Goal: Task Accomplishment & Management: Complete application form

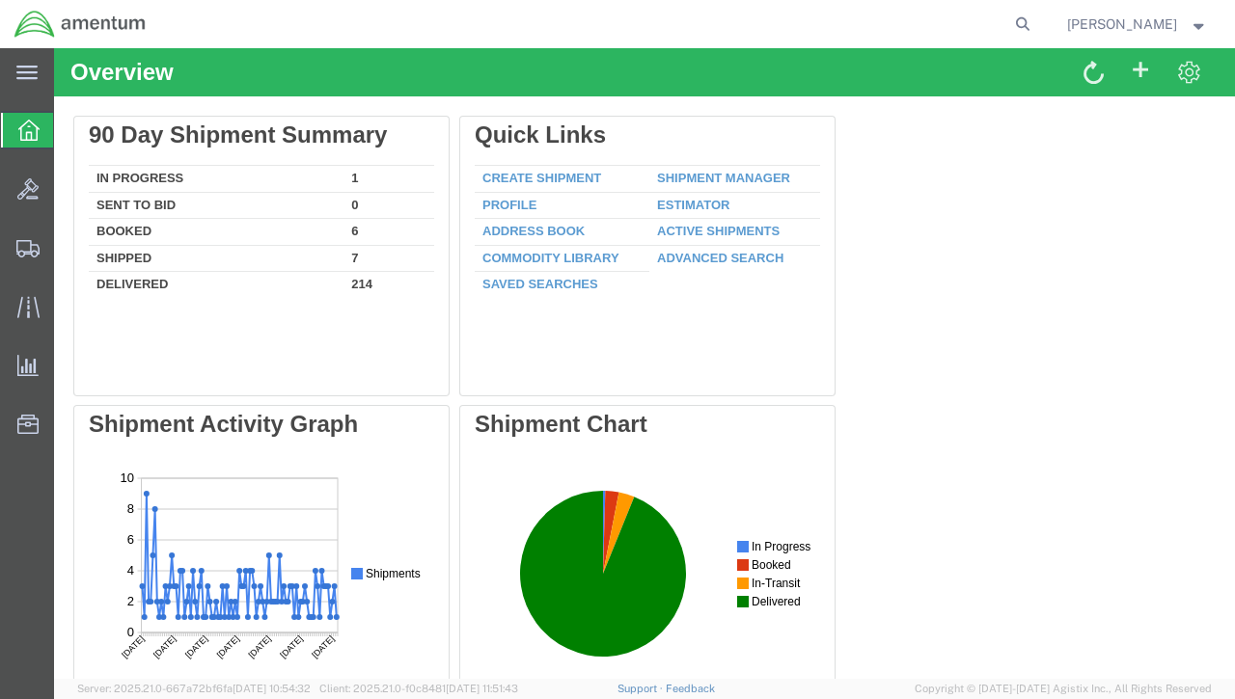
click at [1200, 32] on span "Patrick Fitts" at bounding box center [1137, 24] width 141 height 21
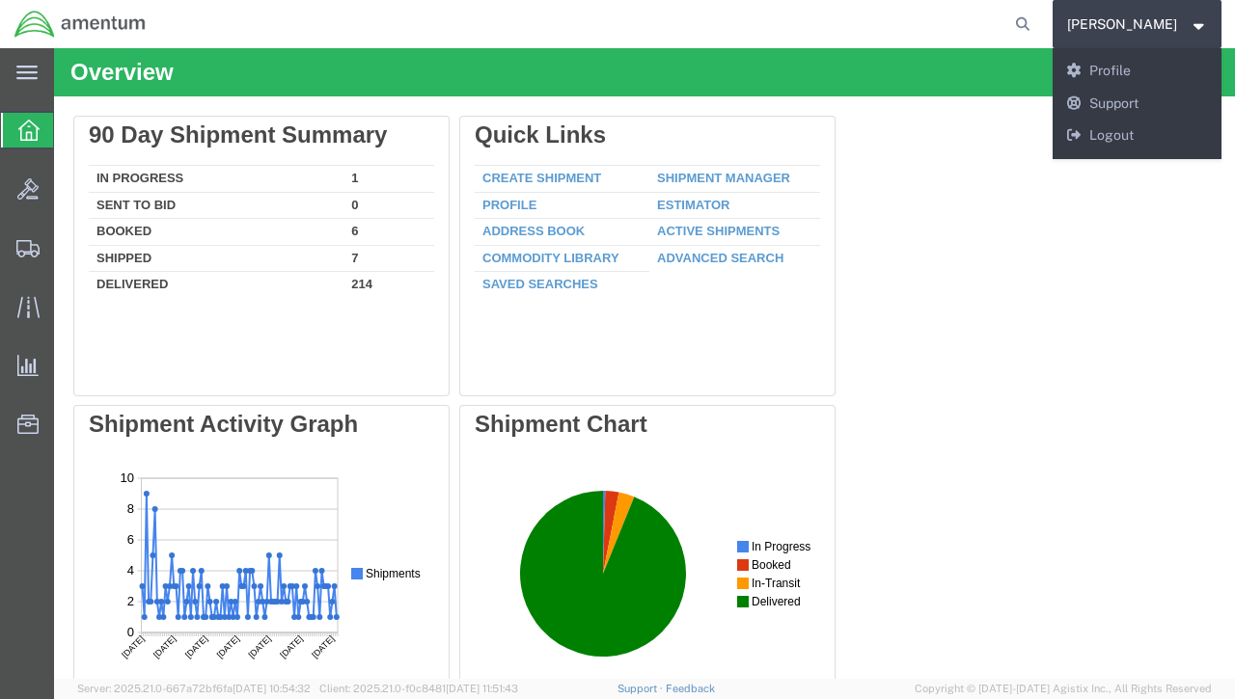
click at [969, 206] on div "Delete 90 Day Shipment Summary In Progress 1 Sent To Bid 0 Booked 6 Shipped 7 D…" at bounding box center [644, 550] width 1142 height 868
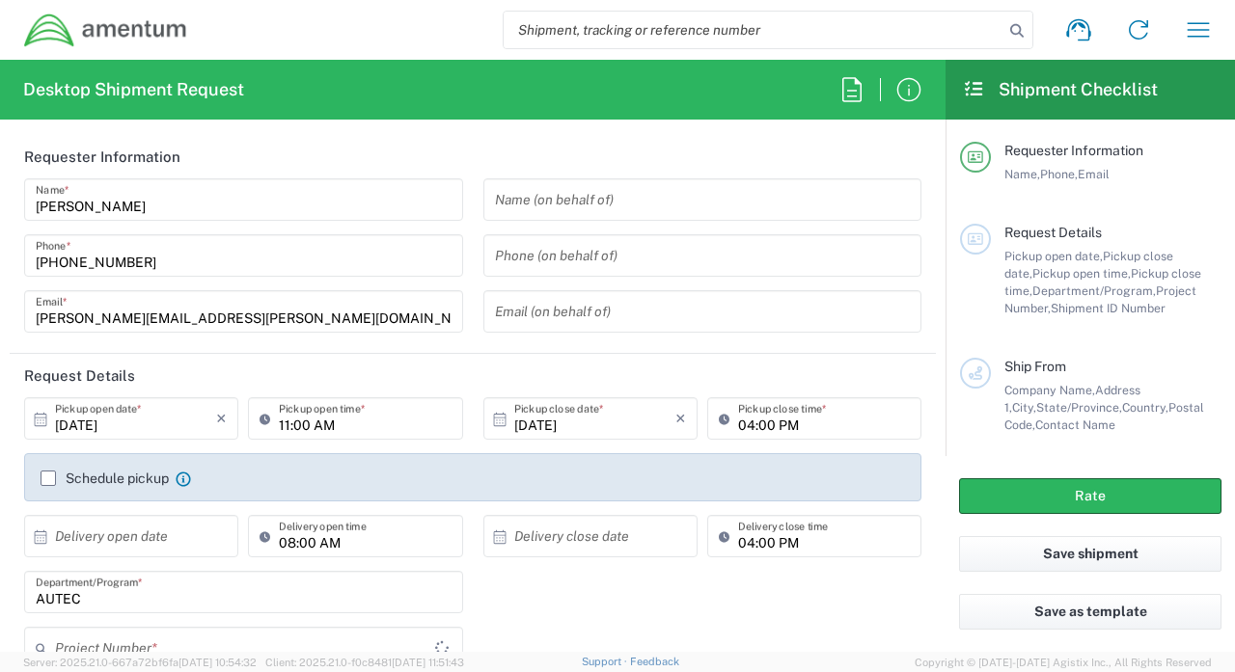
type input "AUTEC"
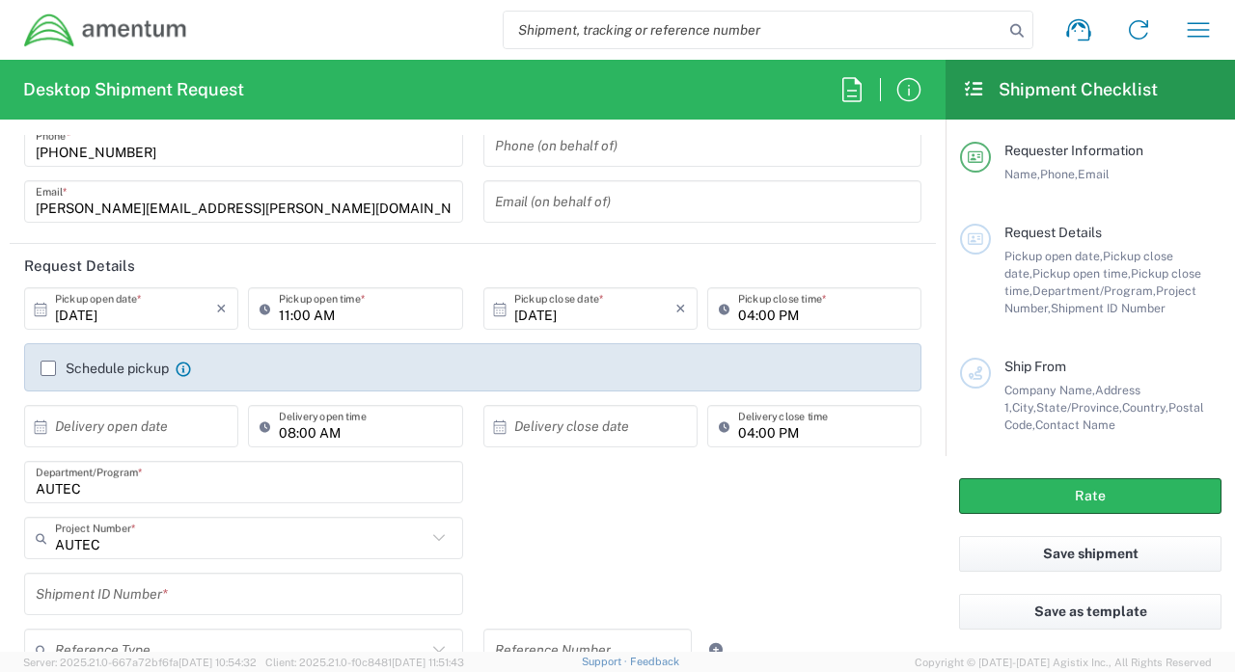
scroll to position [94, 0]
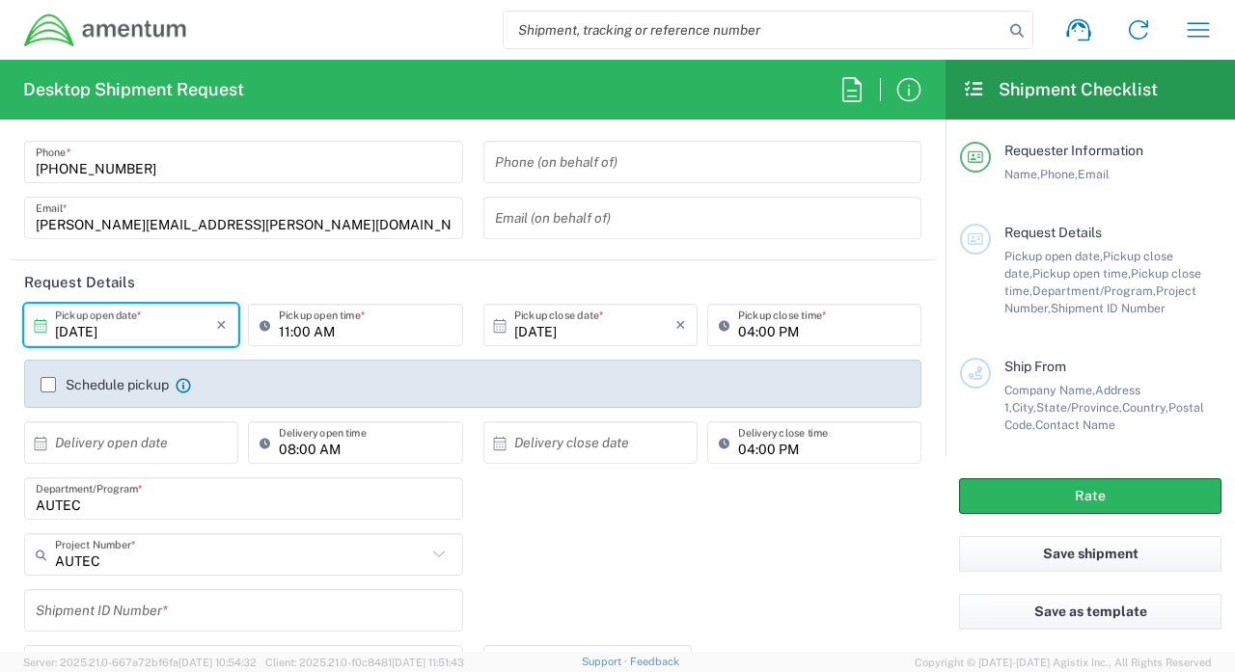
click at [167, 325] on input "[DATE]" at bounding box center [135, 326] width 161 height 34
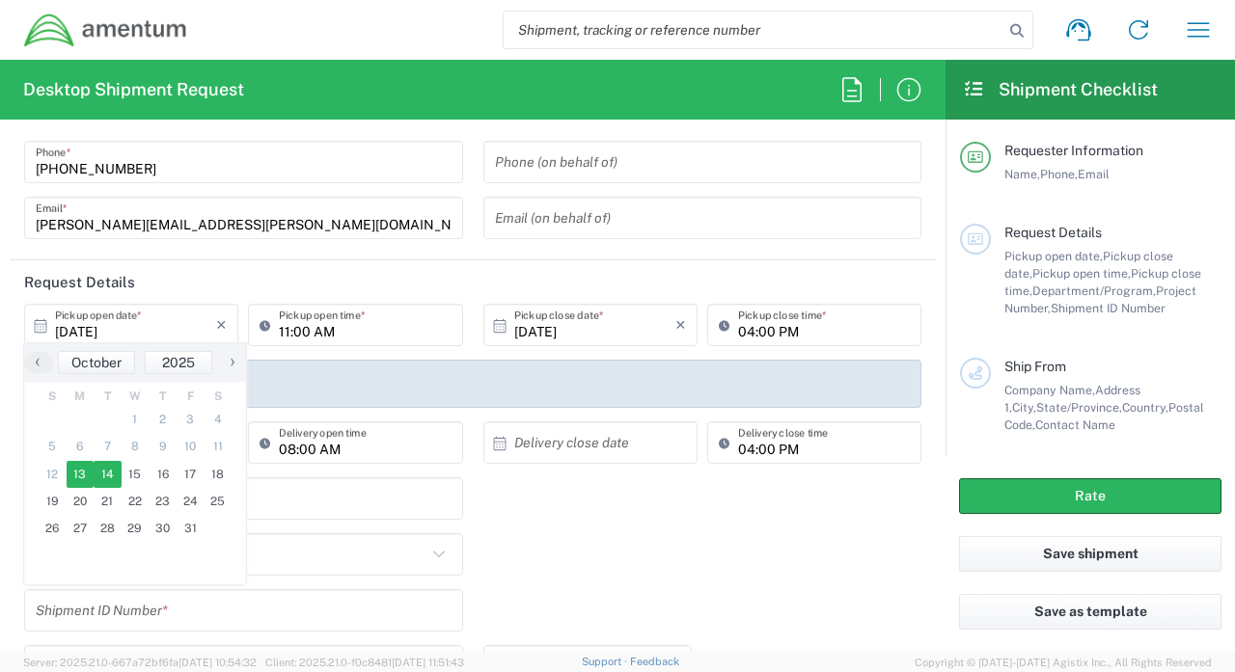
click at [99, 480] on span "14" at bounding box center [108, 474] width 28 height 27
type input "10/14/2025"
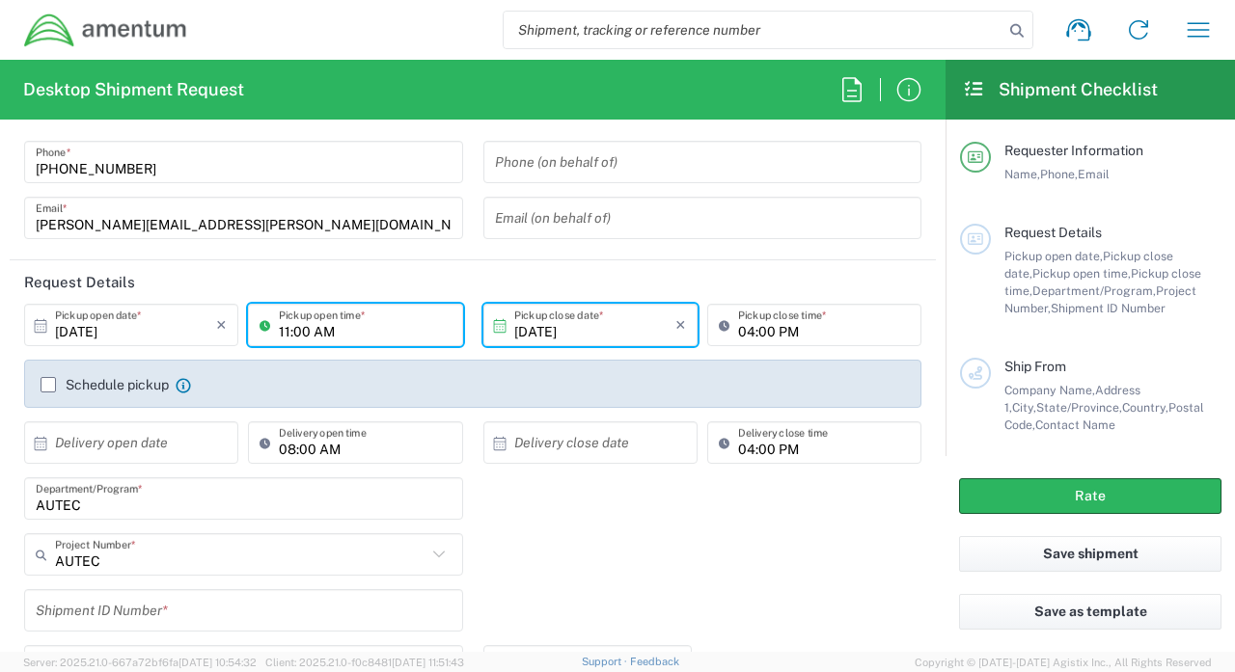
click at [360, 333] on input "11:00 AM" at bounding box center [365, 326] width 172 height 34
click at [290, 330] on input "11:00 AM" at bounding box center [365, 326] width 172 height 34
type input "07:00 AM"
click at [565, 330] on input "10/14/2025" at bounding box center [594, 326] width 161 height 34
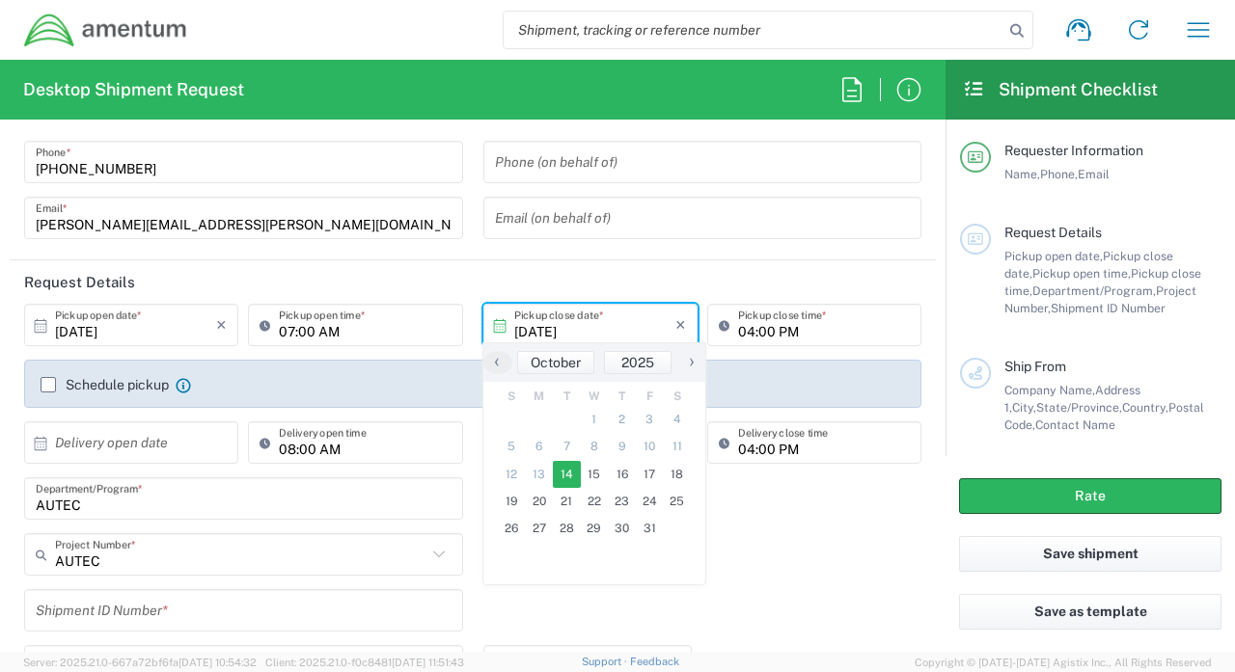
click at [567, 473] on span "14" at bounding box center [567, 474] width 28 height 27
click at [558, 482] on span "14" at bounding box center [567, 474] width 28 height 27
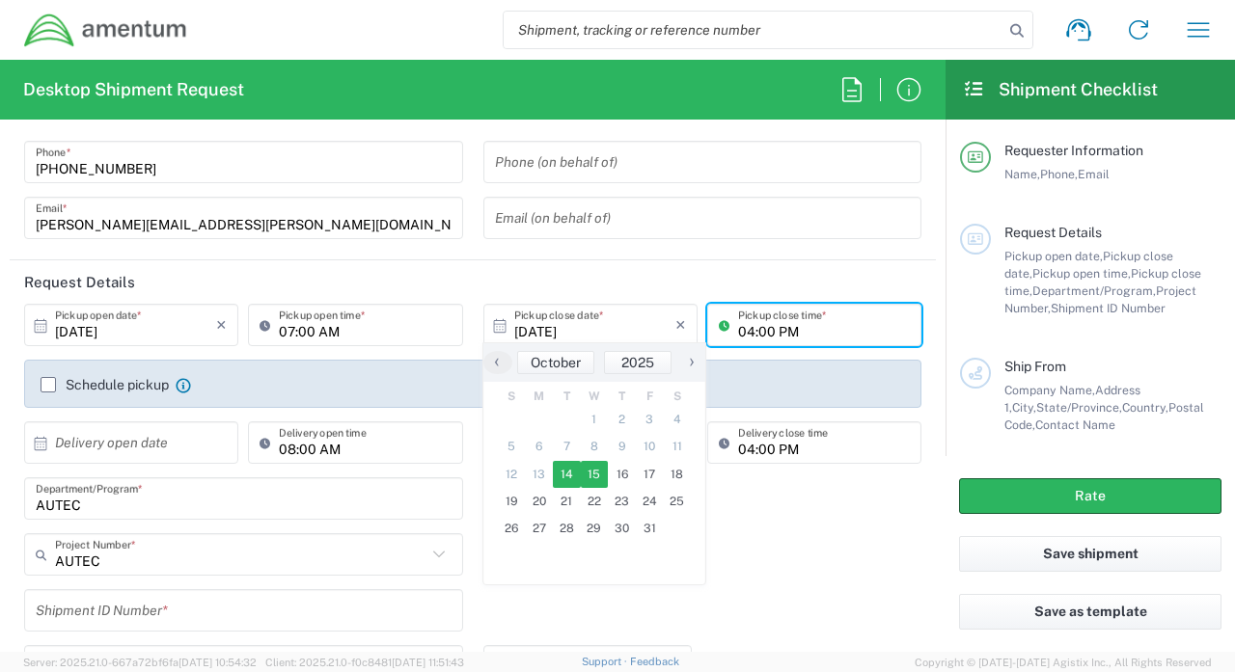
click at [756, 329] on input "04:00 PM" at bounding box center [824, 326] width 172 height 34
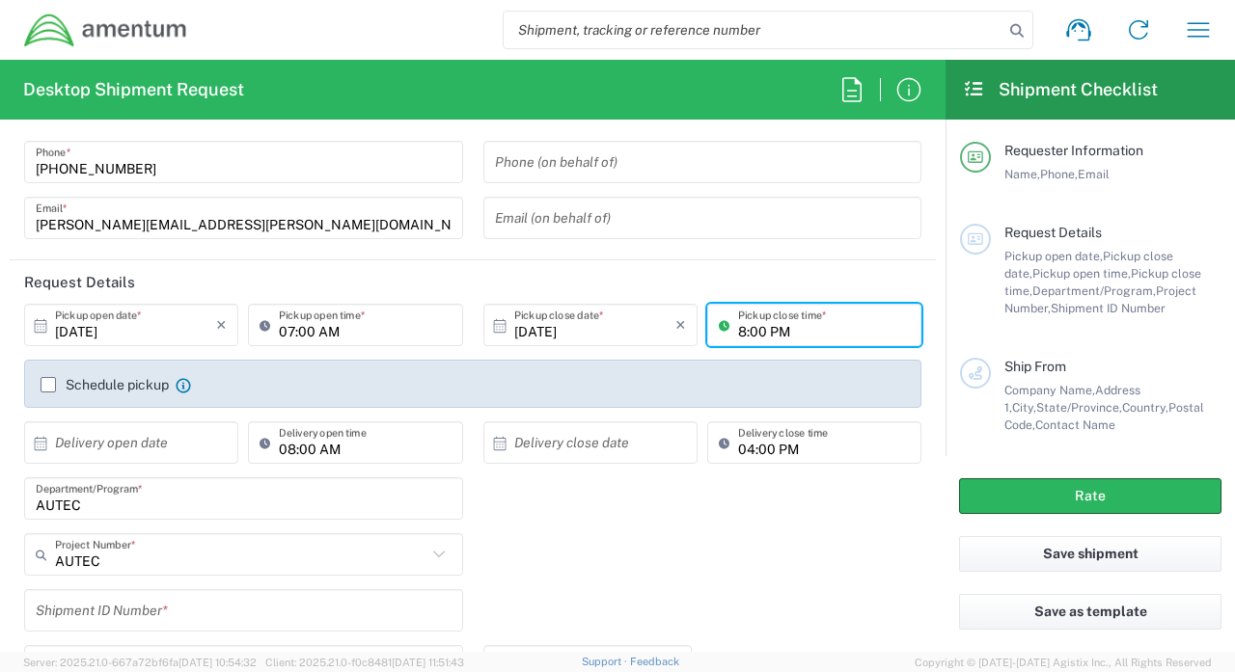
click at [835, 330] on input "8:00 PM" at bounding box center [824, 326] width 172 height 34
type input "08:00 AM"
click at [452, 335] on div "07:00 AM Pickup open time *" at bounding box center [355, 325] width 214 height 42
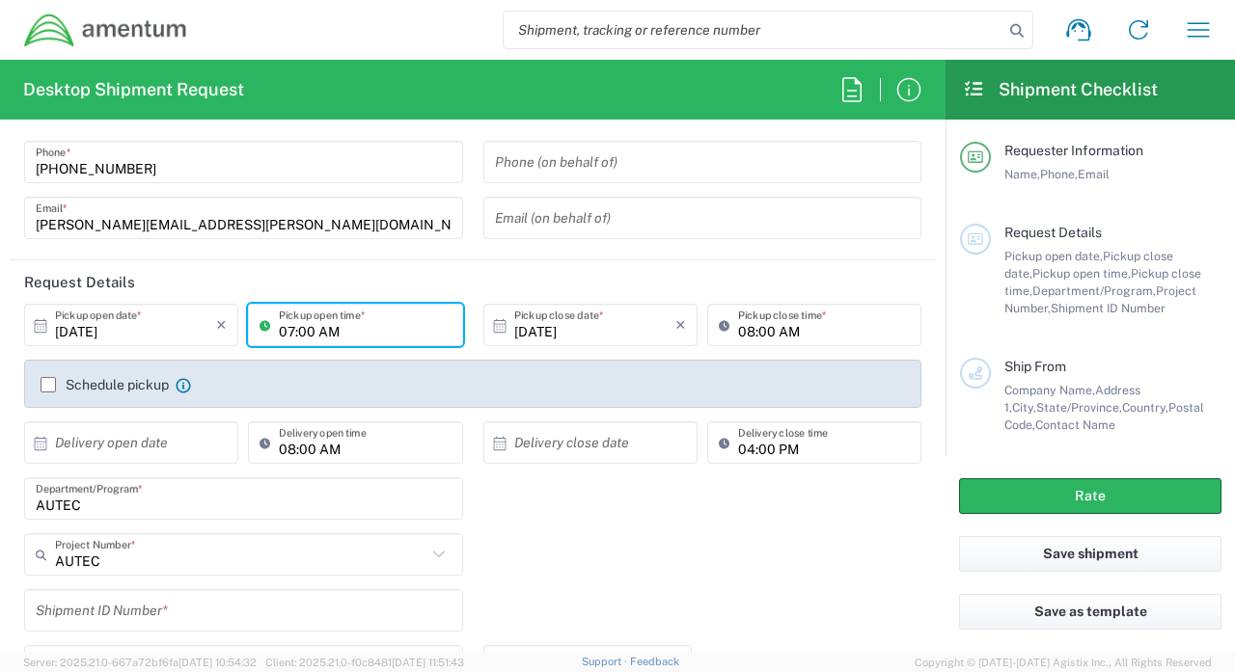
click at [172, 444] on input "text" at bounding box center [135, 443] width 161 height 34
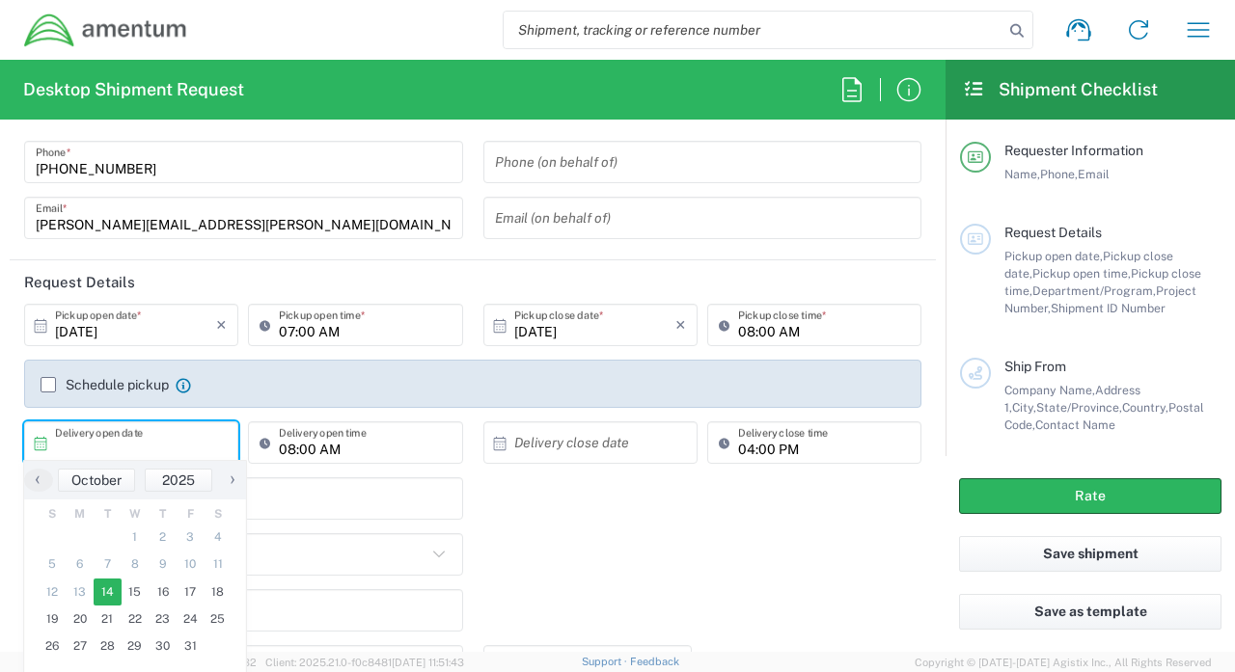
click at [111, 597] on span "14" at bounding box center [108, 592] width 28 height 27
type input "10/14/2025"
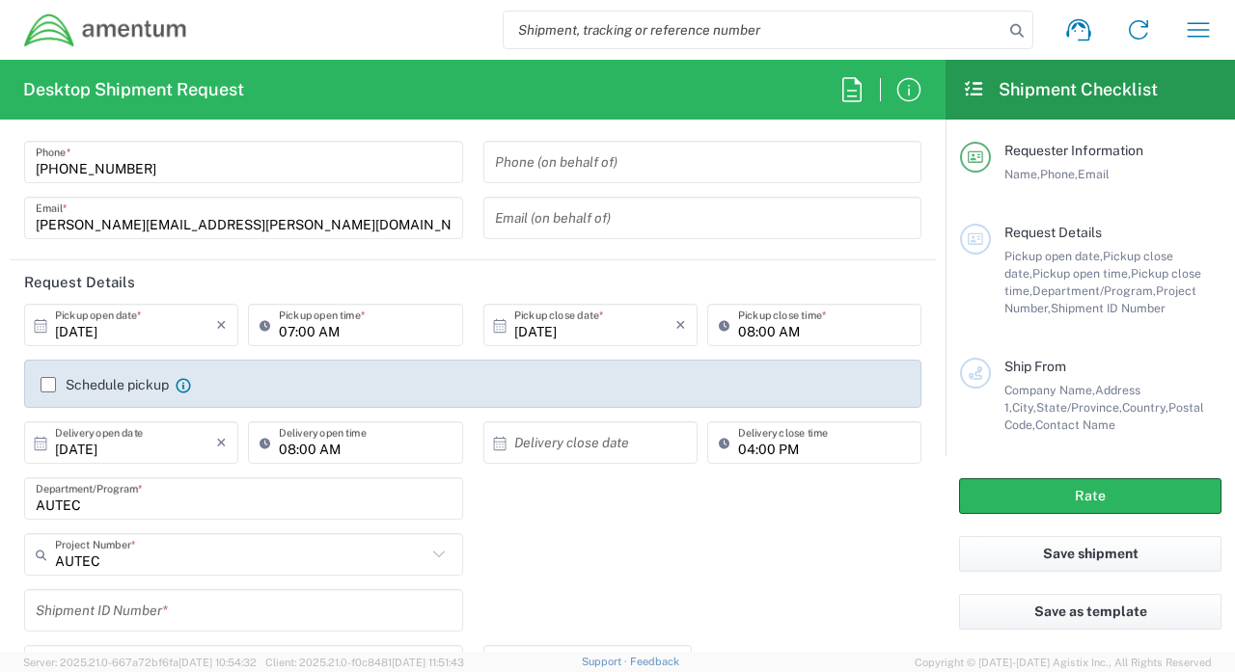
click at [292, 450] on input "08:00 AM" at bounding box center [365, 443] width 172 height 34
type input "12:00 AM"
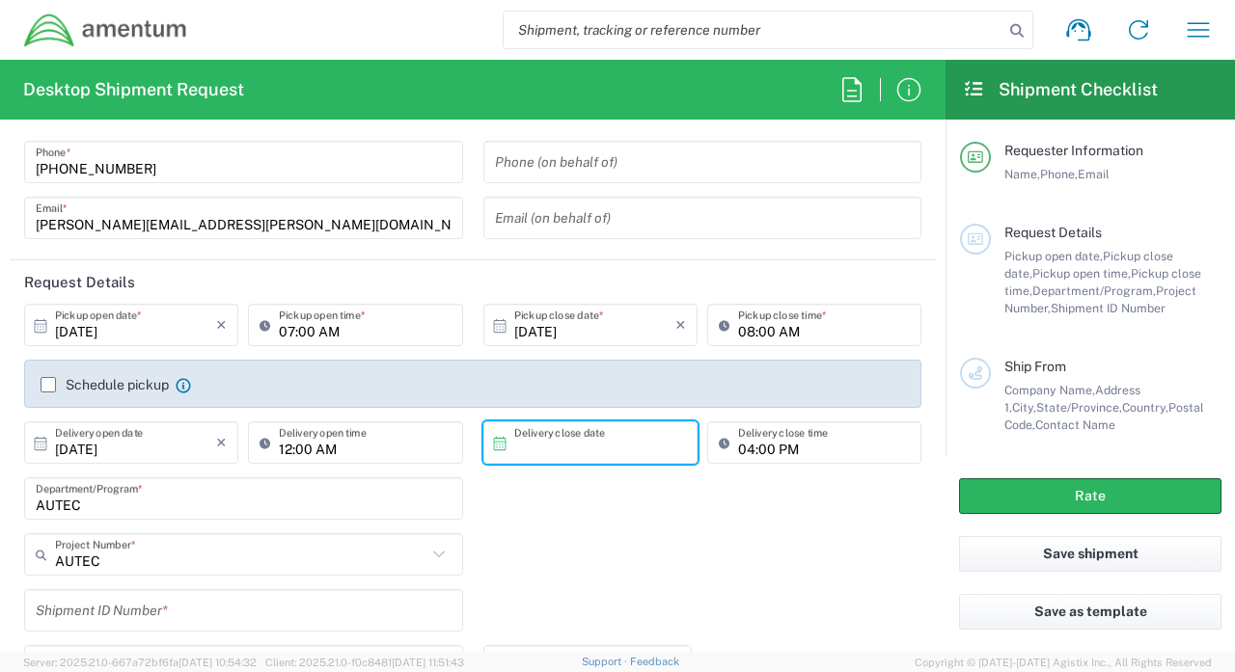
click at [600, 453] on input "text" at bounding box center [594, 443] width 161 height 34
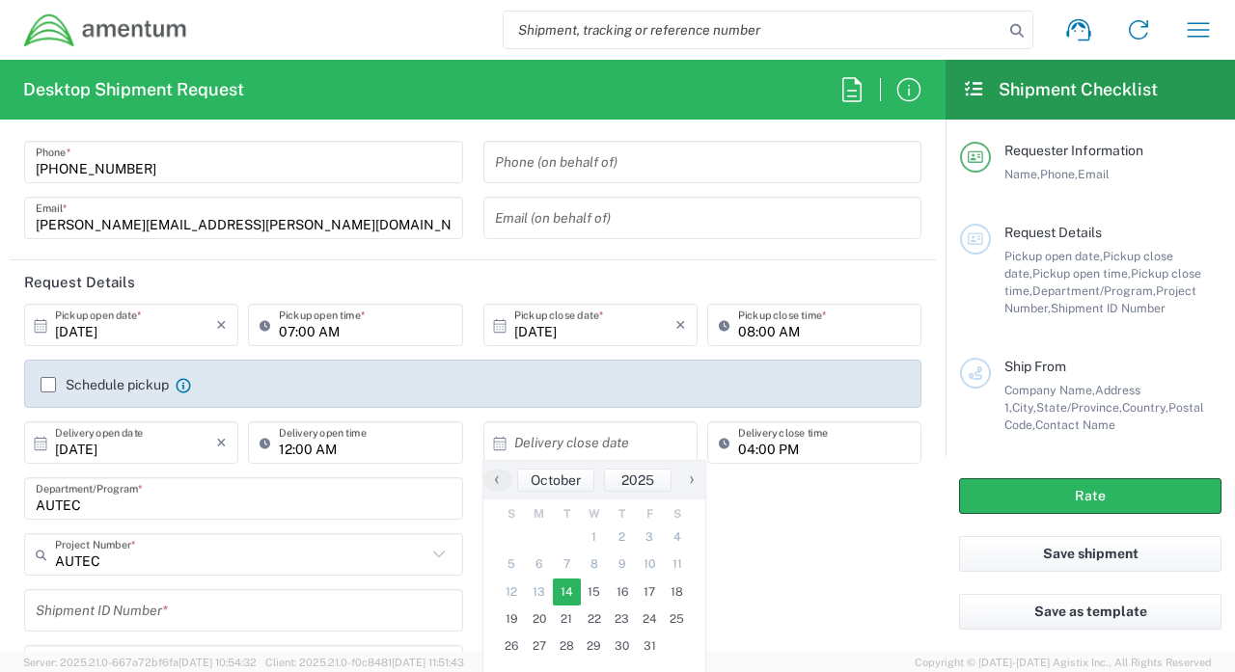
click at [574, 598] on span "14" at bounding box center [567, 592] width 28 height 27
type input "10/14/2025"
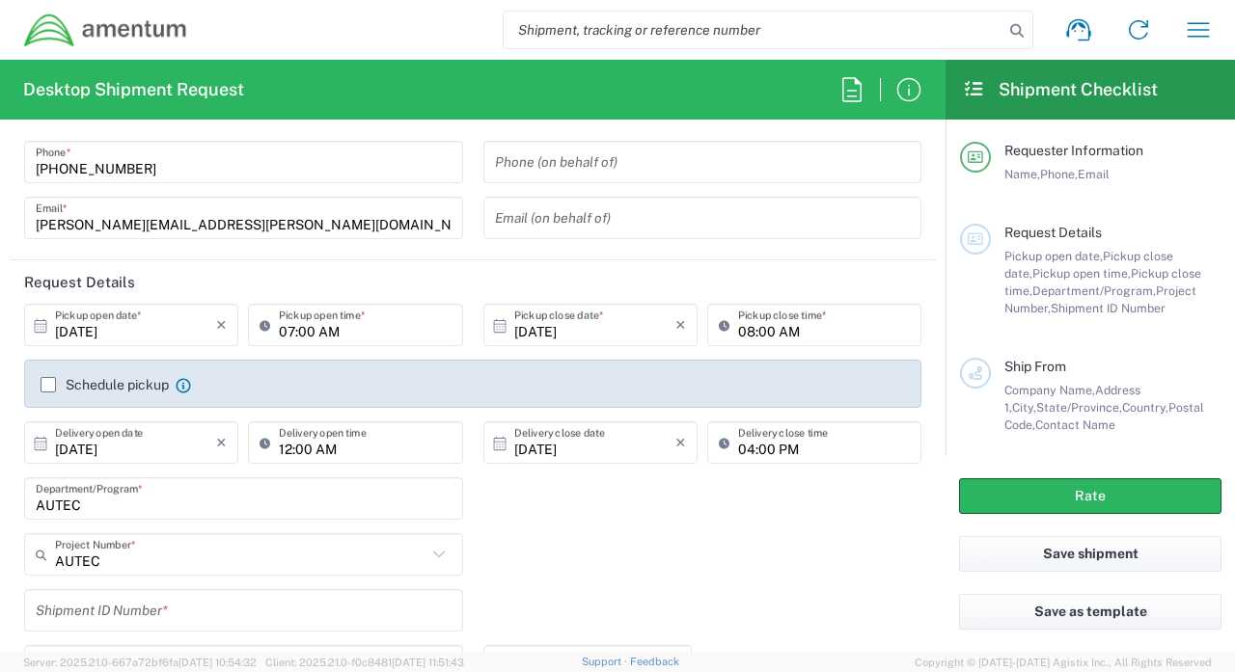
click at [755, 447] on input "04:00 PM" at bounding box center [824, 443] width 172 height 34
type input "13:00 PM"
click at [674, 511] on div "AUTEC Department/Program *" at bounding box center [473, 506] width 918 height 56
click at [772, 438] on input "10:23 AM" at bounding box center [824, 443] width 172 height 34
click at [759, 445] on input "1:23 AM" at bounding box center [824, 443] width 172 height 34
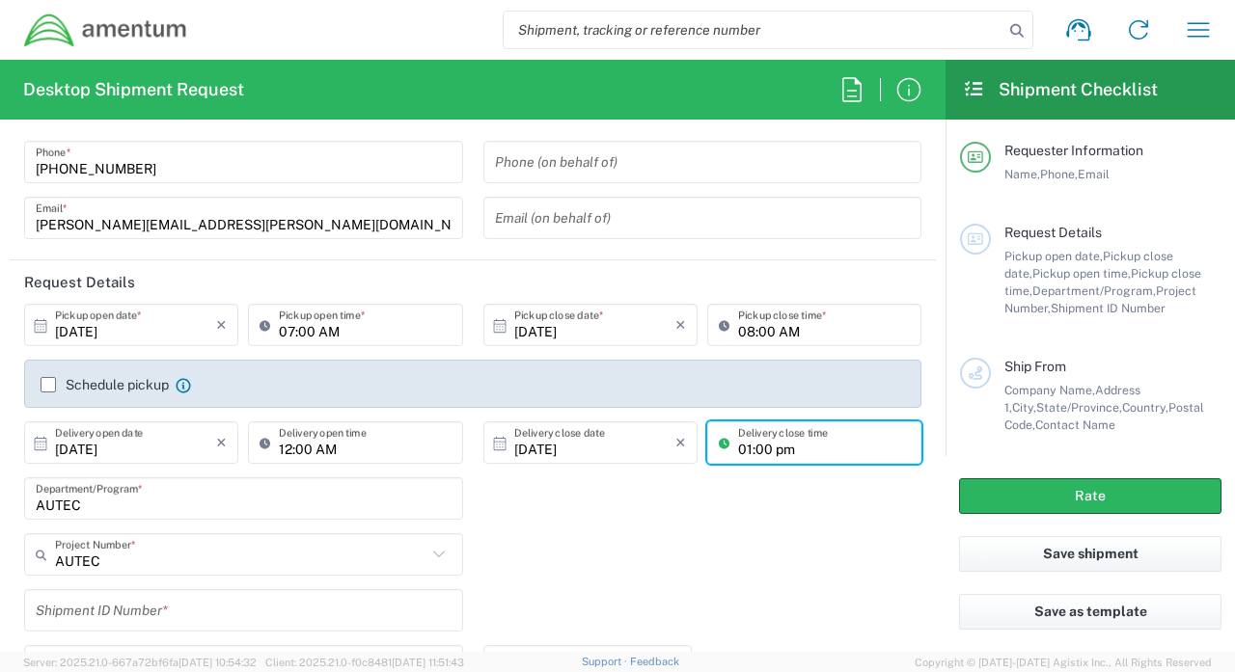
type input "01:00 PM"
click at [651, 504] on div "AUTEC Department/Program *" at bounding box center [473, 506] width 918 height 56
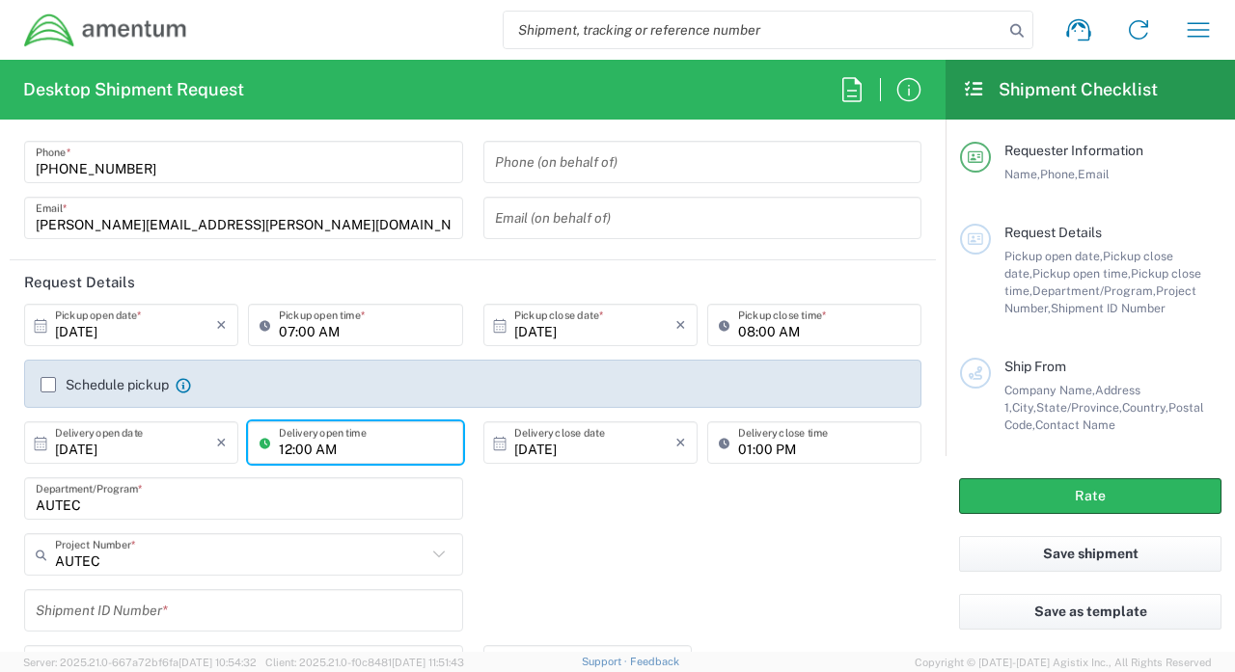
click at [324, 451] on input "12:00 AM" at bounding box center [365, 443] width 172 height 34
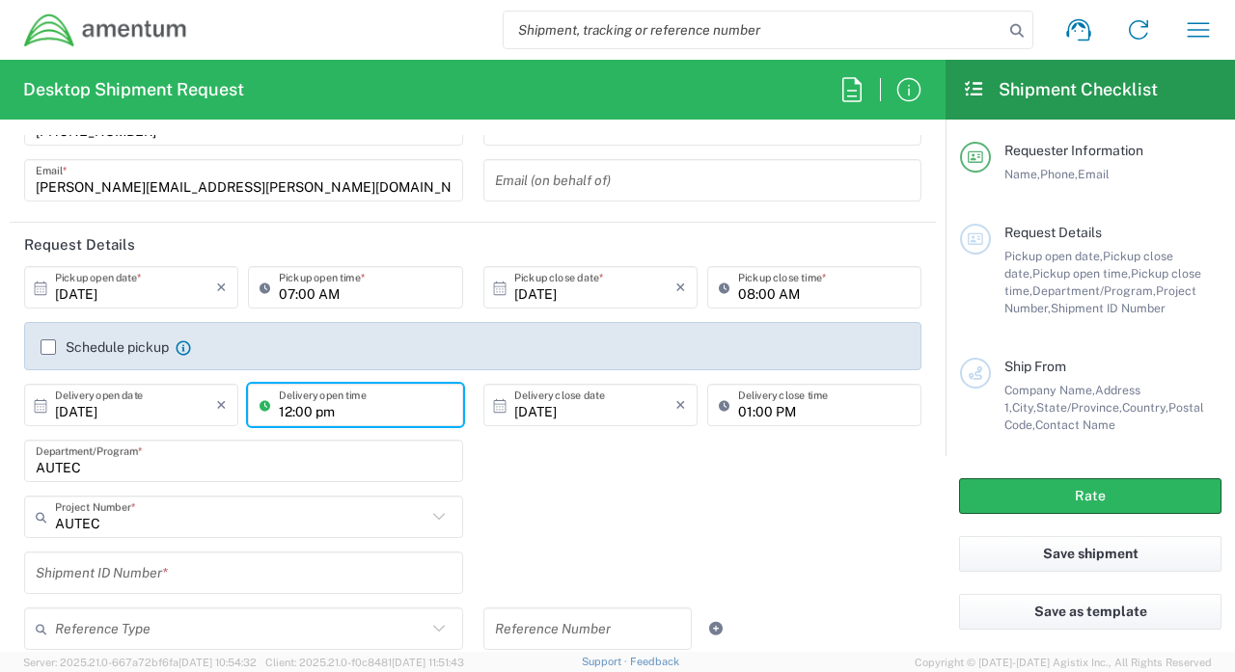
scroll to position [187, 0]
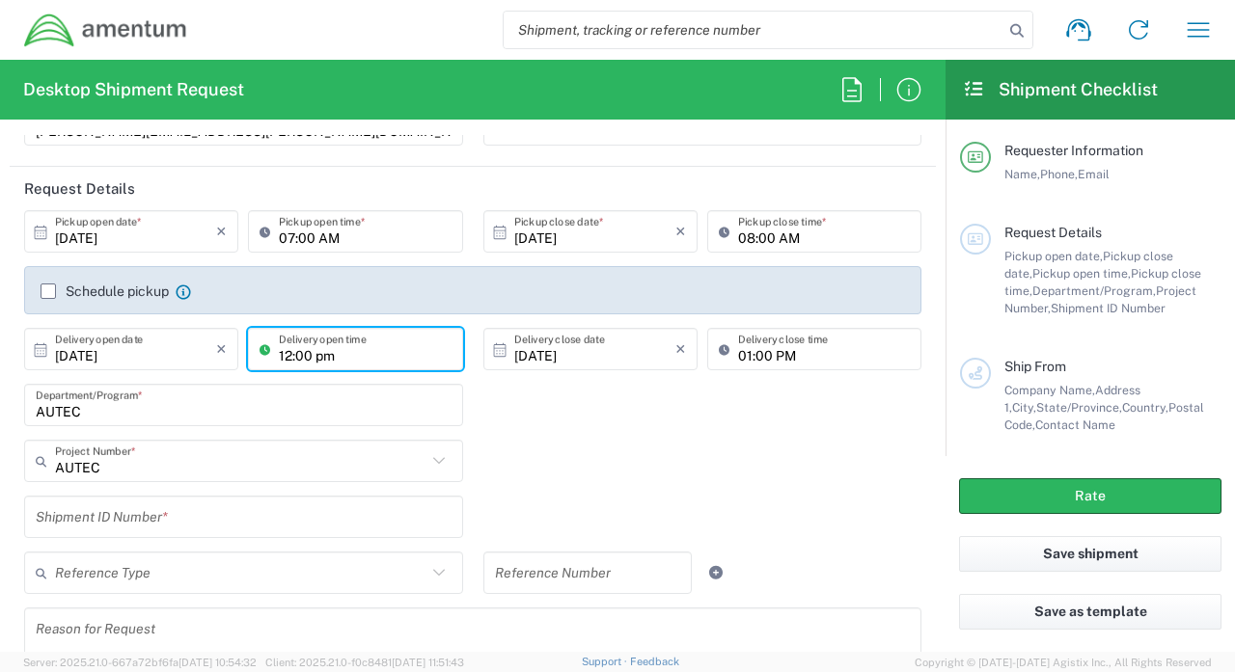
type input "12:00 PM"
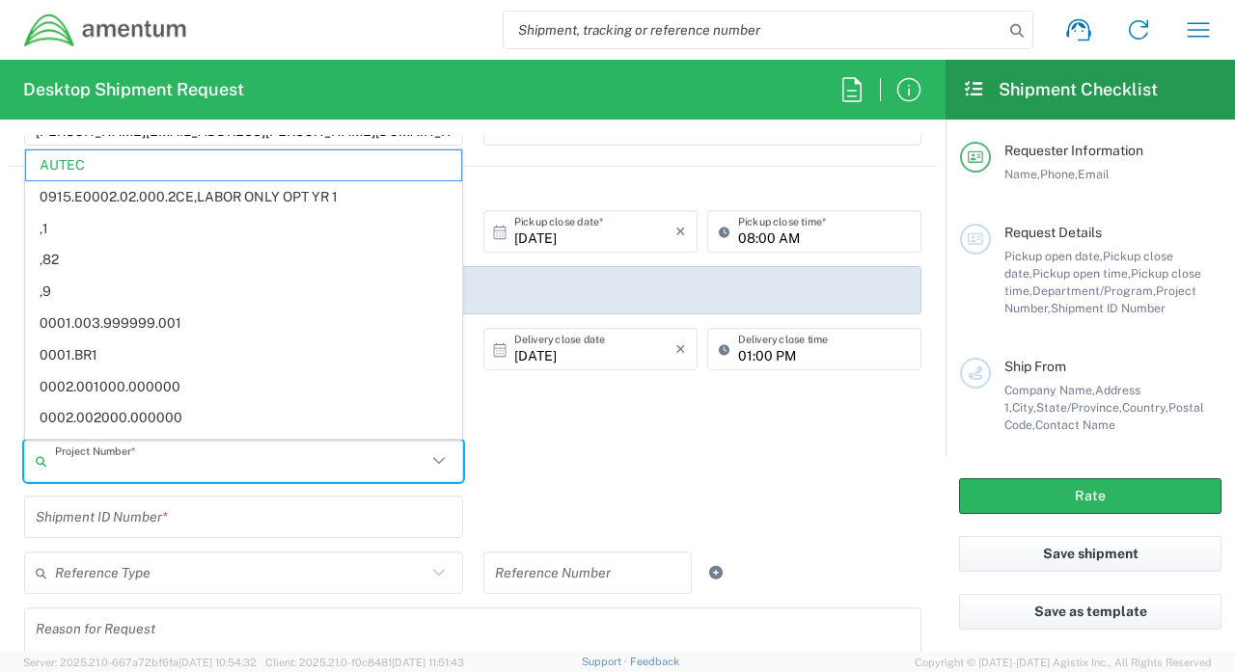
click at [162, 464] on input "text" at bounding box center [240, 462] width 371 height 34
paste input "900E0110"
click at [602, 481] on div "900E0110 Project Number * AUTEC 0915.E0002.02.000.2CE,LABOR ONLY OPT YR 1 ,1 ,8…" at bounding box center [473, 468] width 918 height 56
type input "AUTEC"
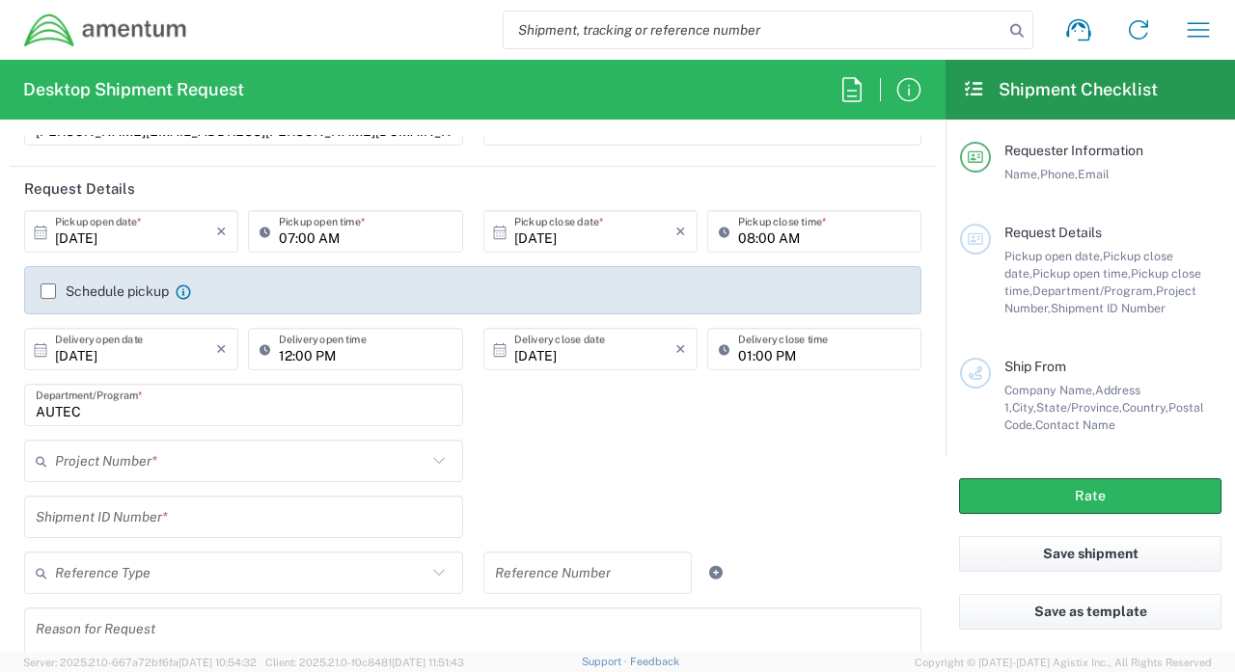
click at [363, 469] on input "text" at bounding box center [240, 462] width 371 height 34
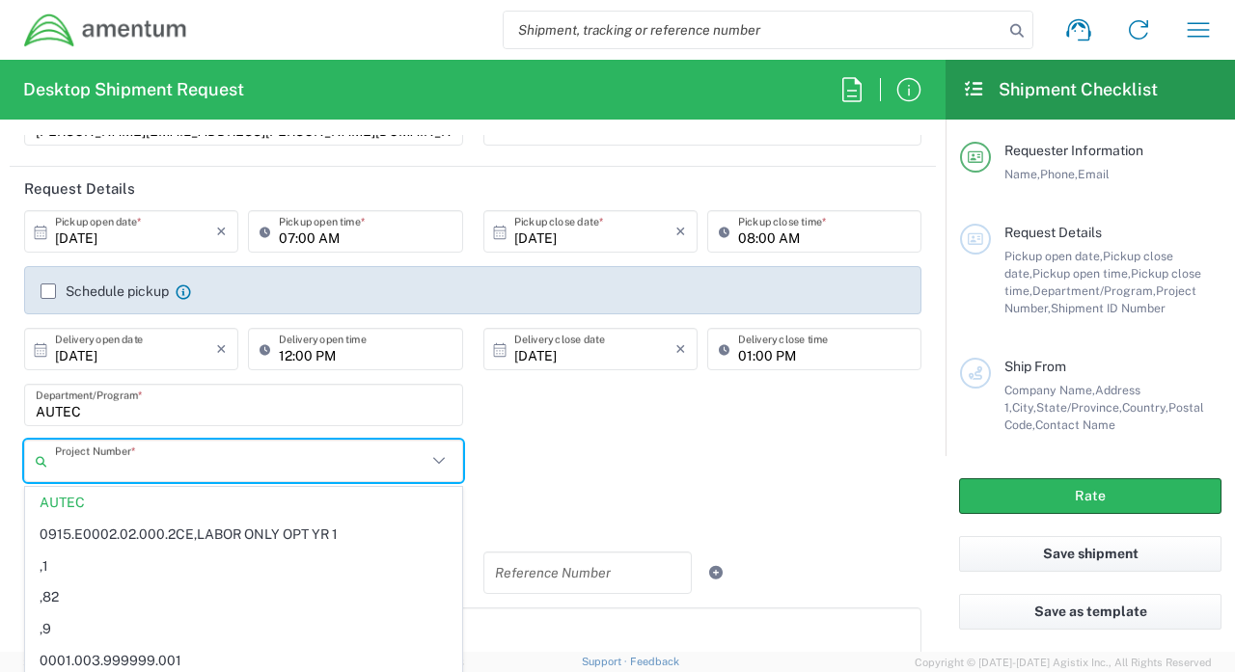
paste input "900E0110"
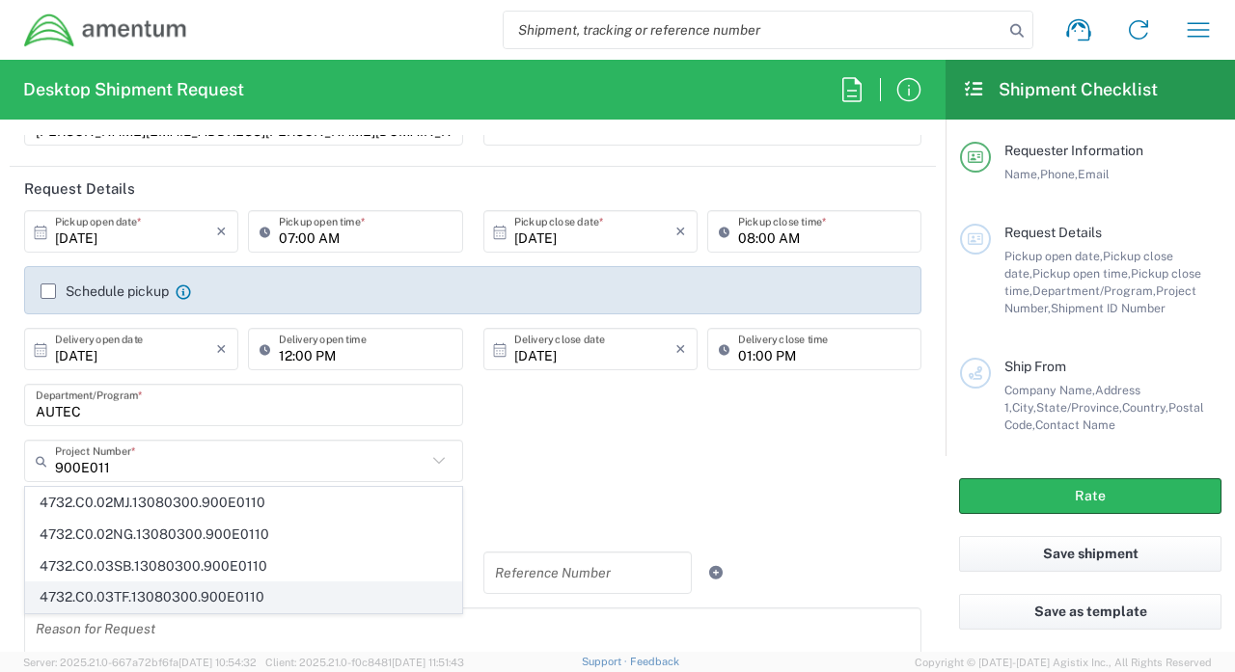
click at [182, 599] on span "4732.C0.03TF.13080300.900E0110" at bounding box center [243, 598] width 435 height 30
type input "4732.C0.03TF.13080300.900E0110"
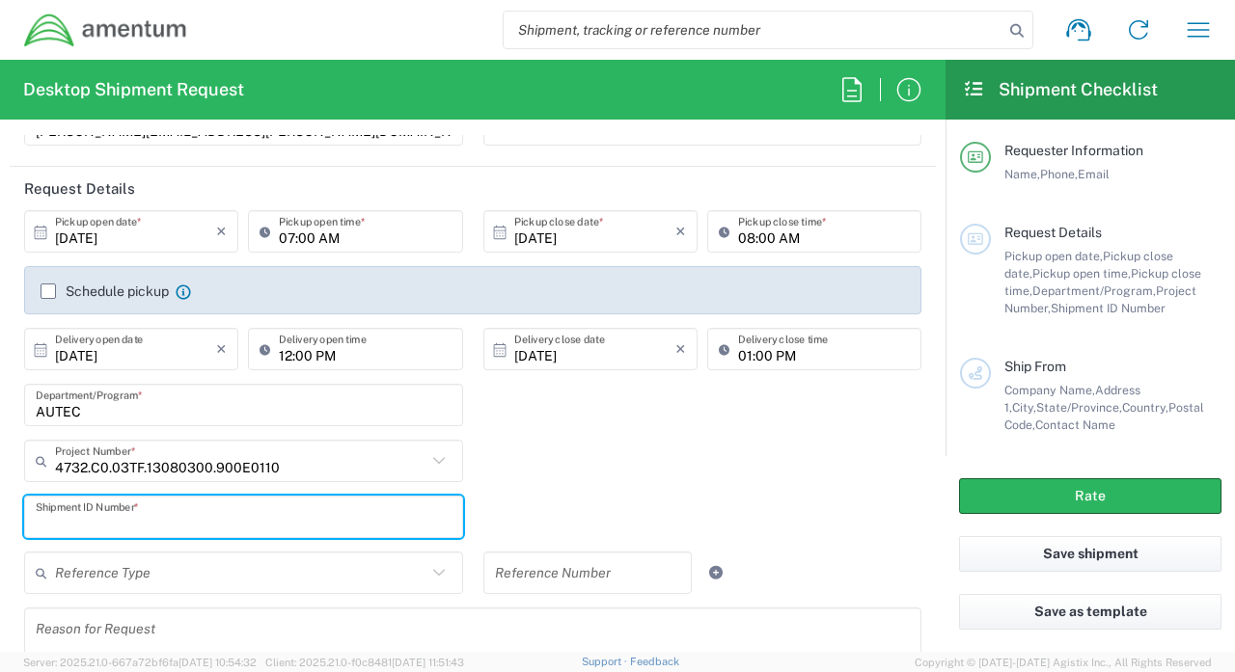
click at [226, 524] on input "text" at bounding box center [244, 518] width 416 height 34
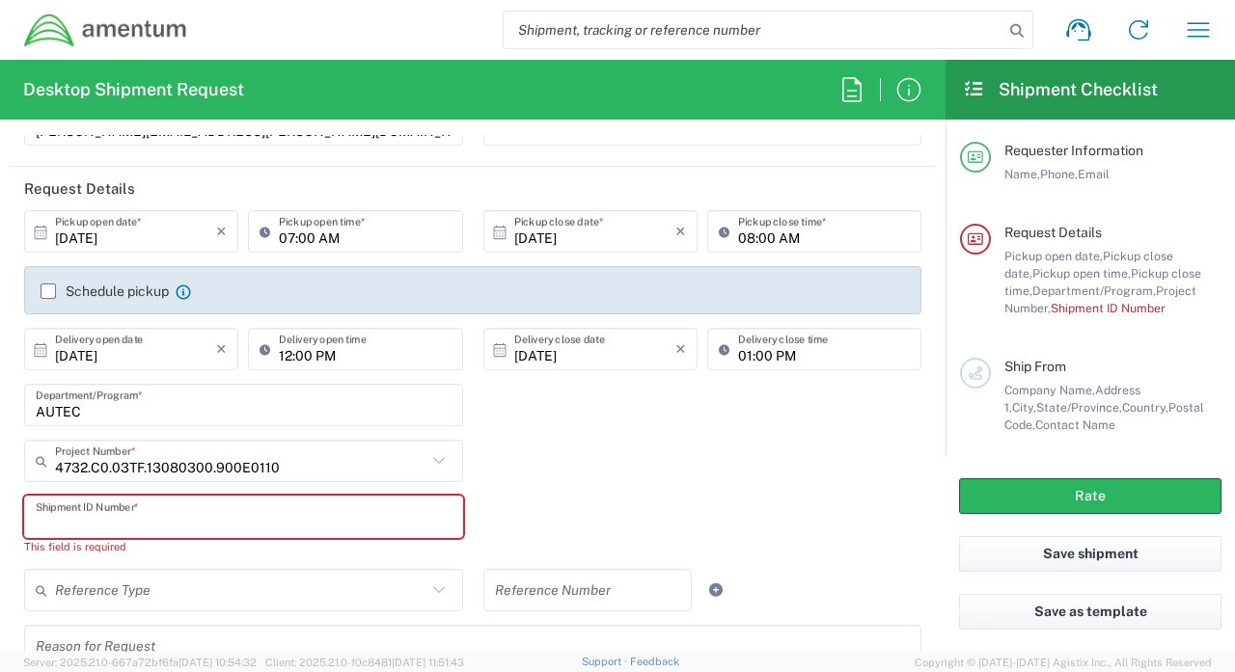
paste input "N638215272DRMOAXX"
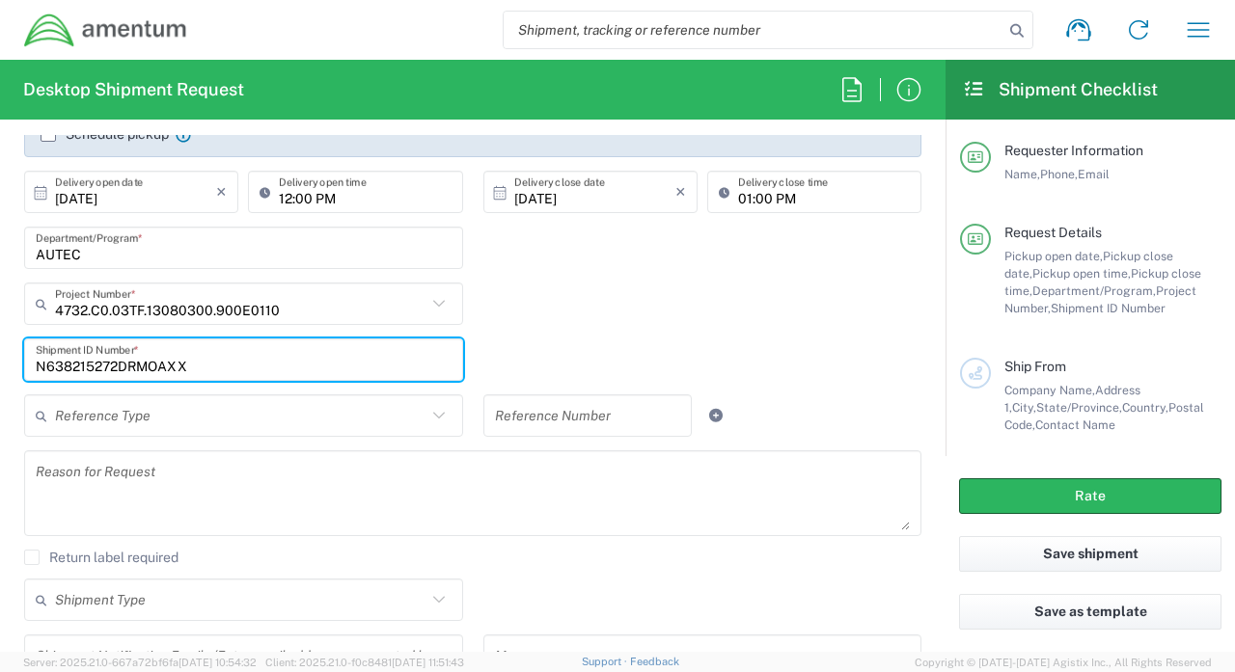
scroll to position [367, 0]
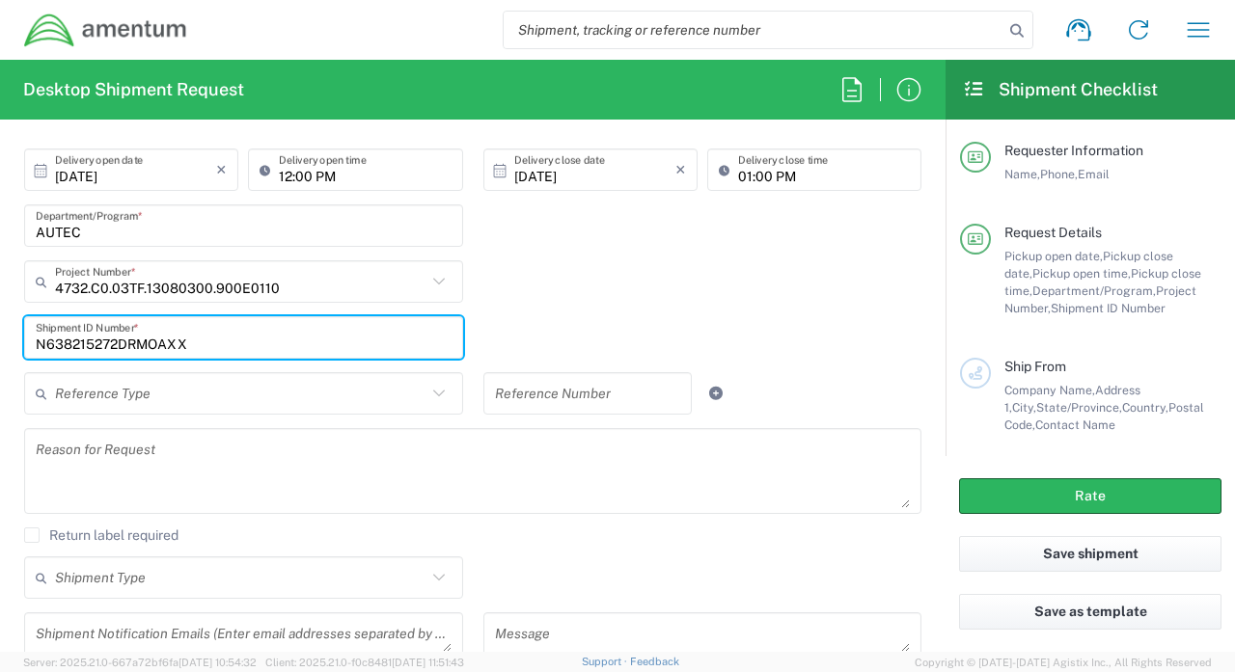
type input "N638215272DRMOAXX"
click at [285, 451] on textarea at bounding box center [473, 471] width 874 height 74
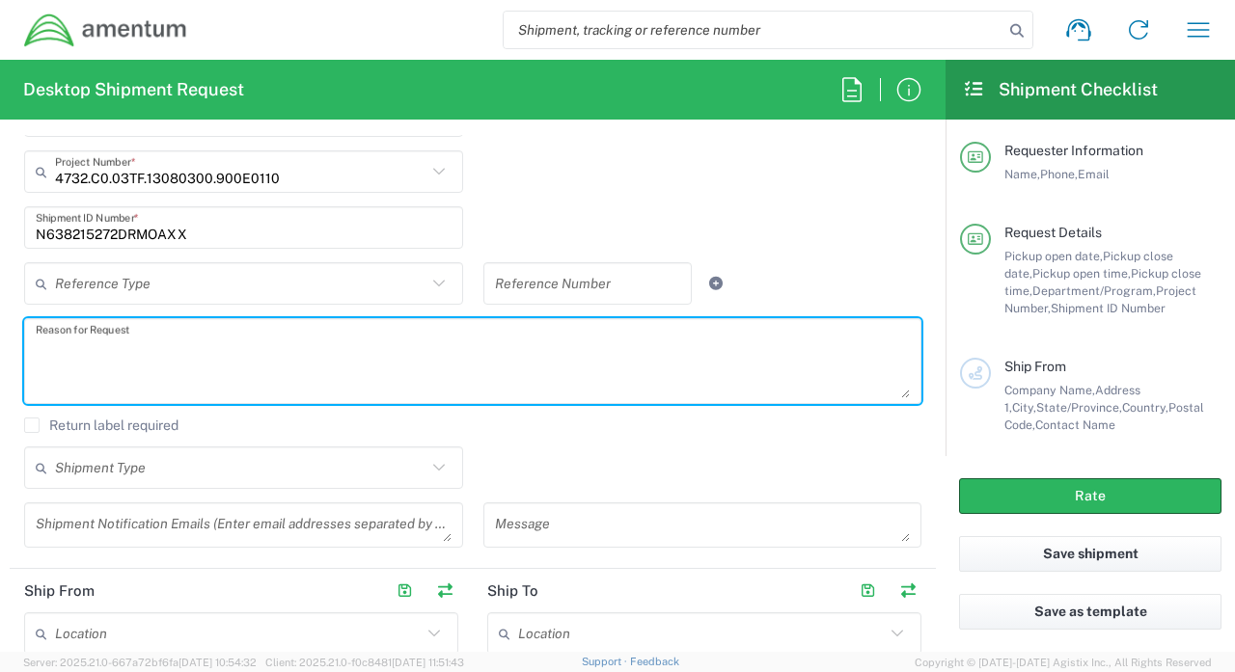
scroll to position [479, 0]
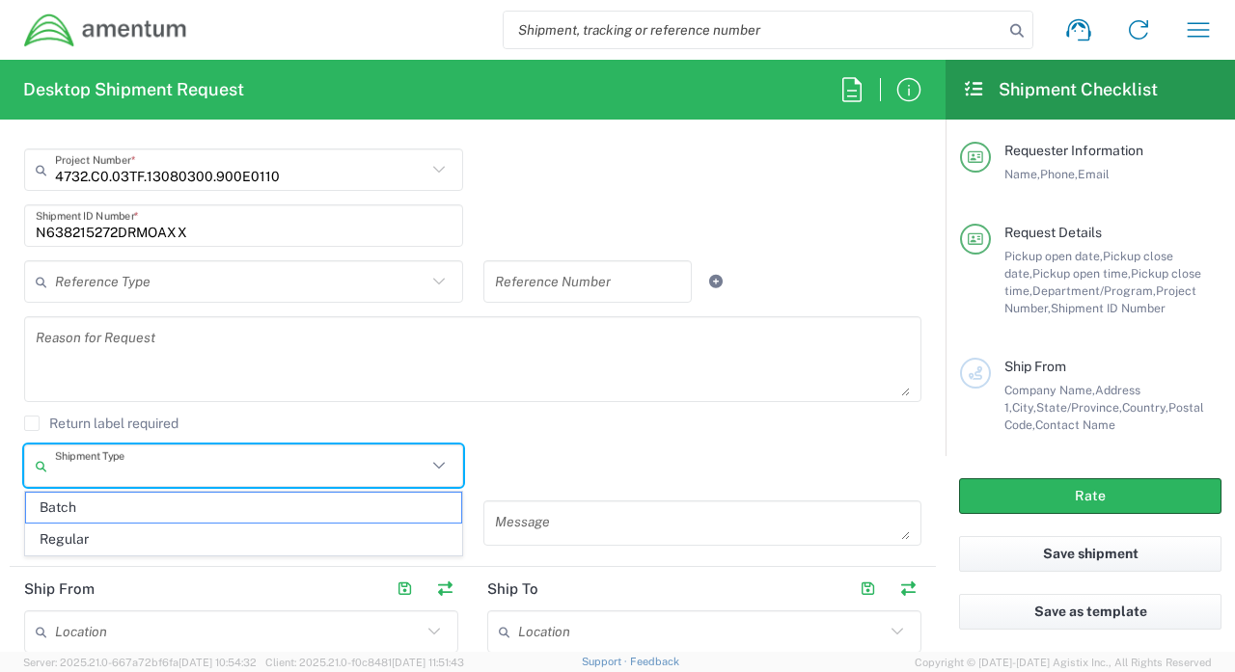
click at [199, 466] on input "text" at bounding box center [240, 467] width 371 height 34
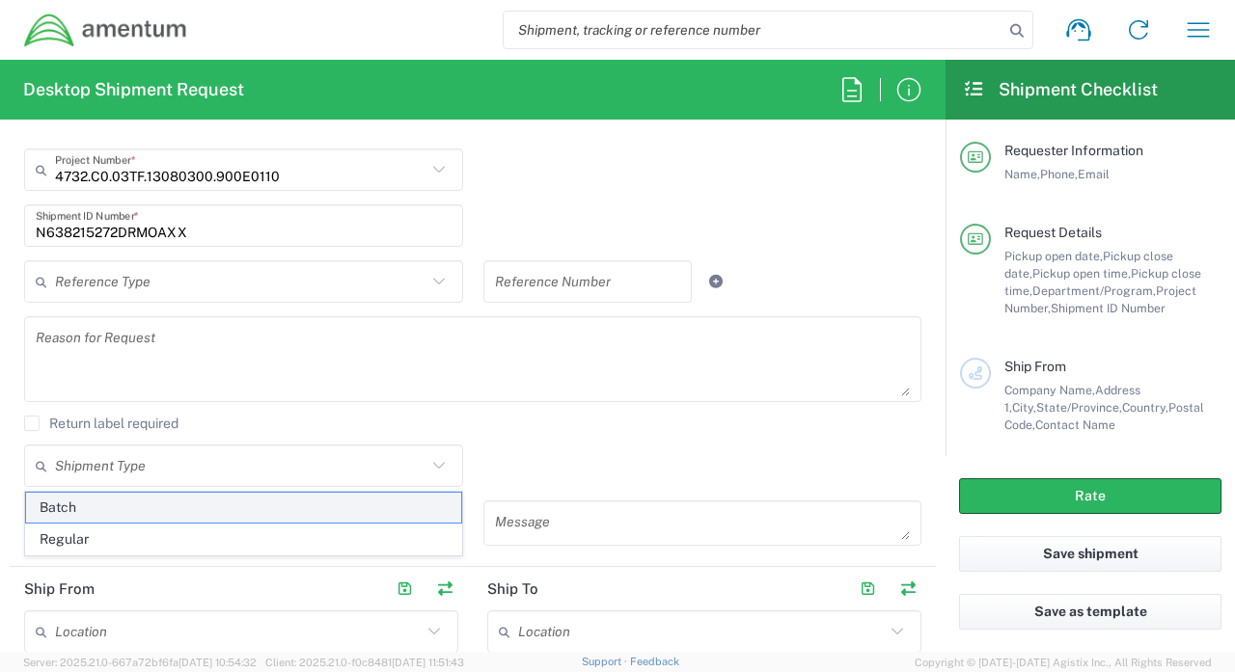
click at [167, 511] on span "Batch" at bounding box center [243, 508] width 435 height 30
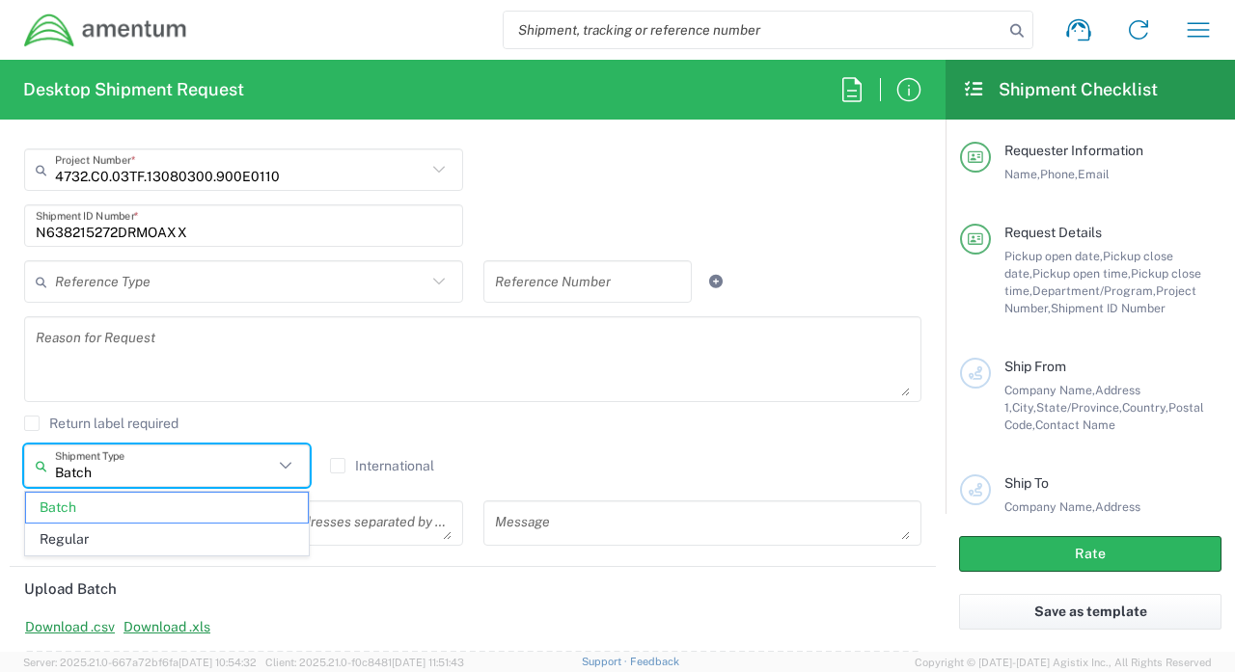
click at [206, 470] on input "Batch" at bounding box center [164, 467] width 218 height 34
click at [170, 532] on span "Regular" at bounding box center [167, 540] width 282 height 30
type input "Regular"
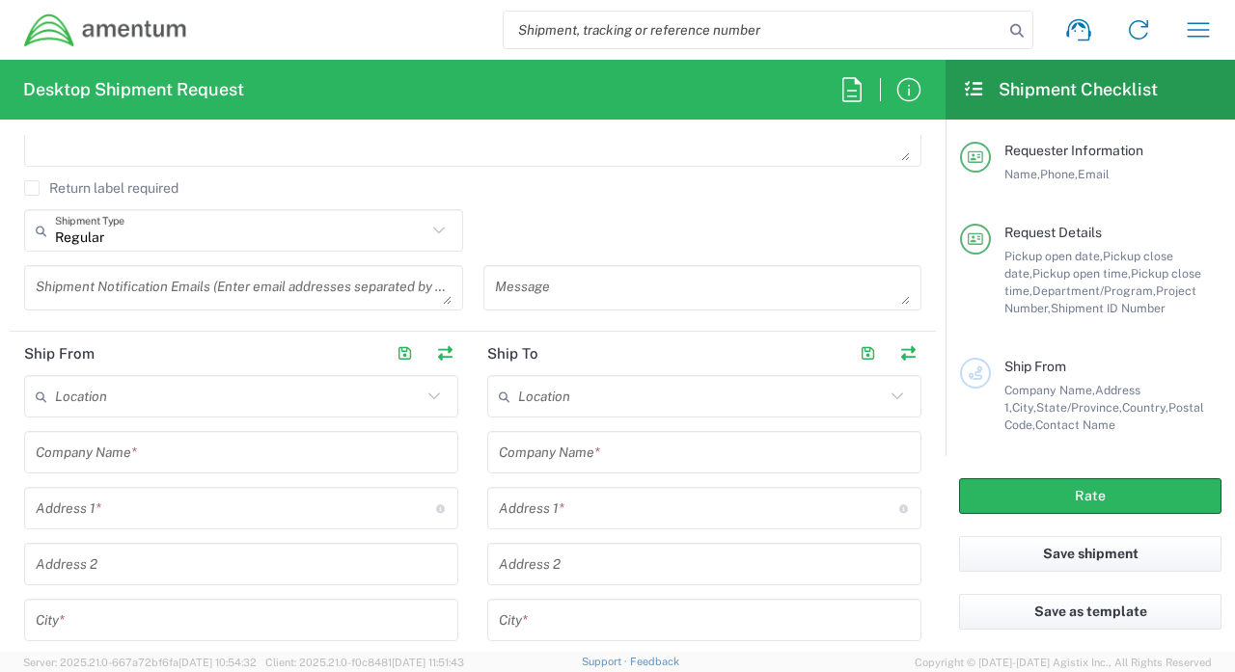
scroll to position [720, 0]
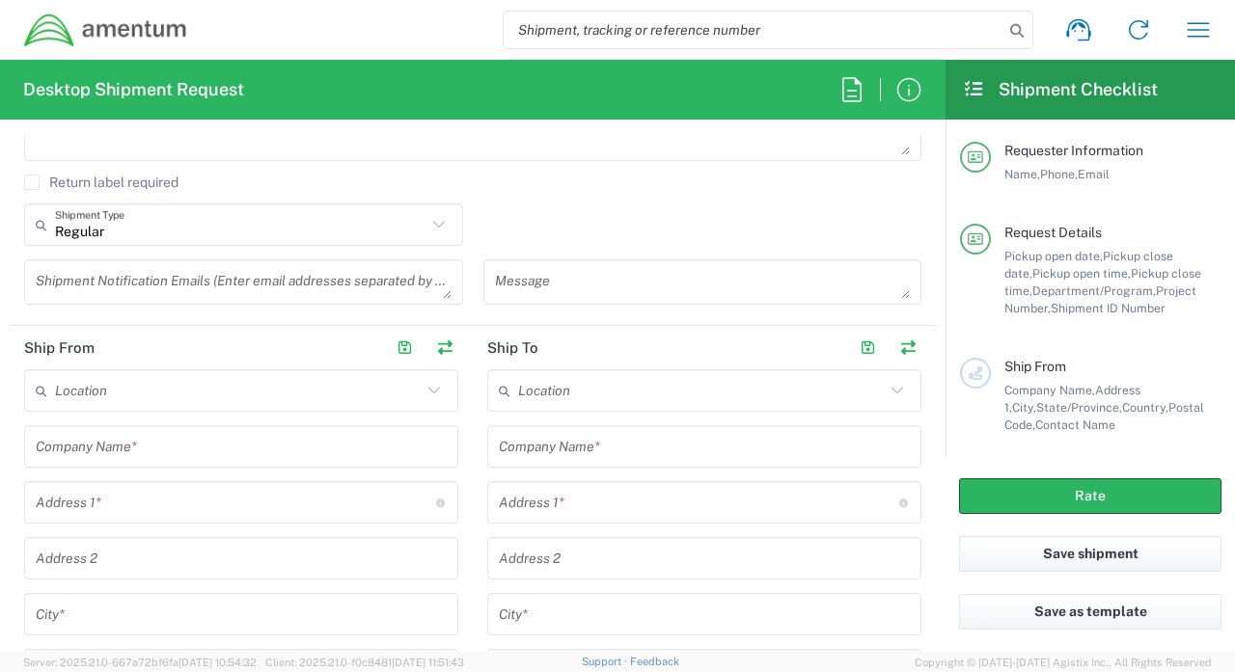
click at [187, 400] on input "text" at bounding box center [238, 391] width 367 height 34
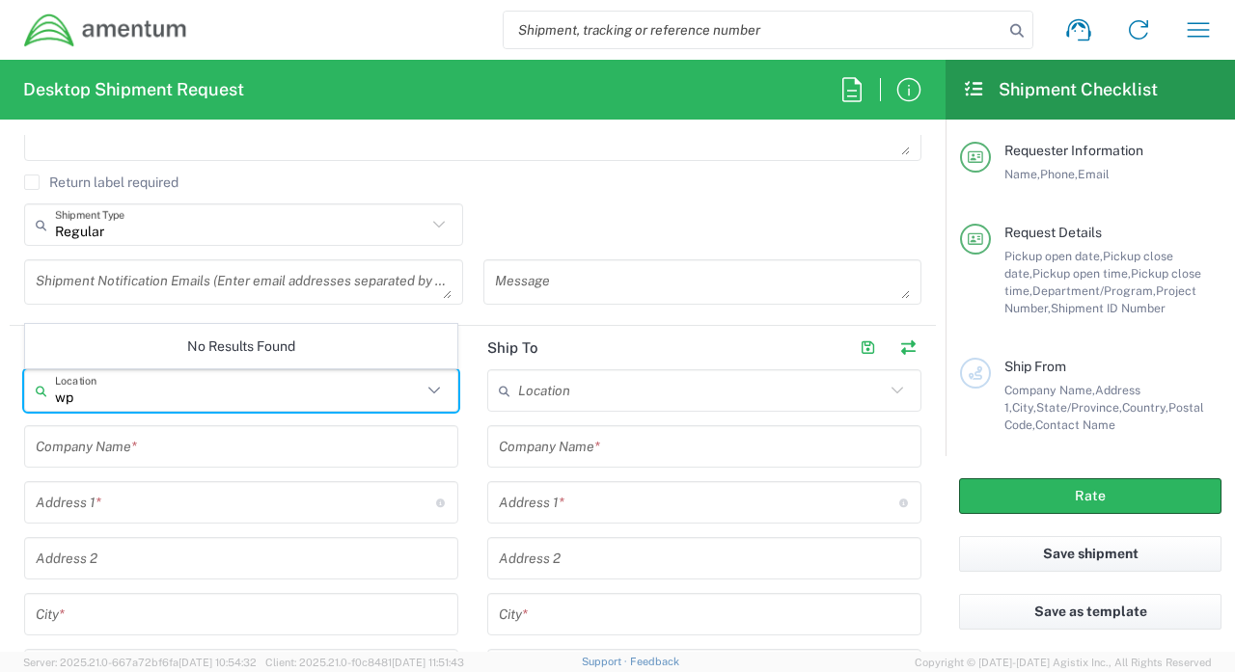
type input "w"
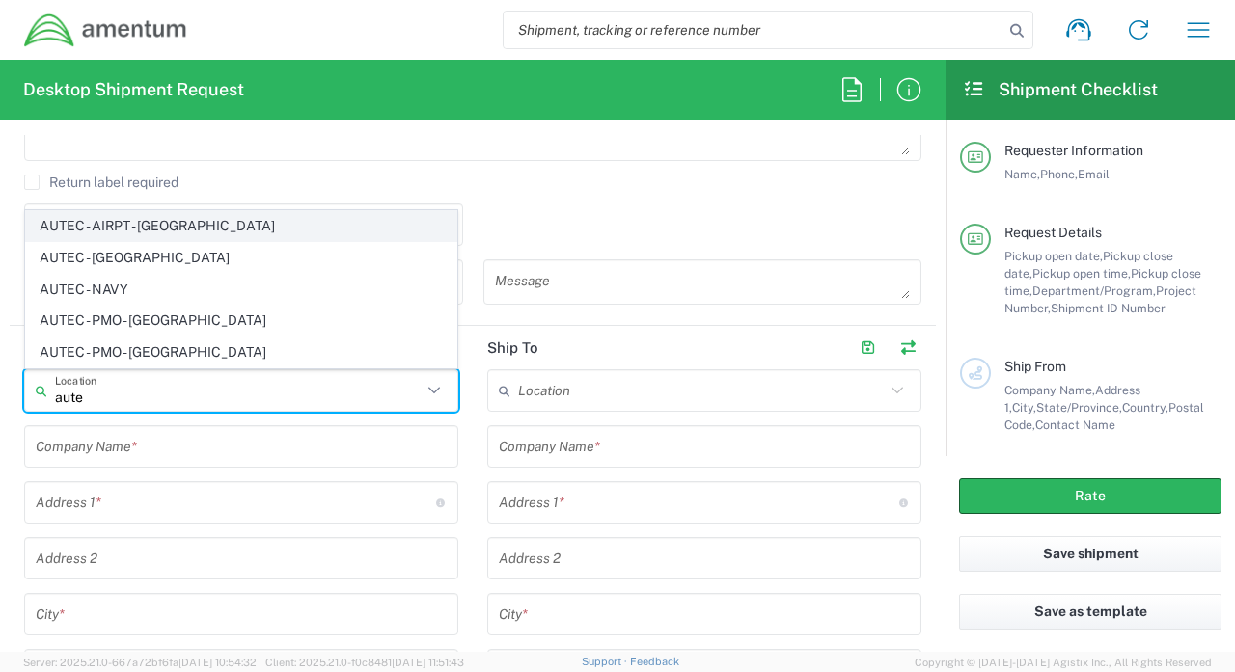
click at [199, 237] on span "AUTEC - AIRPT - [GEOGRAPHIC_DATA]" at bounding box center [241, 226] width 430 height 30
type input "AUTEC - AIRPT - [GEOGRAPHIC_DATA]"
type input "Amentum Services, Inc."
type input "[STREET_ADDRESS]"
type input "[GEOGRAPHIC_DATA]"
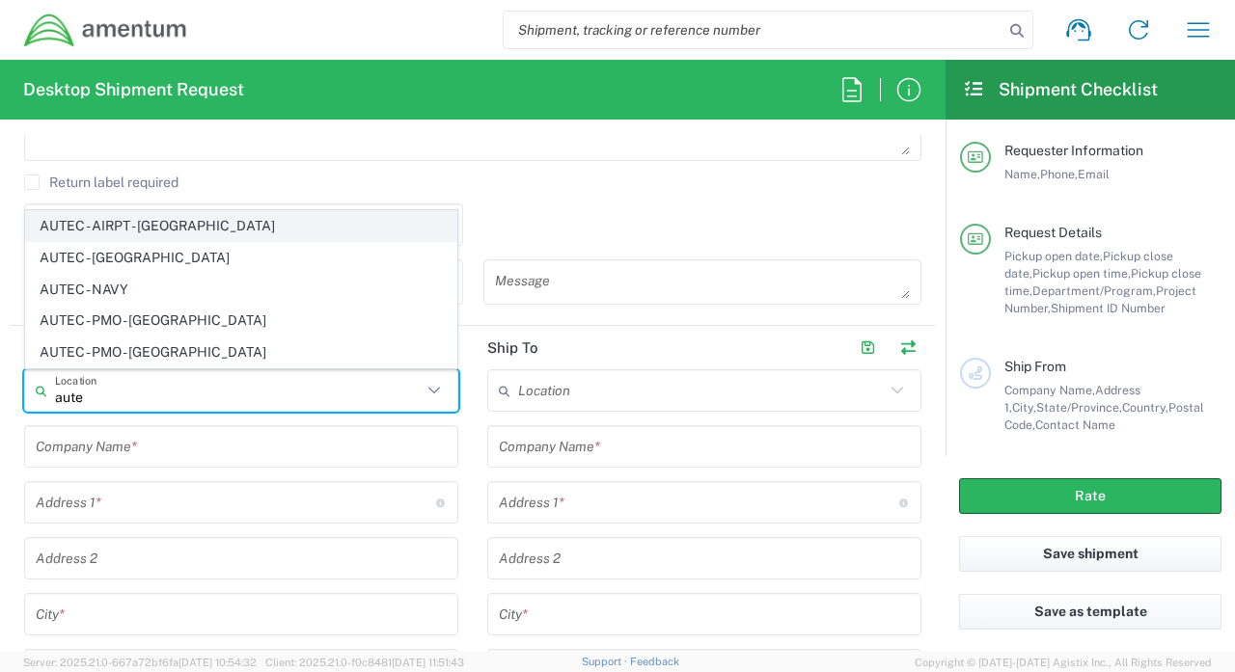
type input "[GEOGRAPHIC_DATA]"
type input "[US_STATE]"
type input "33406"
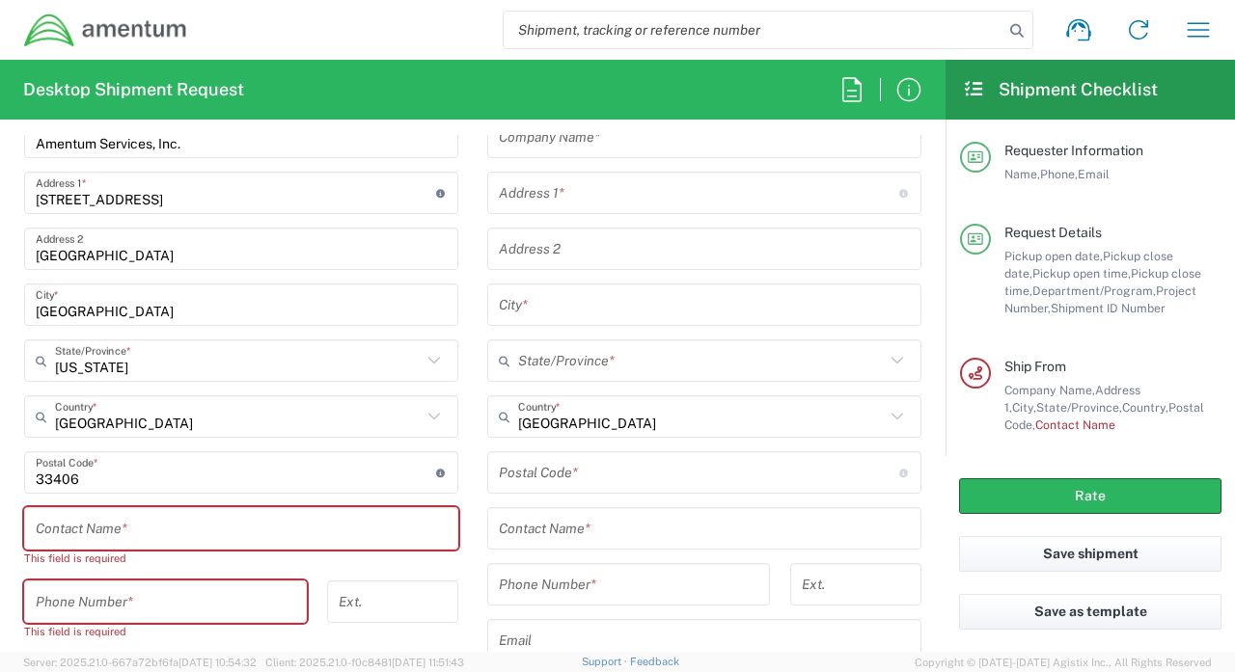
scroll to position [1047, 0]
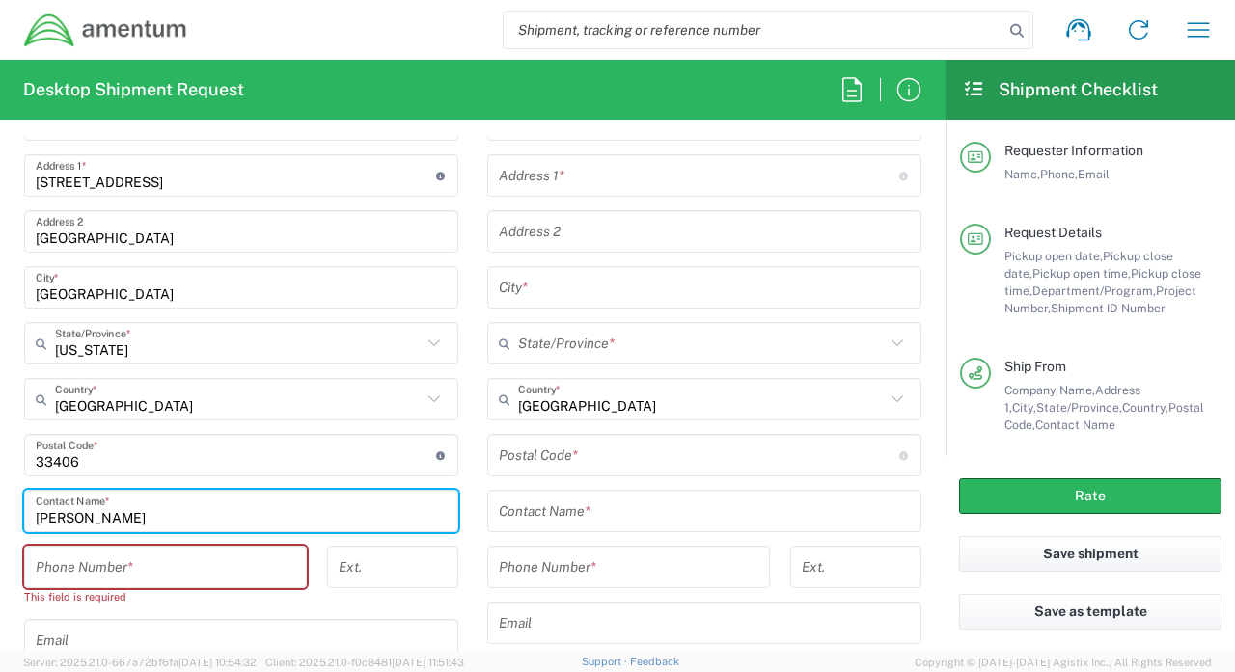
type input "[PERSON_NAME]"
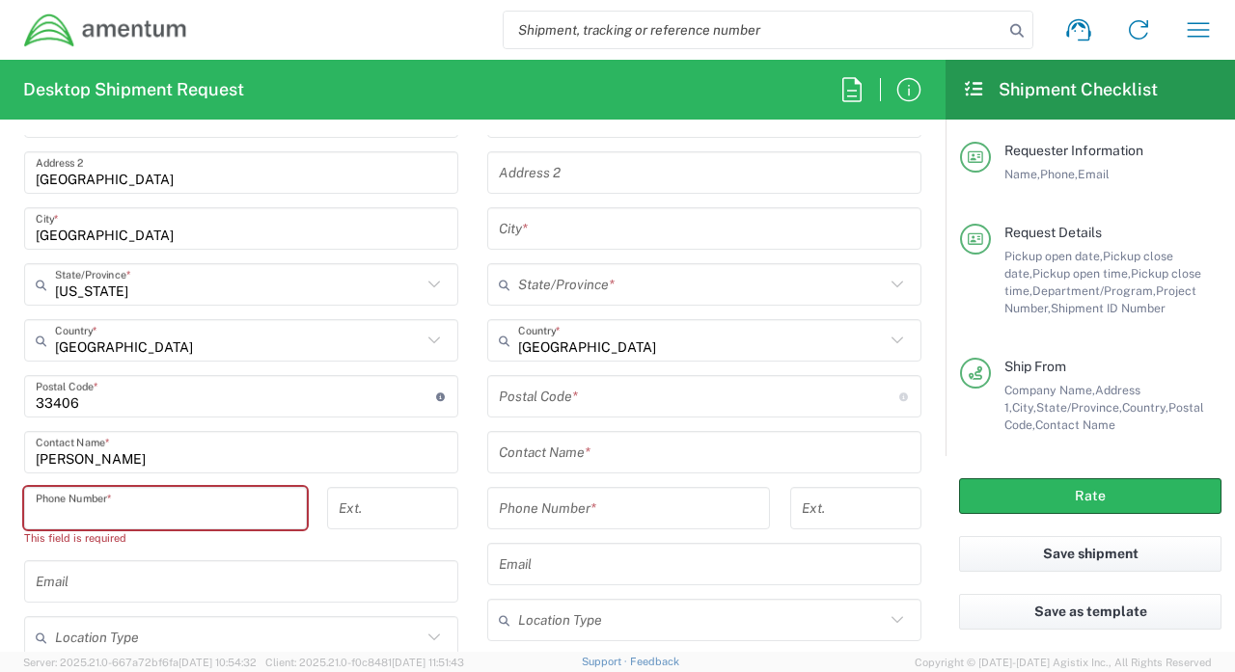
scroll to position [1105, 0]
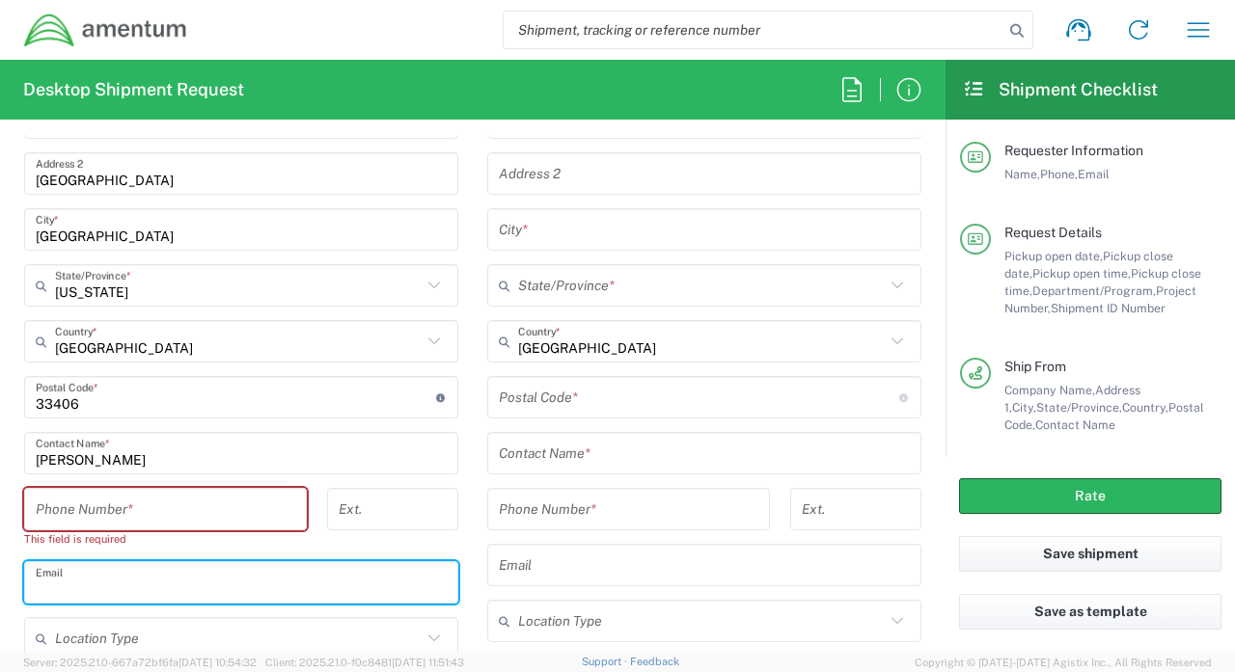
paste input "[PERSON_NAME][EMAIL_ADDRESS][PERSON_NAME][DOMAIN_NAME]"
type input "[PERSON_NAME][EMAIL_ADDRESS][PERSON_NAME][DOMAIN_NAME]"
click at [180, 504] on input "tel" at bounding box center [166, 510] width 260 height 34
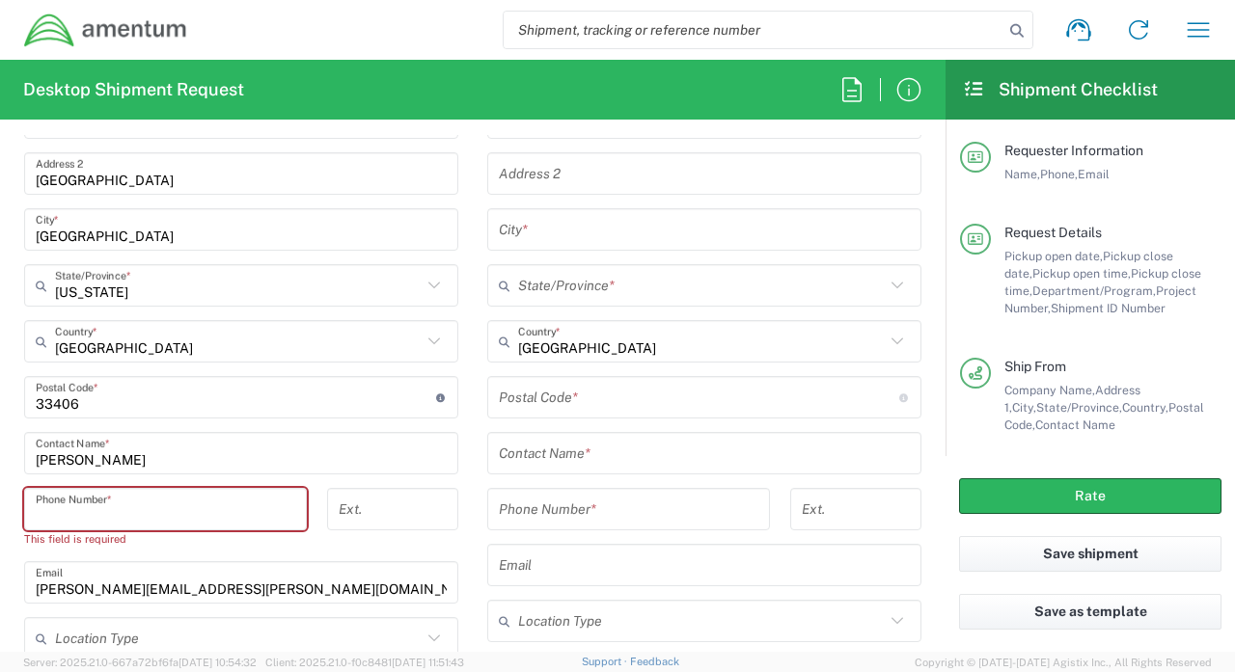
scroll to position [1106, 0]
paste input "561.681.2693"
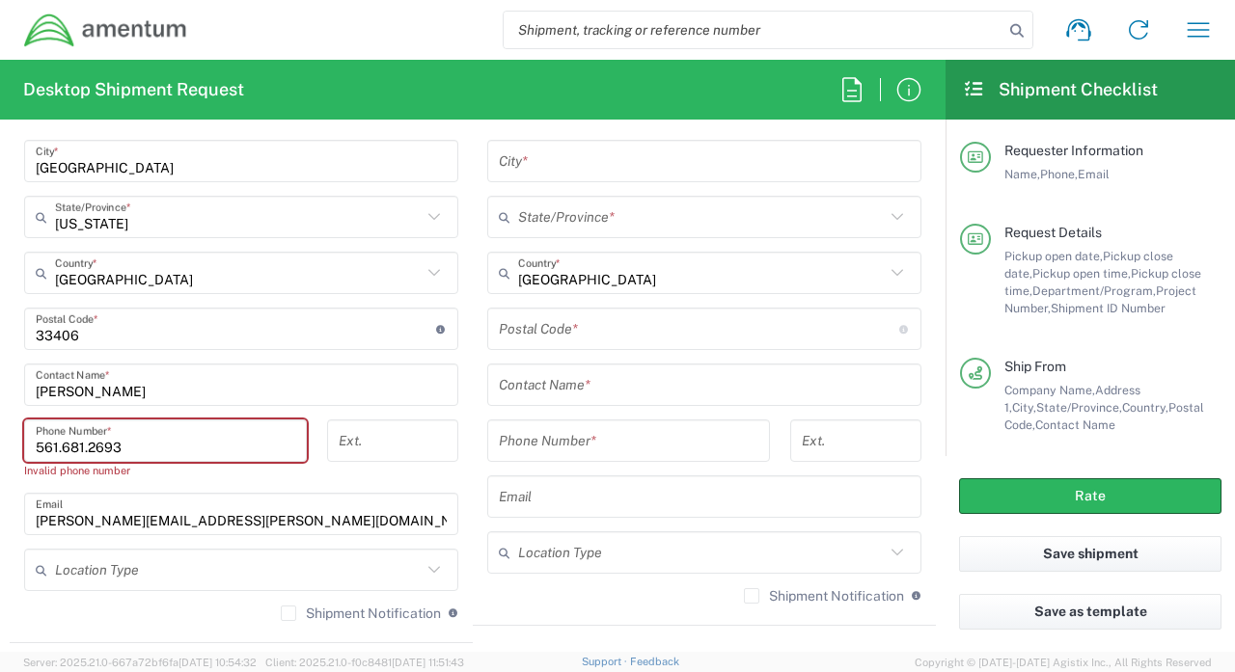
scroll to position [1183, 0]
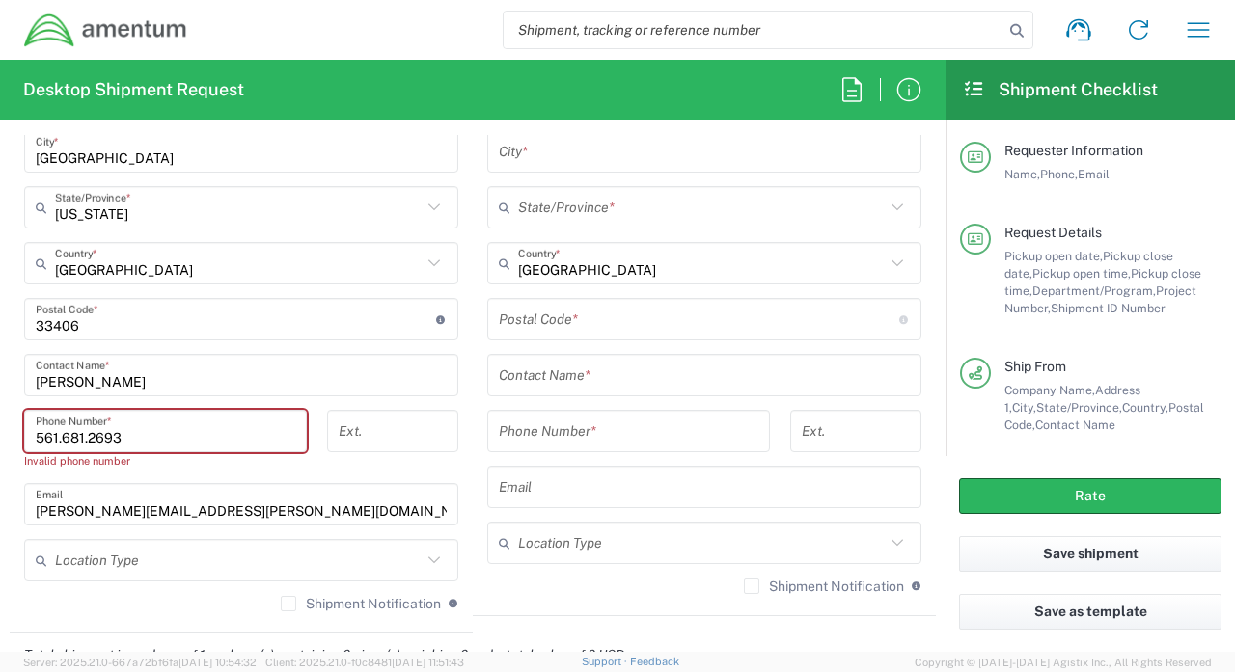
click at [90, 436] on input "561.681.2693" at bounding box center [166, 432] width 260 height 34
click at [65, 440] on input "561.681-2693" at bounding box center [166, 432] width 260 height 34
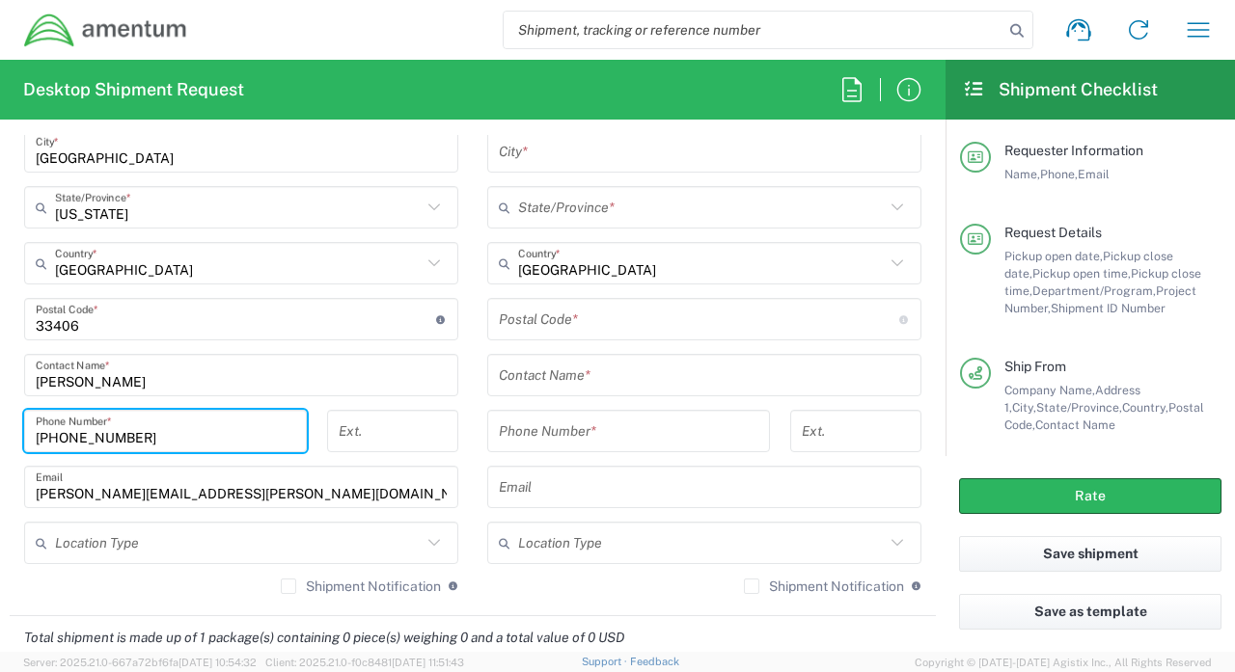
type input "[PHONE_NUMBER]"
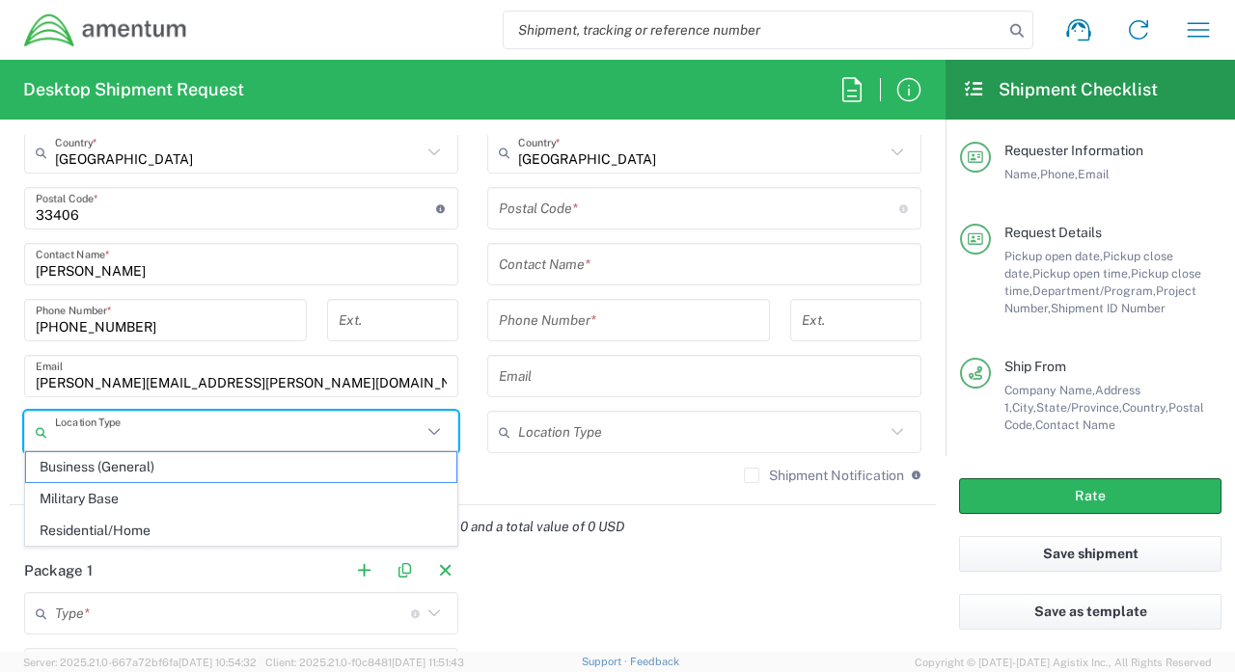
scroll to position [1301, 0]
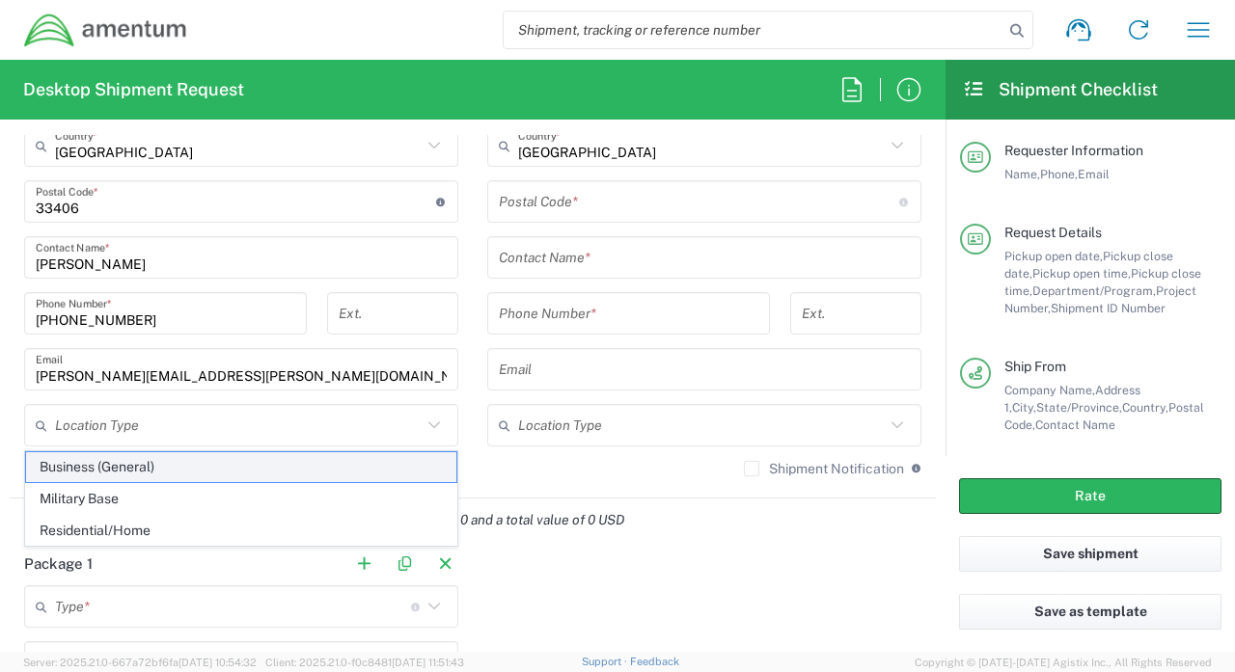
click at [215, 474] on span "Business (General)" at bounding box center [241, 468] width 430 height 30
type input "Business (General)"
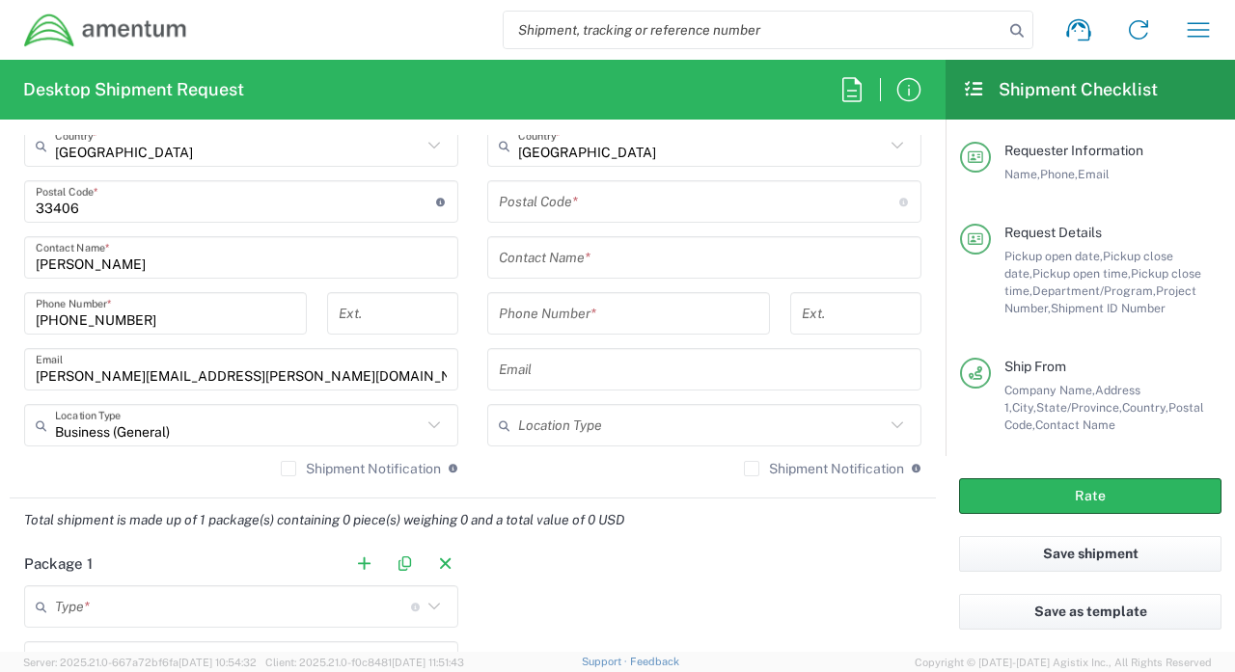
click at [288, 466] on label "Shipment Notification" at bounding box center [361, 468] width 160 height 15
click at [288, 469] on input "Shipment Notification" at bounding box center [288, 469] width 0 height 0
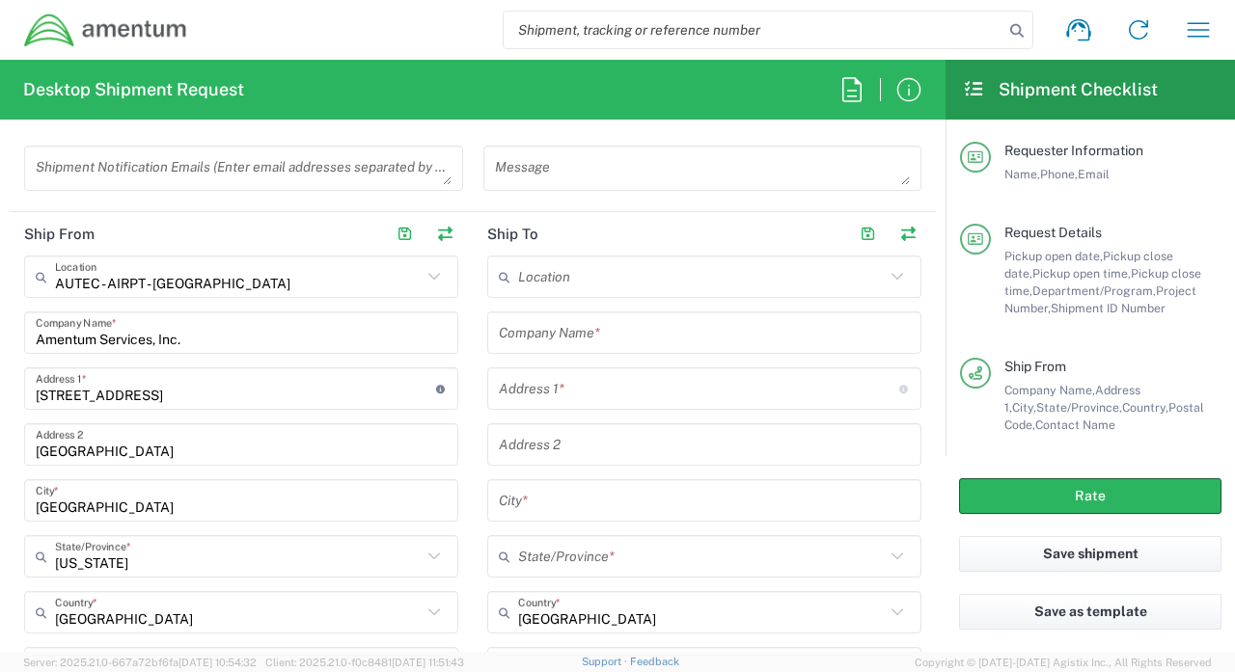
scroll to position [835, 0]
click at [602, 266] on input "text" at bounding box center [701, 277] width 367 height 34
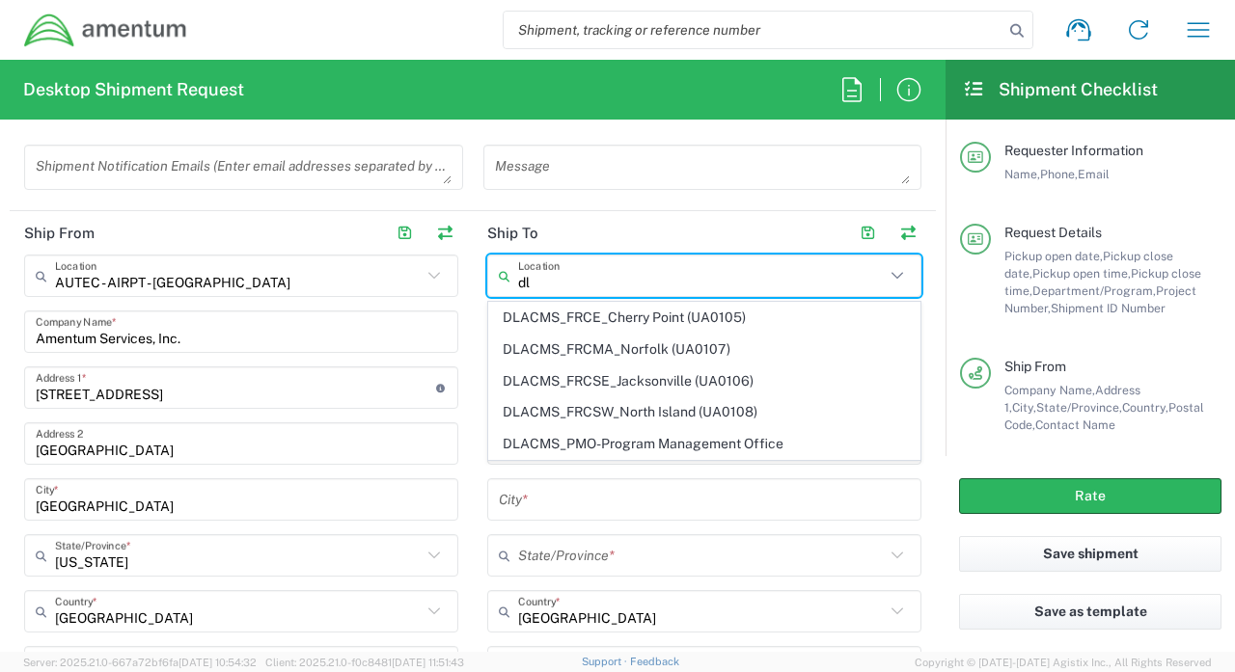
type input "d"
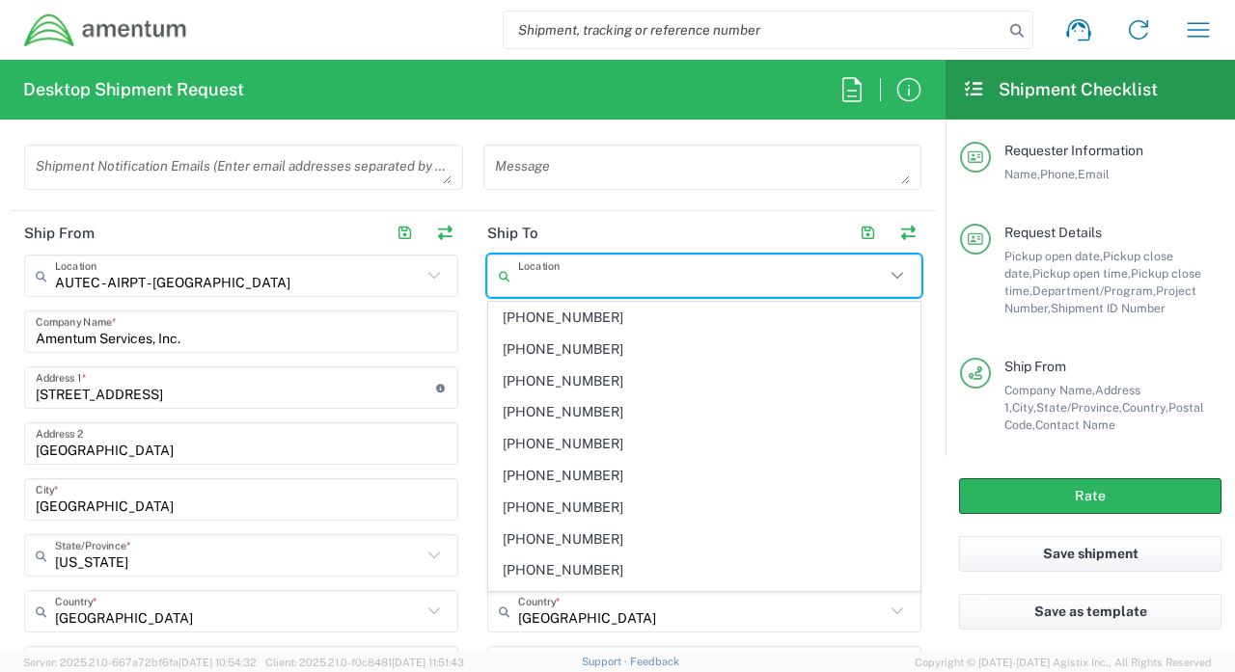
click at [475, 371] on main "Location 1002-4122-6 1006-5256-0 1026-8910-0 1281-0560-3 1369-6441-0 1402-6962-…" at bounding box center [704, 606] width 463 height 702
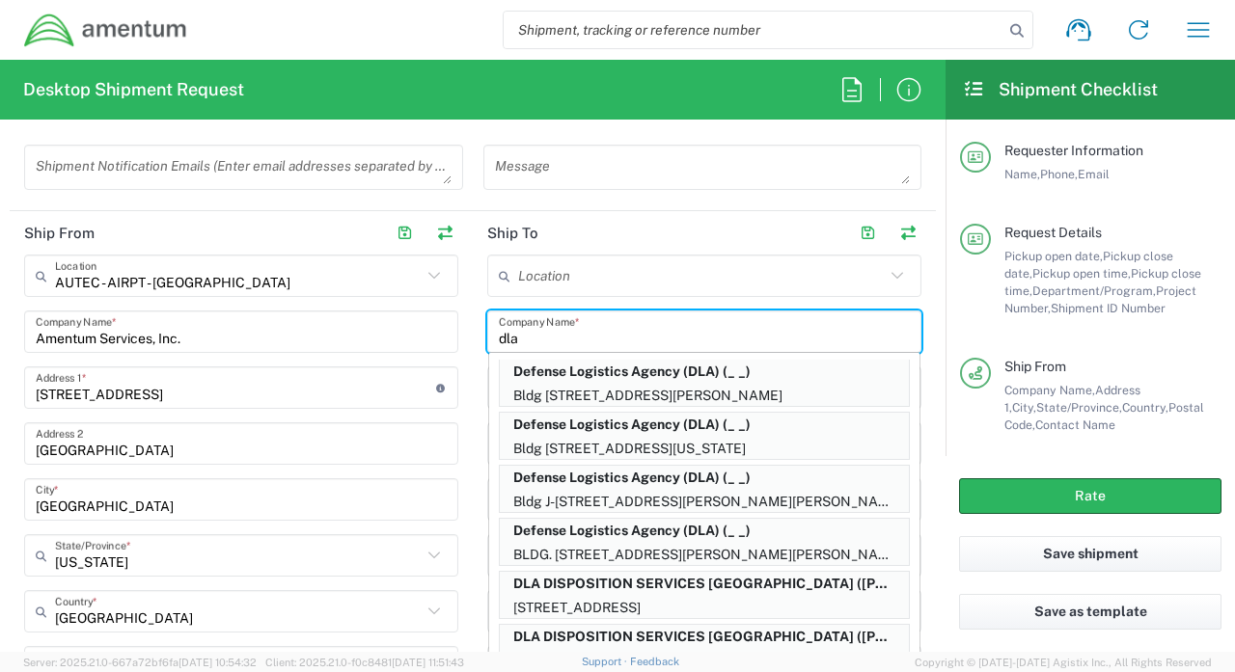
scroll to position [272, 0]
click at [617, 586] on p "DLA DISPOSITION SERVICES JACKSONVILLE (REGGIE SANDERS)" at bounding box center [704, 584] width 409 height 24
type input "DLA DISPOSITION SERVICES [GEOGRAPHIC_DATA]"
type input "[STREET_ADDRESS]"
type input "[GEOGRAPHIC_DATA]"
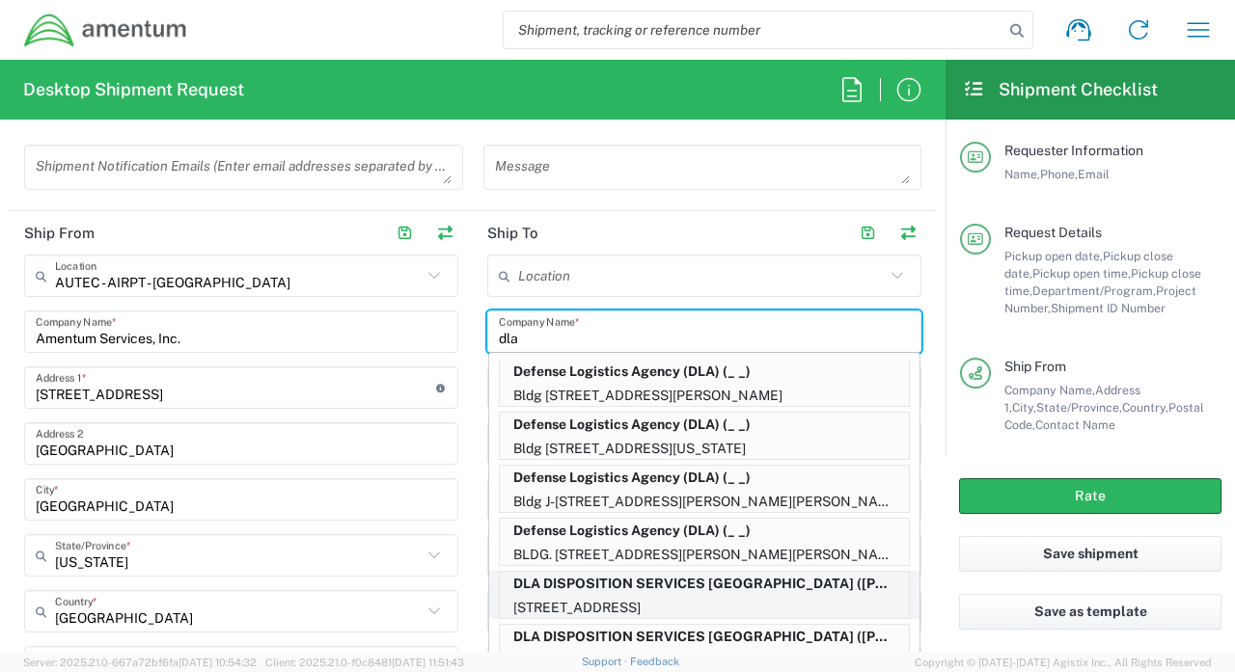
type input "[US_STATE]"
type input "33212"
type input "[PERSON_NAME]"
type input "[PHONE_NUMBER]"
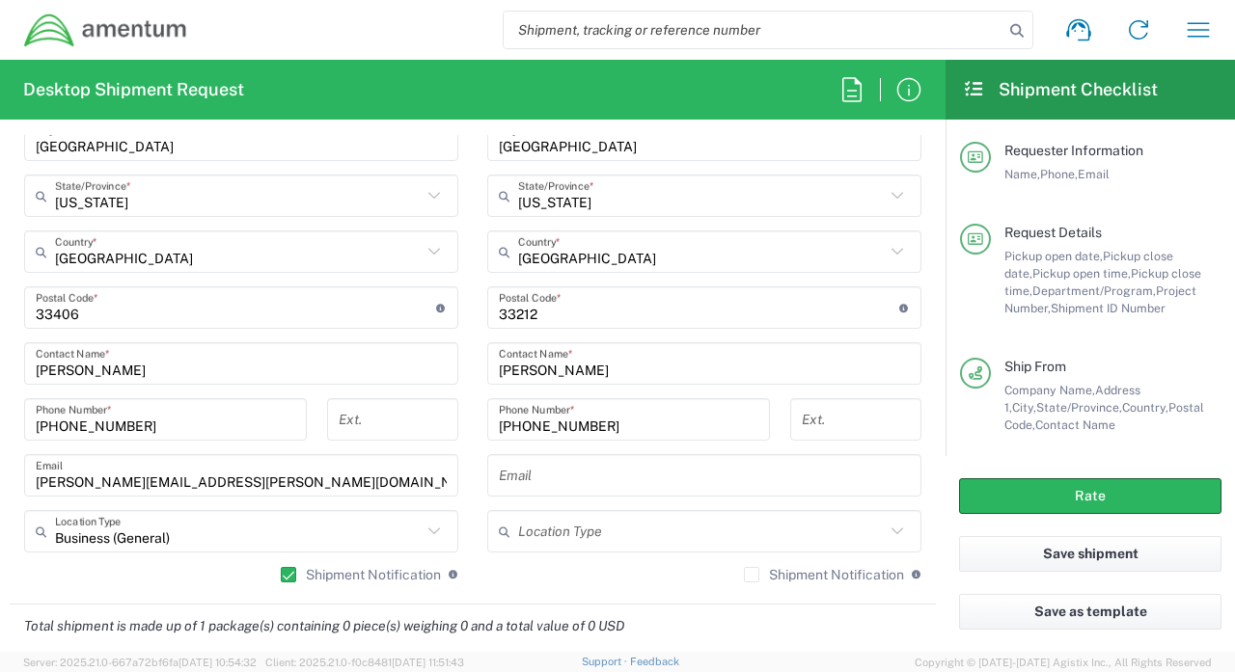
scroll to position [1197, 0]
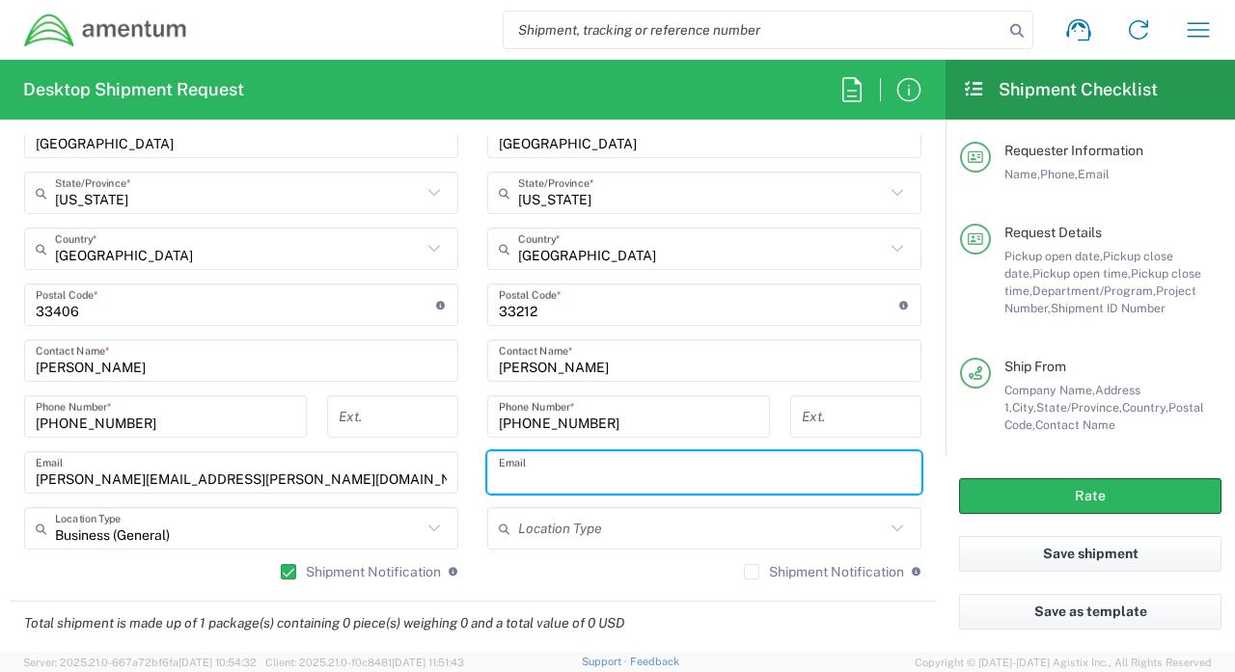
paste input "[EMAIL_ADDRESS][PERSON_NAME][DOMAIN_NAME]"
type input "[EMAIL_ADDRESS][PERSON_NAME][DOMAIN_NAME]"
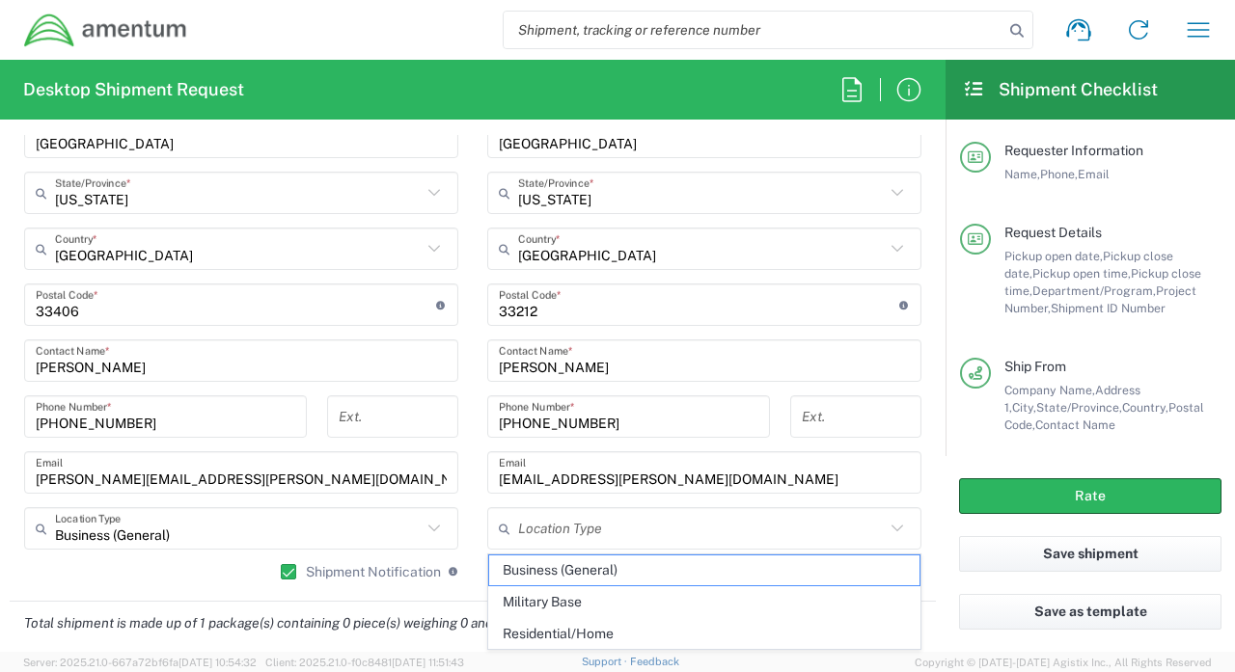
click at [453, 533] on div "Business (General) Location Type" at bounding box center [241, 528] width 434 height 42
type input "Business (General)"
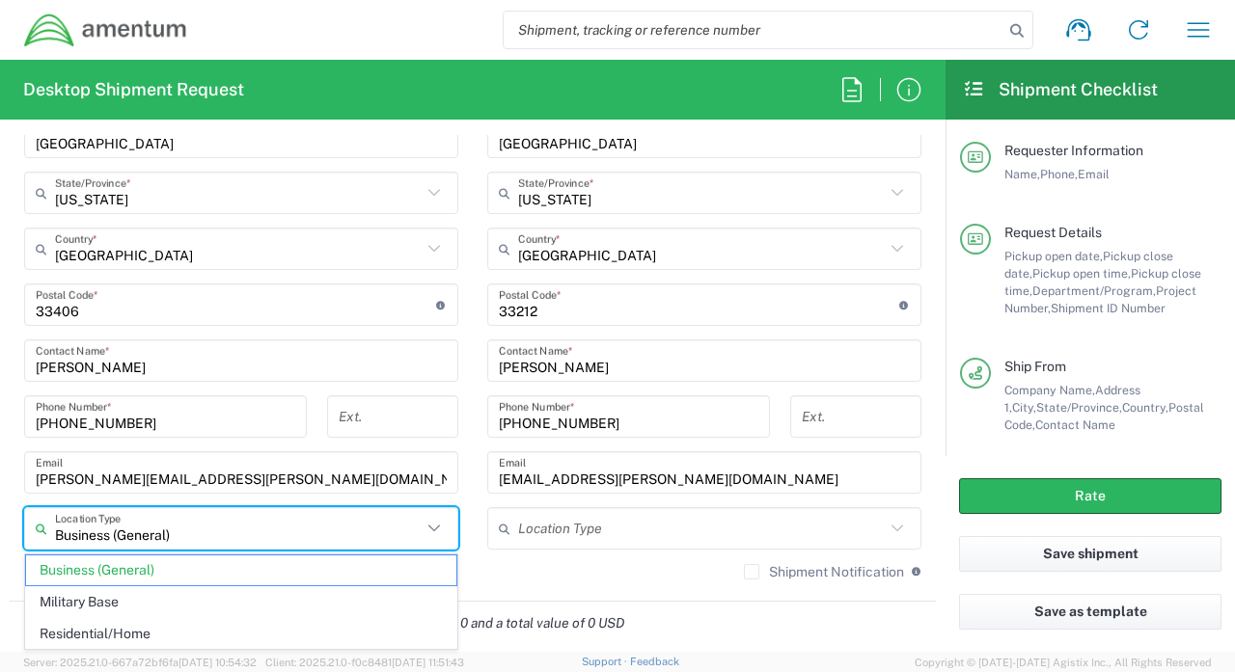
click at [657, 530] on input "text" at bounding box center [701, 529] width 367 height 34
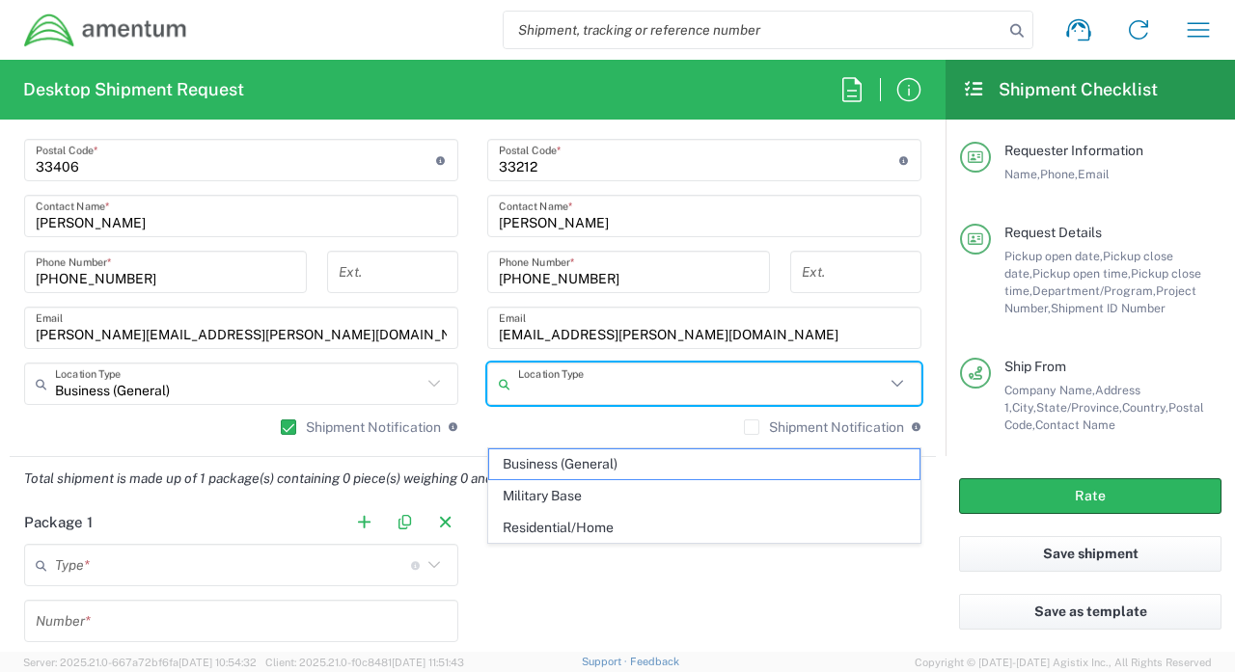
scroll to position [1346, 0]
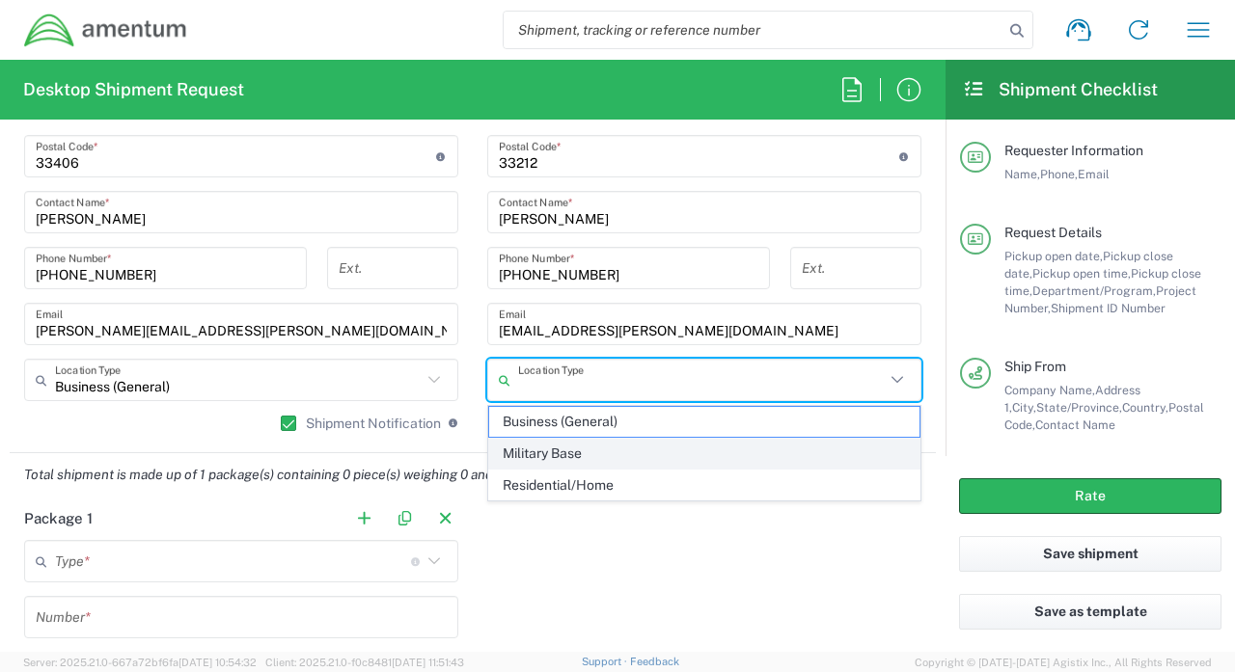
click at [583, 447] on span "Military Base" at bounding box center [704, 454] width 430 height 30
type input "Military Base"
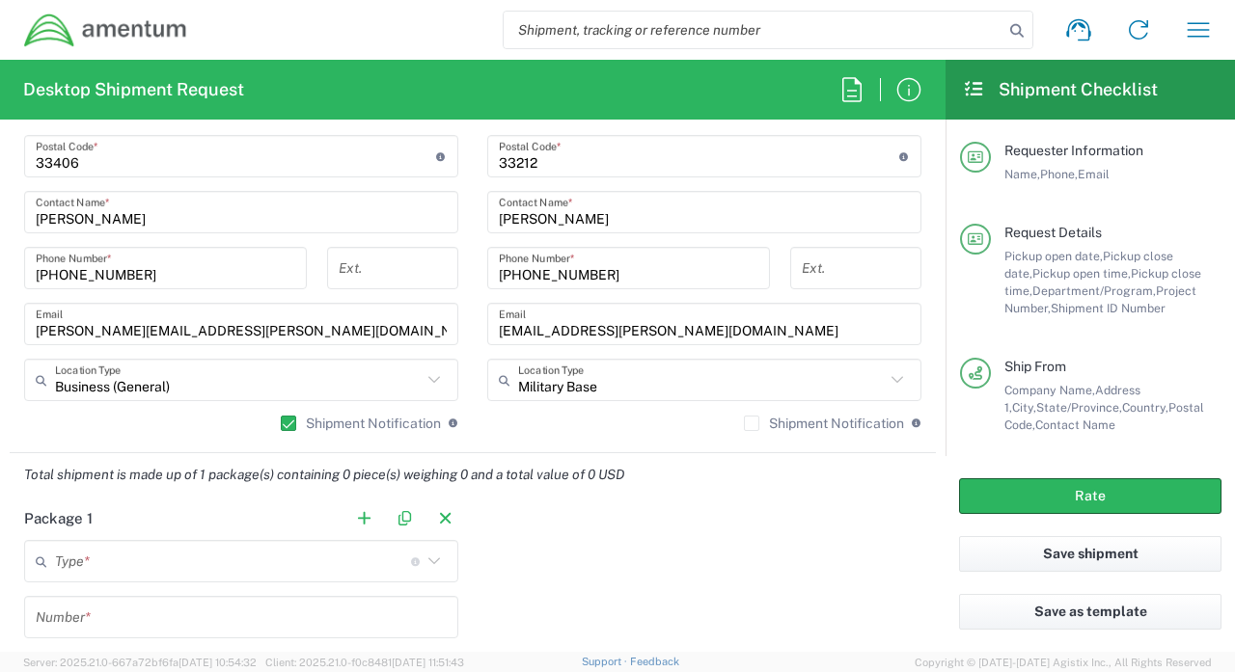
click at [744, 425] on label "Shipment Notification" at bounding box center [824, 423] width 160 height 15
click at [752, 424] on input "Shipment Notification" at bounding box center [752, 424] width 0 height 0
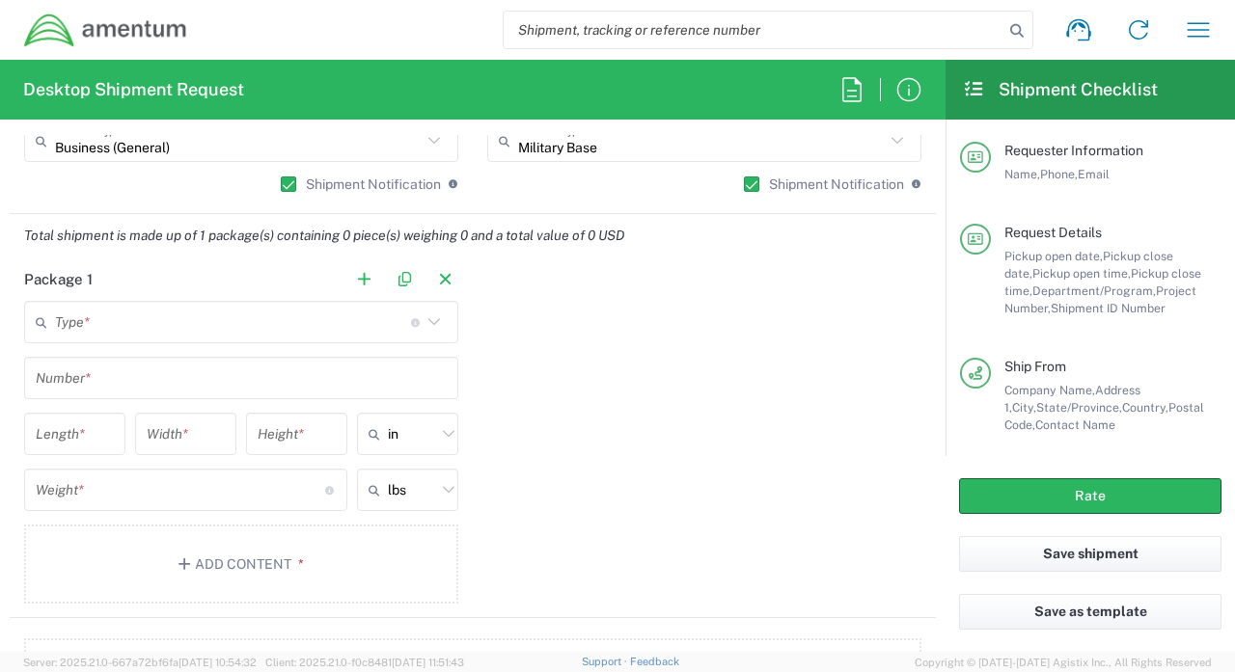
scroll to position [1620, 0]
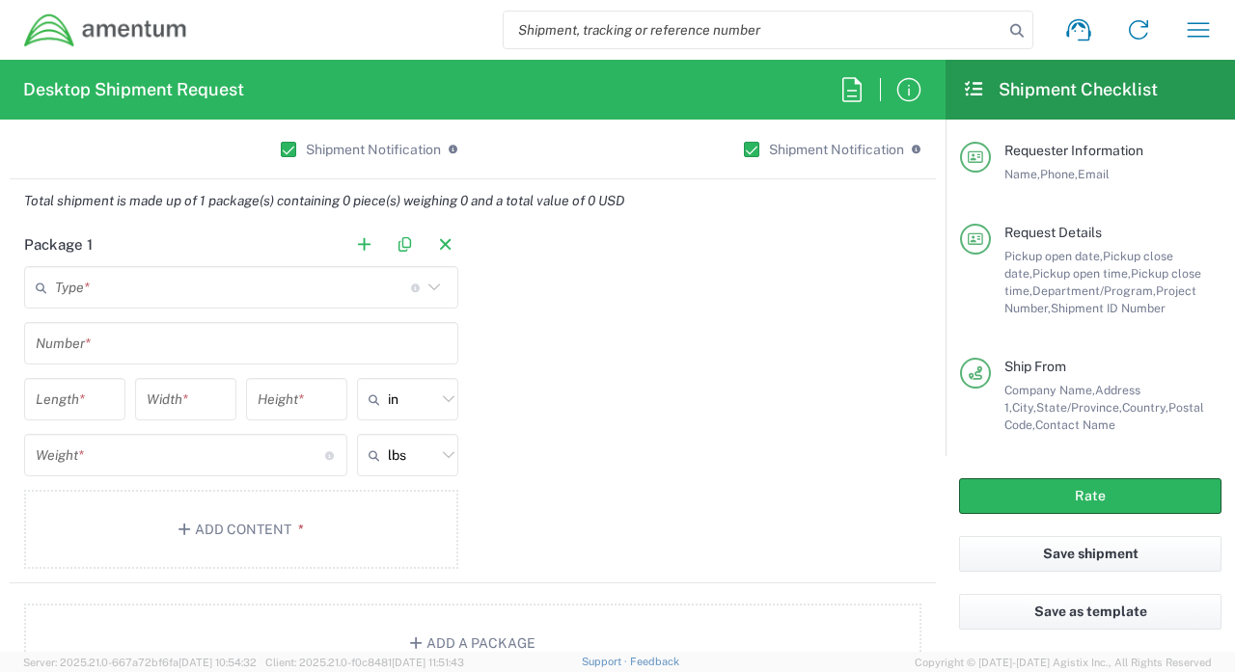
click at [336, 290] on input "text" at bounding box center [233, 288] width 356 height 34
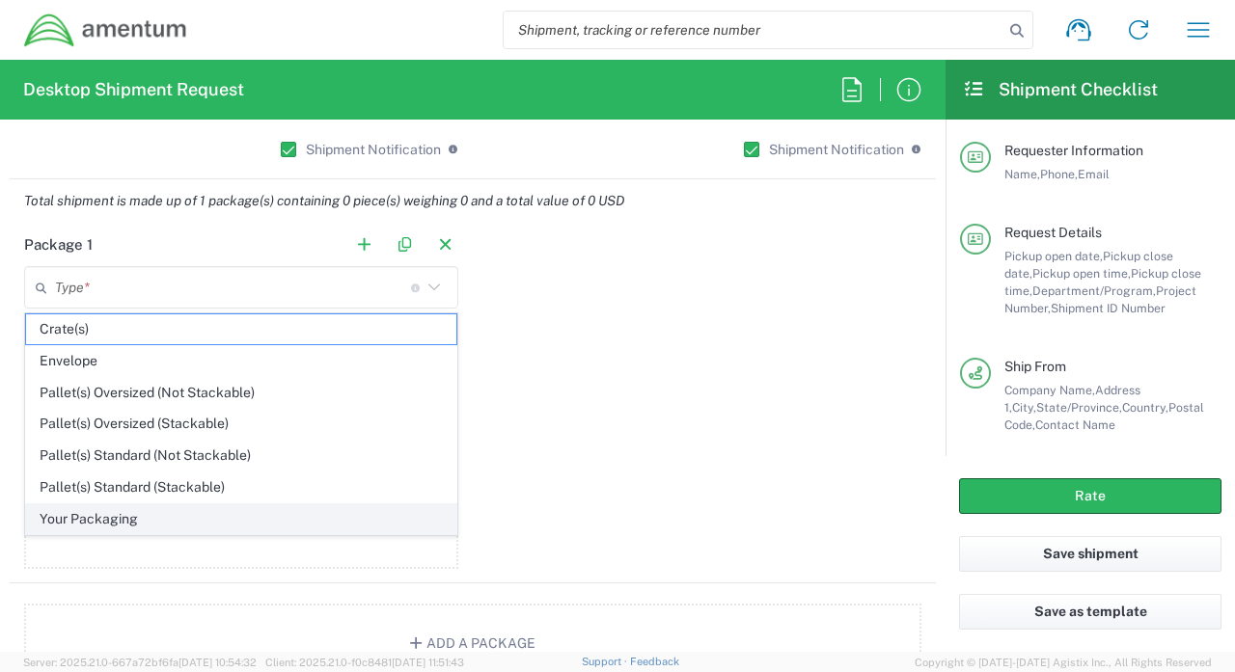
click at [164, 515] on span "Your Packaging" at bounding box center [241, 520] width 430 height 30
type input "Your Packaging"
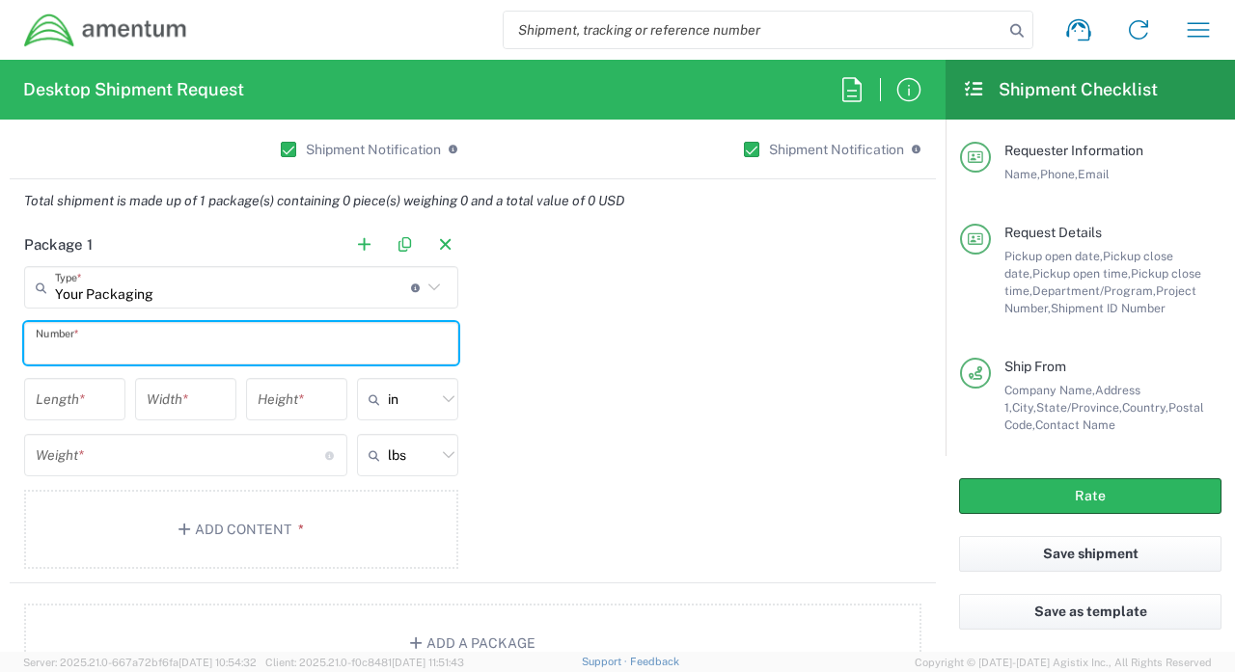
click at [218, 354] on input "text" at bounding box center [241, 344] width 411 height 34
type input "1"
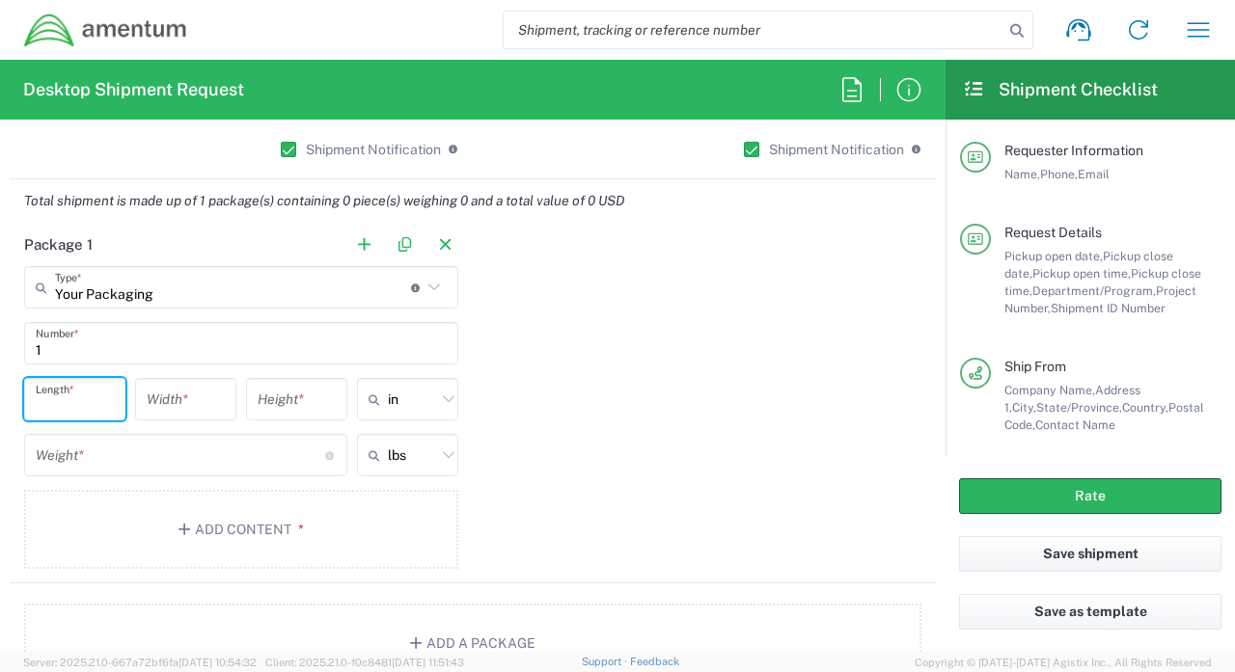
click at [102, 399] on input "number" at bounding box center [75, 400] width 78 height 34
type input "168"
type input "60"
type input "76"
click at [130, 463] on input "number" at bounding box center [180, 456] width 289 height 34
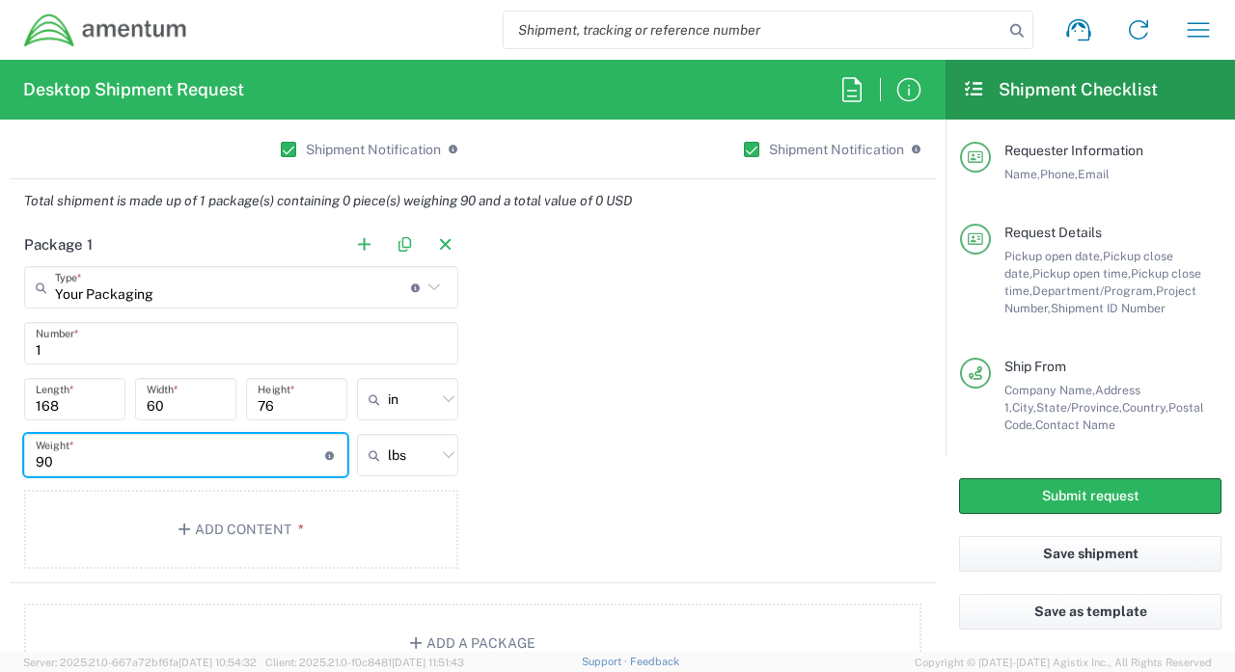
type input "9"
type input "1900"
click at [262, 529] on button "Add Content *" at bounding box center [241, 529] width 434 height 79
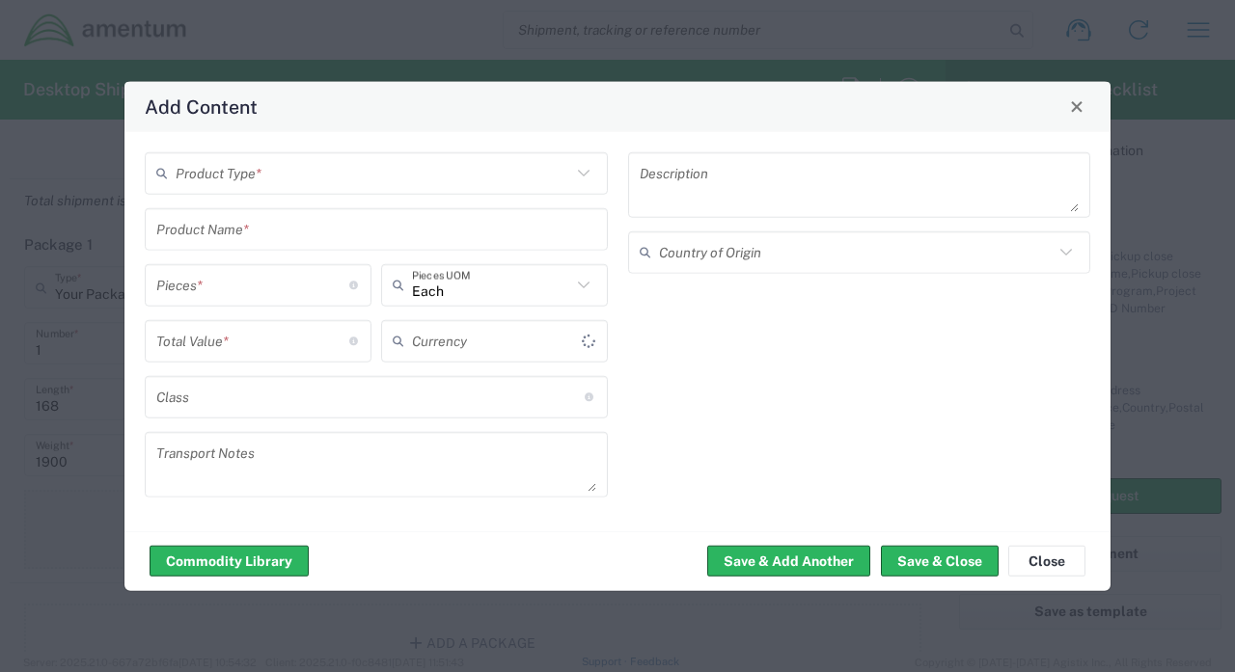
type input "US Dollar"
click at [302, 171] on input "text" at bounding box center [374, 173] width 396 height 34
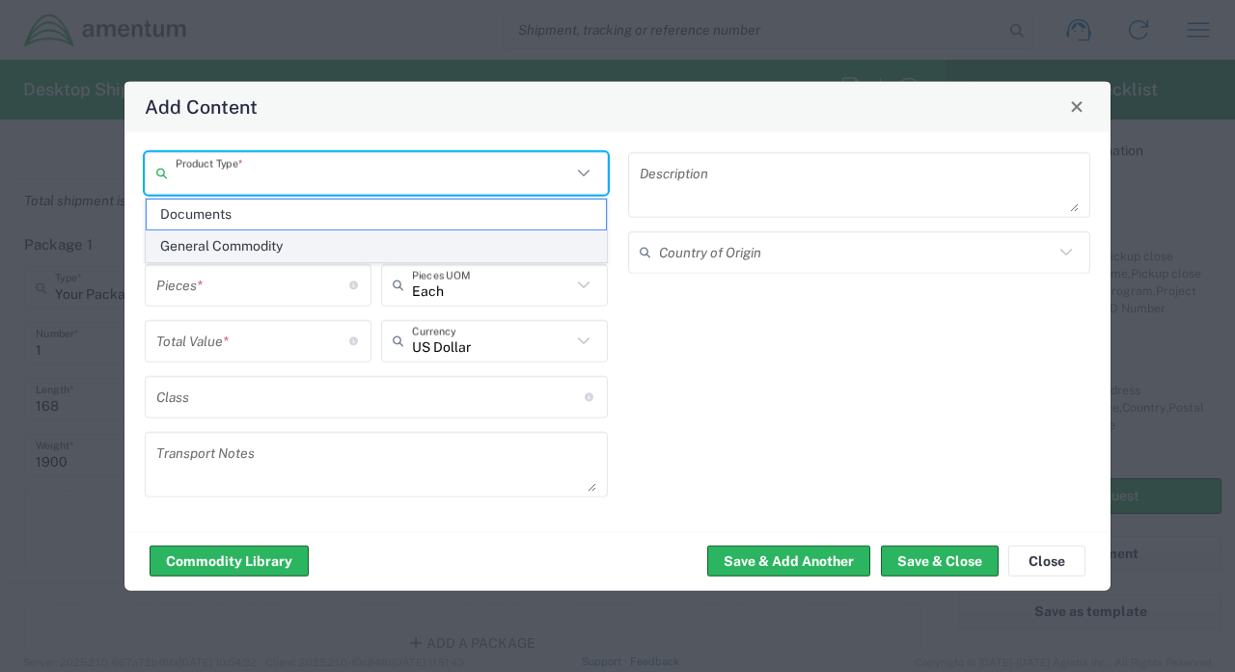
click at [268, 248] on span "General Commodity" at bounding box center [376, 247] width 459 height 30
type input "General Commodity"
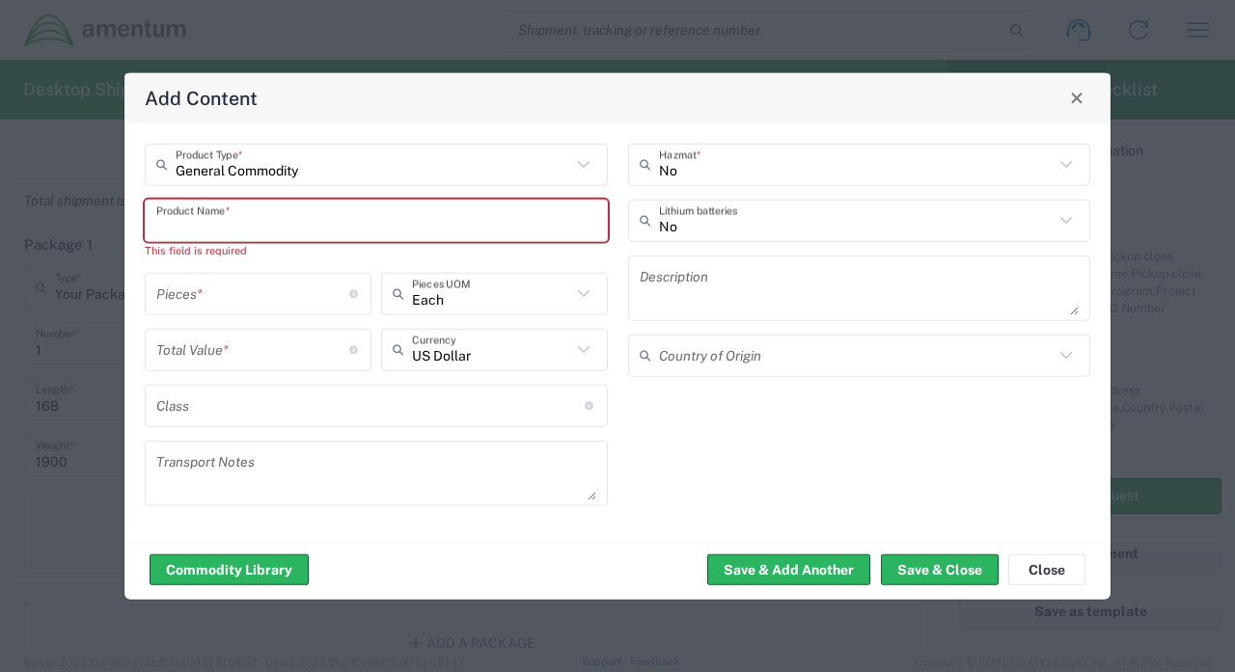
paste input "TRUCK, ELECTRIC"
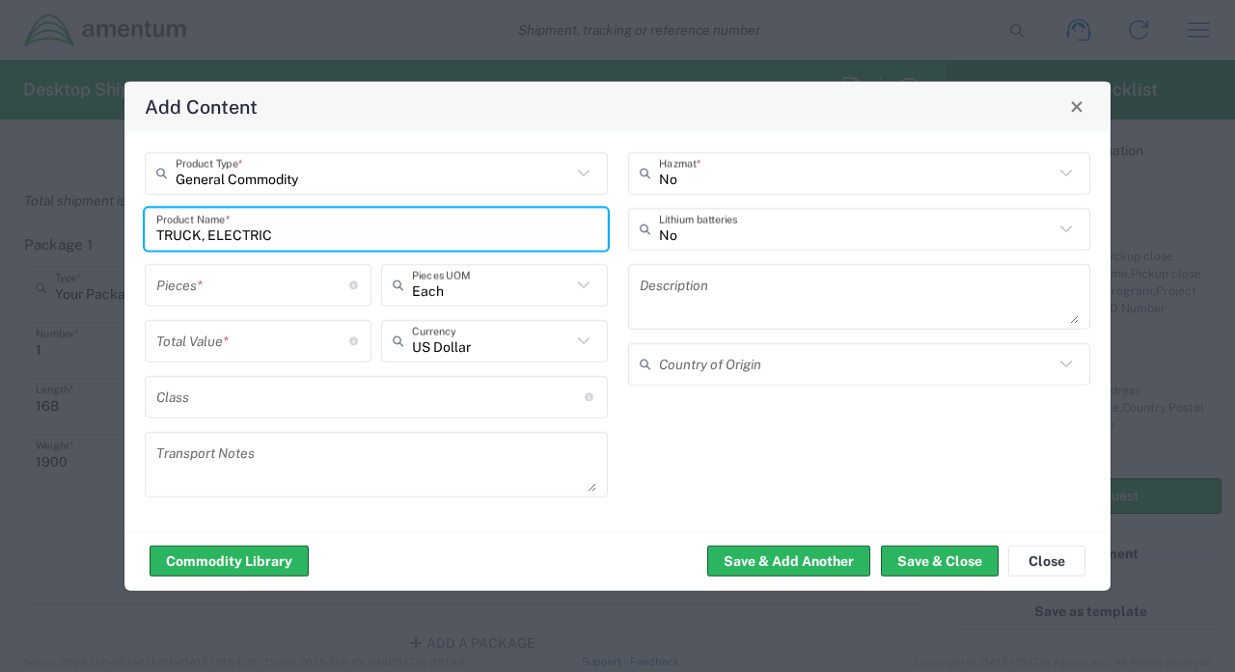
type input "TRUCK, ELECTRIC"
click at [291, 297] on input "number" at bounding box center [252, 285] width 193 height 34
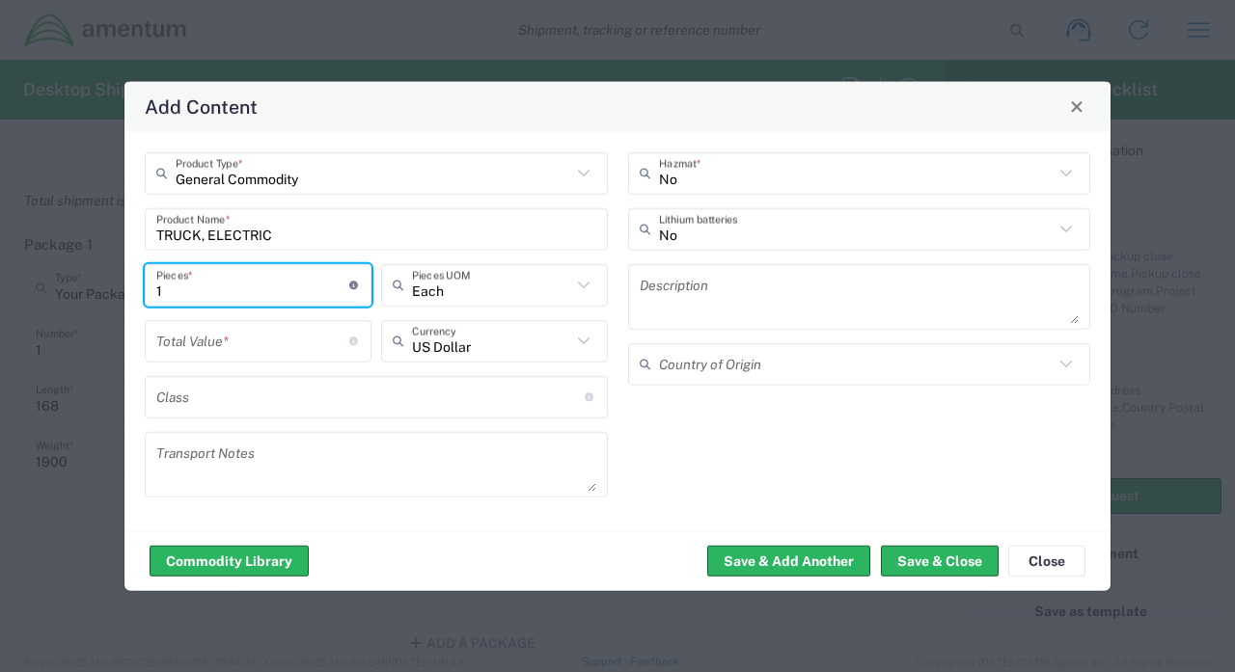
type input "1"
click at [282, 329] on input "number" at bounding box center [252, 341] width 193 height 34
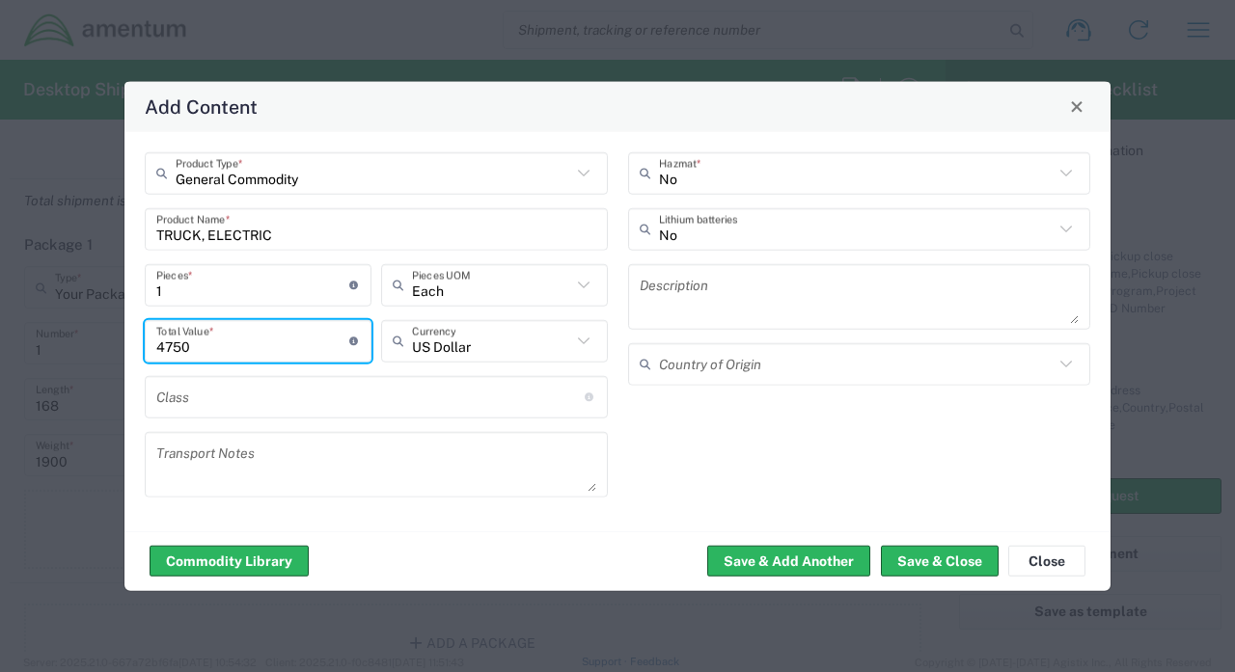
type input "4750"
click at [262, 398] on input "text" at bounding box center [370, 397] width 428 height 34
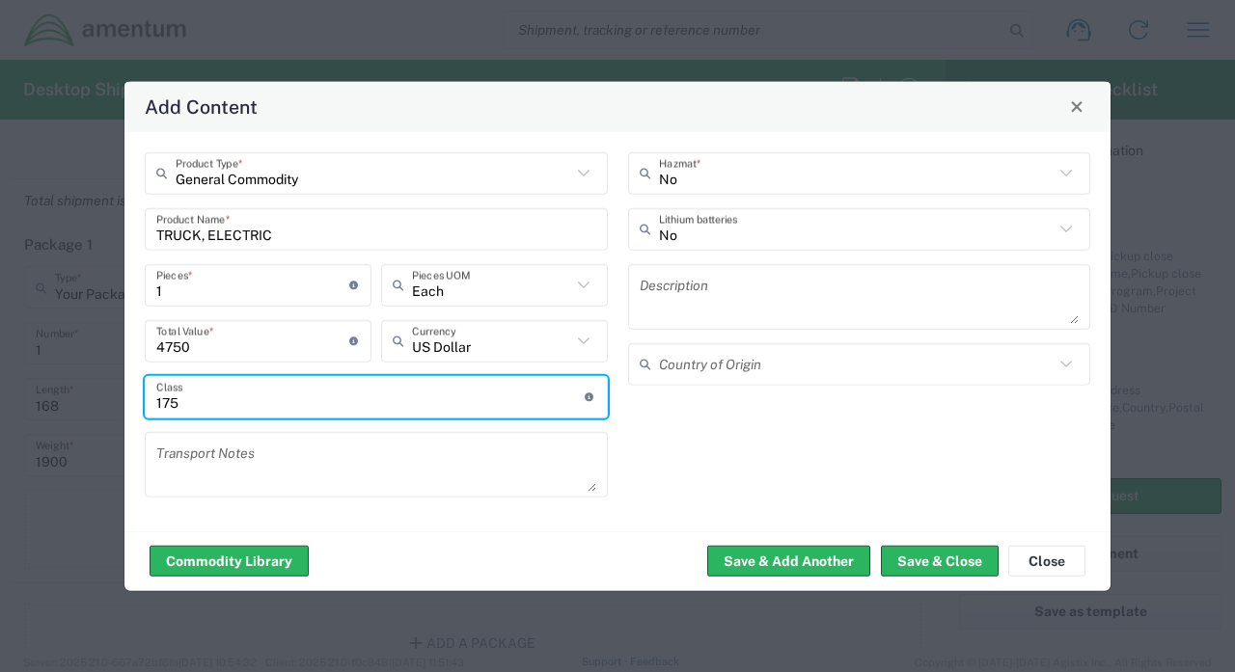
type input "175"
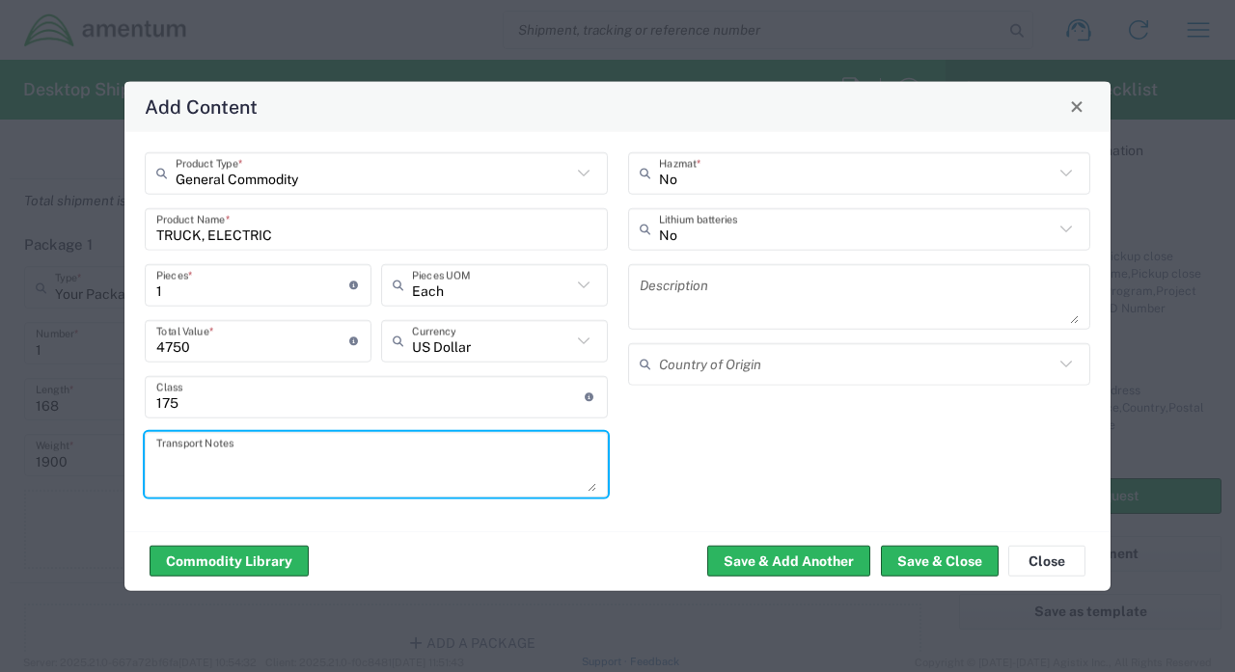
click at [284, 453] on textarea at bounding box center [376, 464] width 440 height 54
click at [247, 453] on textarea at bounding box center [376, 464] width 440 height 54
paste textarea "TRUCK, ELECTRIC Asset #: 63821216350 VIN #: [US_VEHICLE_IDENTIFICATION_NUMBER]"
type textarea "TRUCK, ELECTRIC Asset #: 63821216350 VIN #: [US_VEHICLE_IDENTIFICATION_NUMBER]"
click at [713, 289] on textarea at bounding box center [860, 296] width 440 height 54
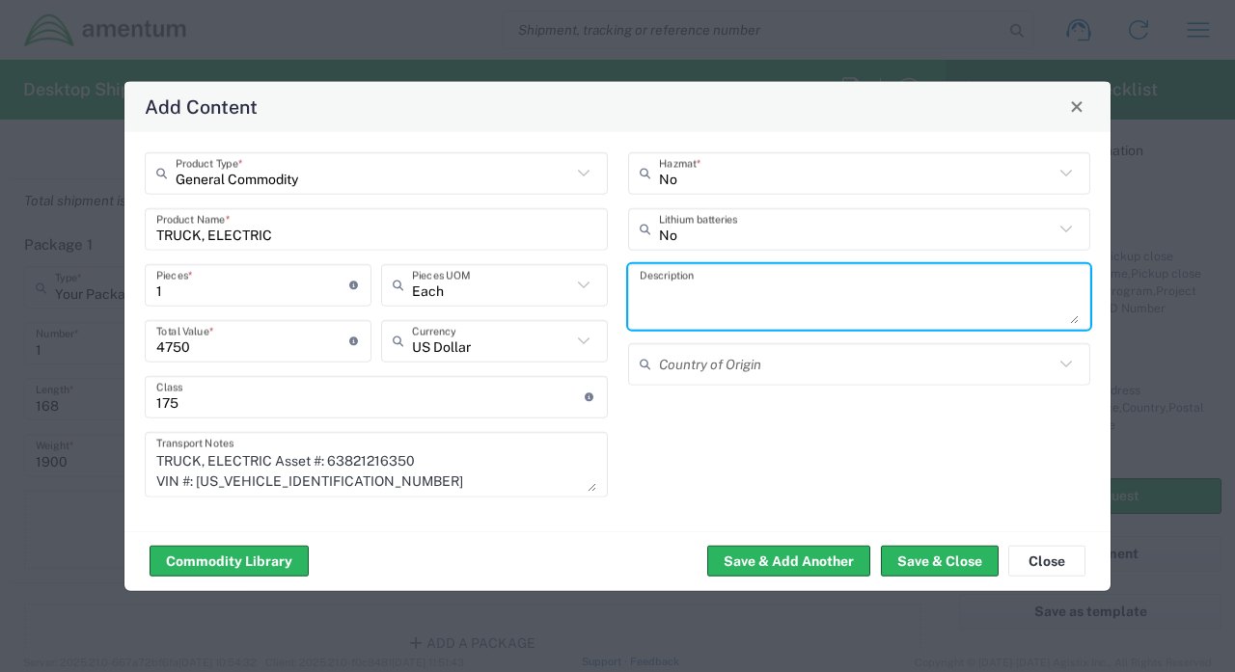
paste textarea "NOT REGULATED BY CFR 49. TRANSPORT IN ACCORDANCE WITH CFR 173.220"
type textarea "NOT REGULATED BY CFR 49. TRANSPORT IN ACCORDANCE WITH CFR 173.220"
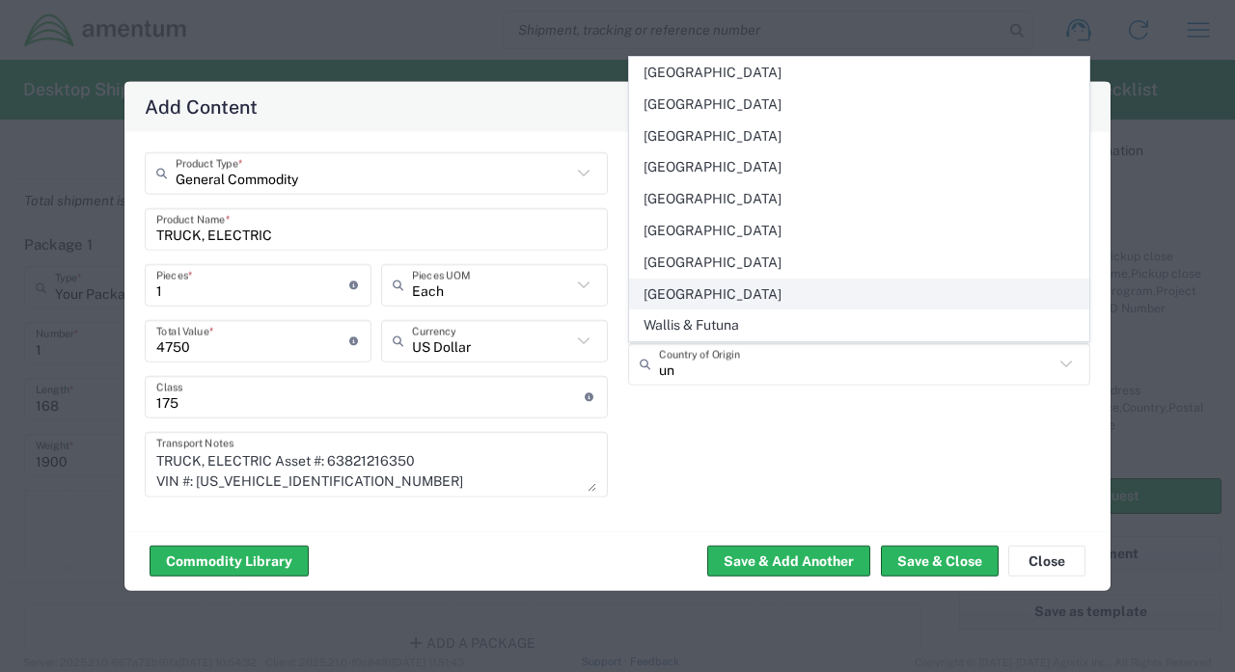
click at [712, 294] on span "[GEOGRAPHIC_DATA]" at bounding box center [859, 295] width 459 height 30
type input "[GEOGRAPHIC_DATA]"
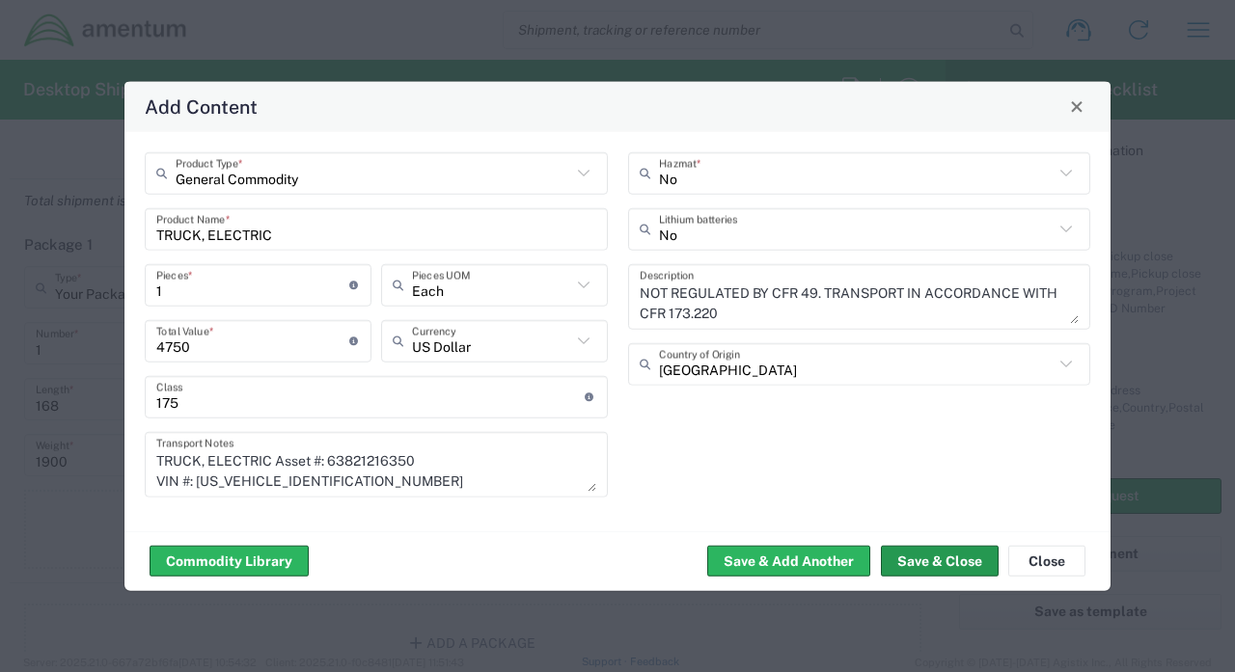
click at [949, 561] on button "Save & Close" at bounding box center [940, 561] width 118 height 31
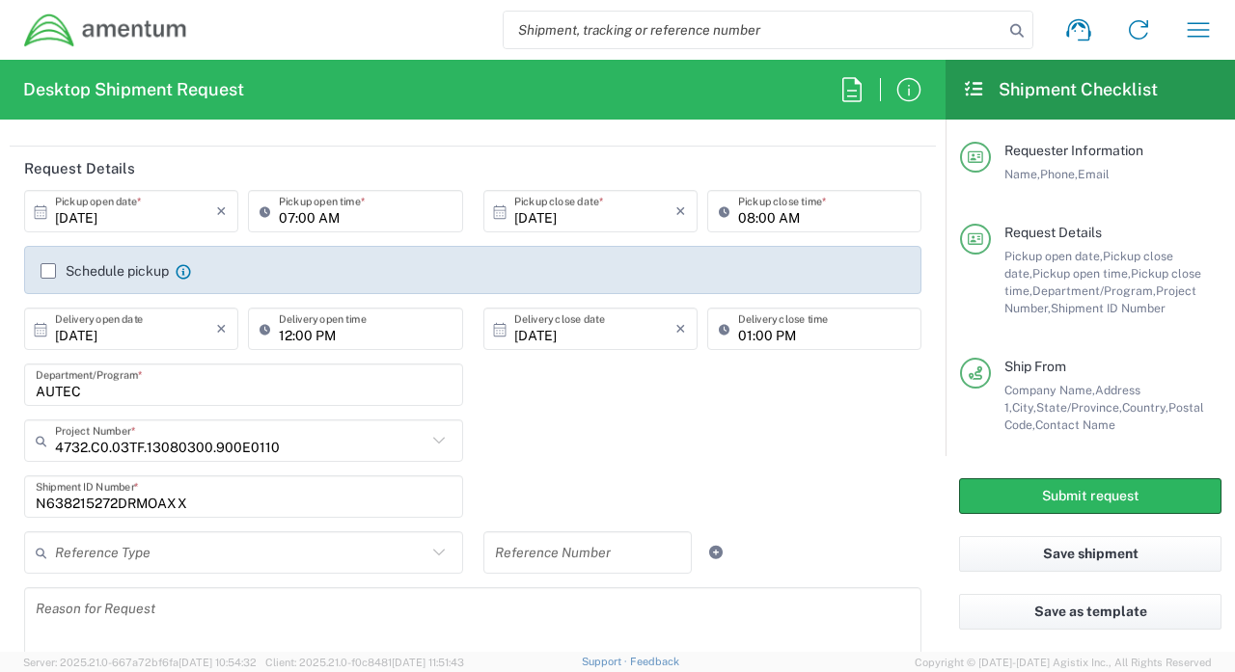
scroll to position [206, 0]
click at [50, 278] on label "Schedule pickup" at bounding box center [105, 272] width 128 height 15
click at [48, 273] on input "Schedule pickup" at bounding box center [48, 273] width 0 height 0
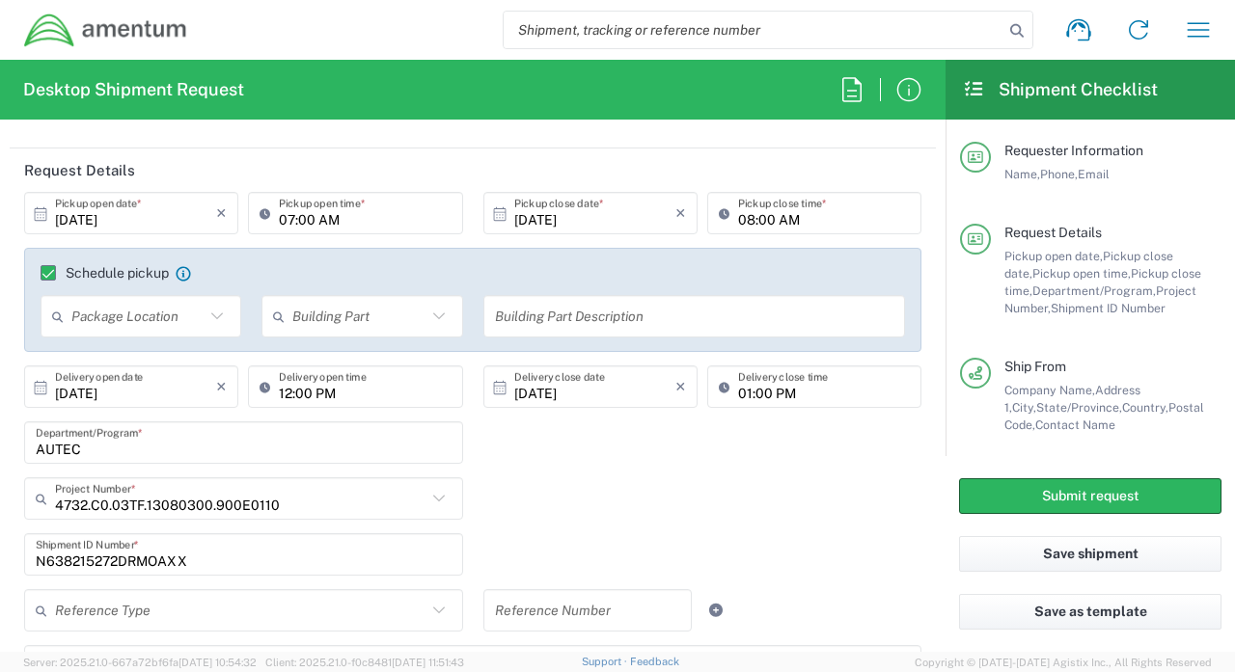
click at [51, 272] on label "Schedule pickup" at bounding box center [105, 272] width 128 height 15
click at [40, 273] on input "Schedule pickup" at bounding box center [40, 273] width 0 height 0
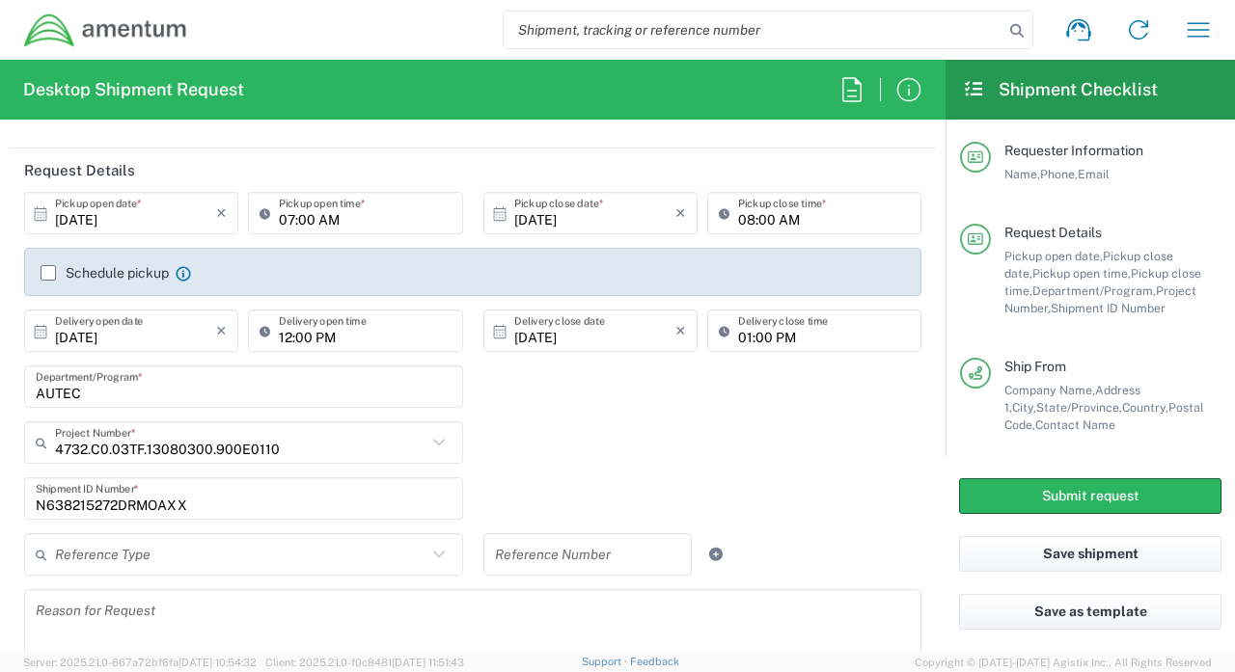
click at [51, 272] on label "Schedule pickup" at bounding box center [105, 272] width 128 height 15
click at [48, 273] on input "Schedule pickup" at bounding box center [48, 273] width 0 height 0
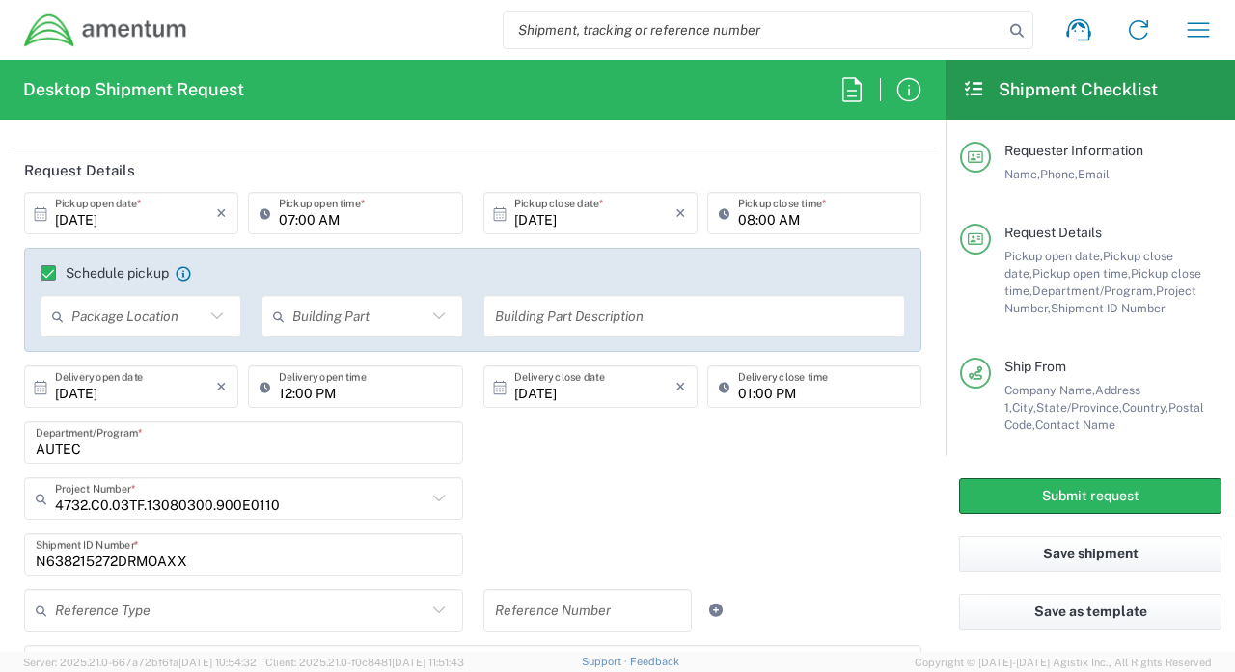
click at [149, 315] on input "text" at bounding box center [137, 317] width 133 height 34
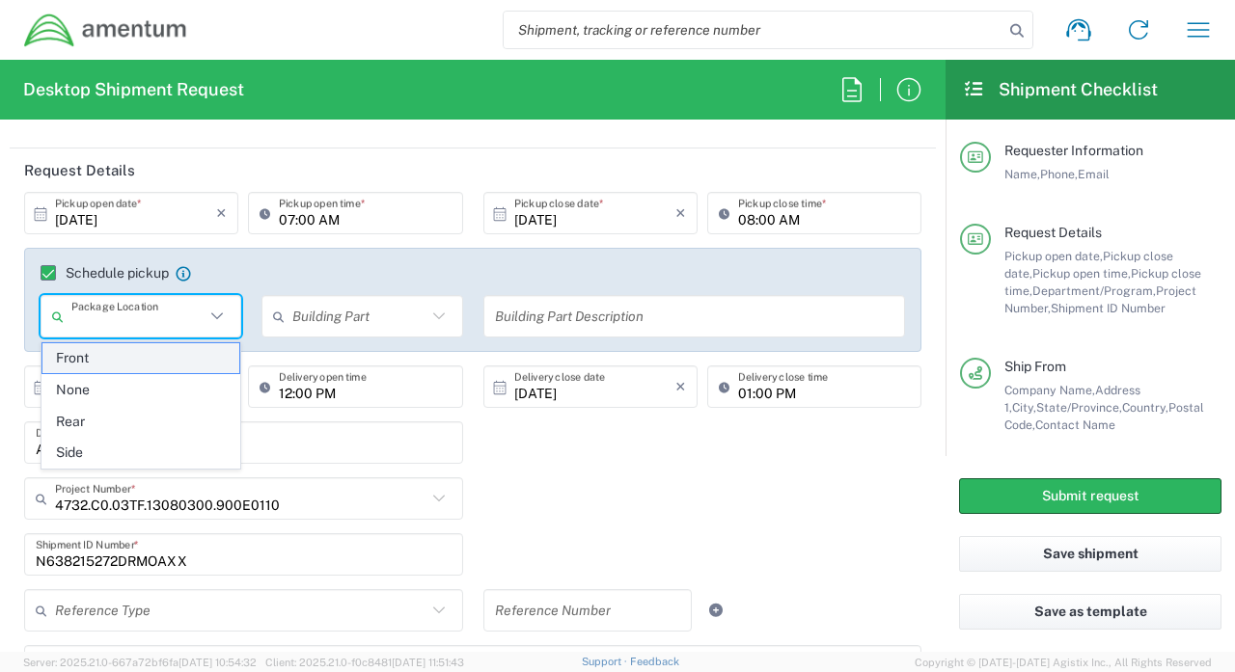
click at [89, 361] on span "Front" at bounding box center [140, 358] width 197 height 30
type input "Front"
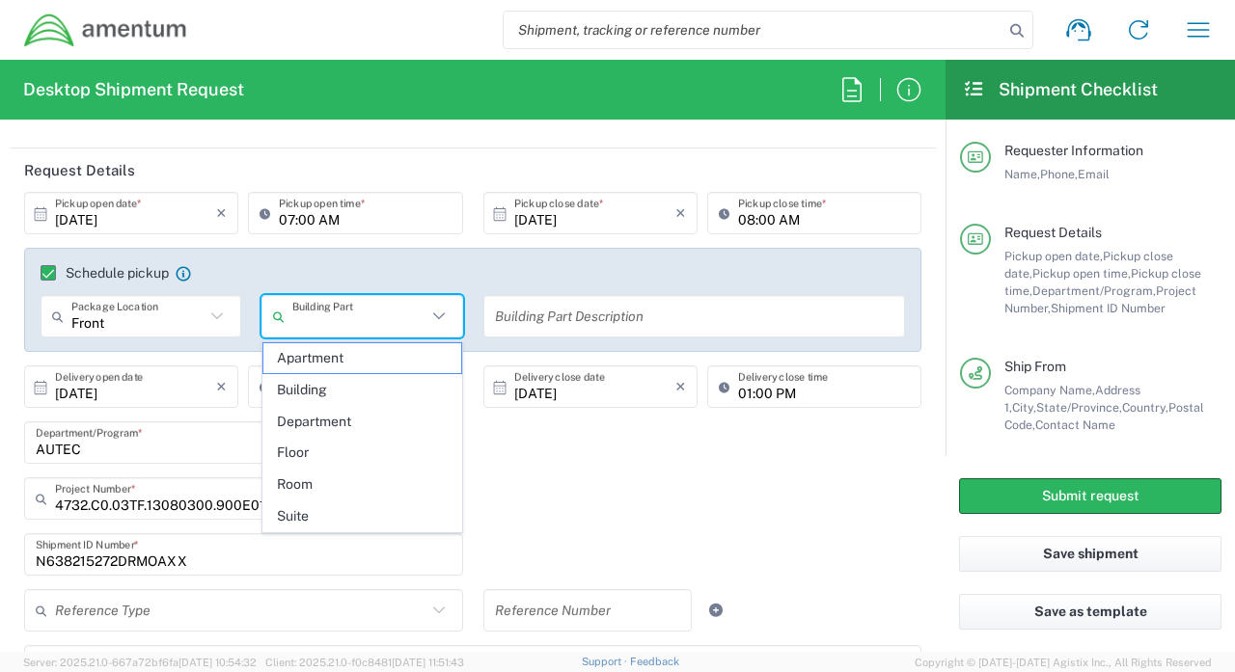
click at [372, 321] on input "text" at bounding box center [358, 317] width 133 height 34
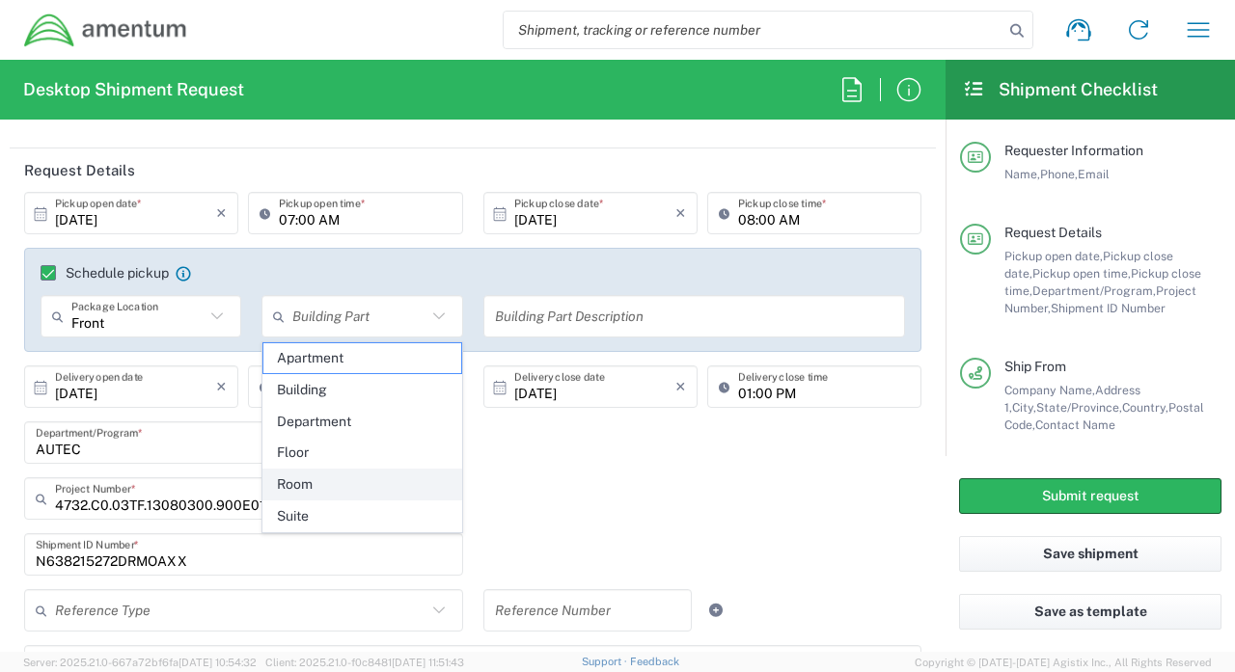
click at [327, 480] on span "Room" at bounding box center [361, 485] width 197 height 30
type input "Room"
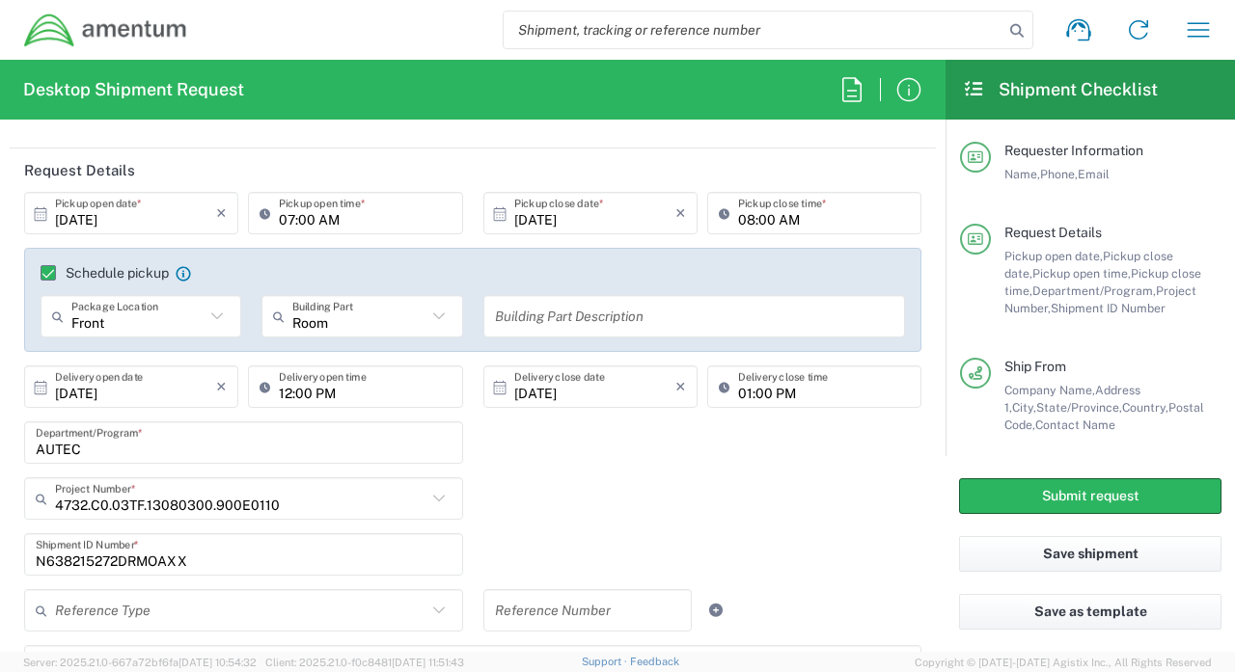
click at [599, 309] on input "text" at bounding box center [694, 317] width 399 height 34
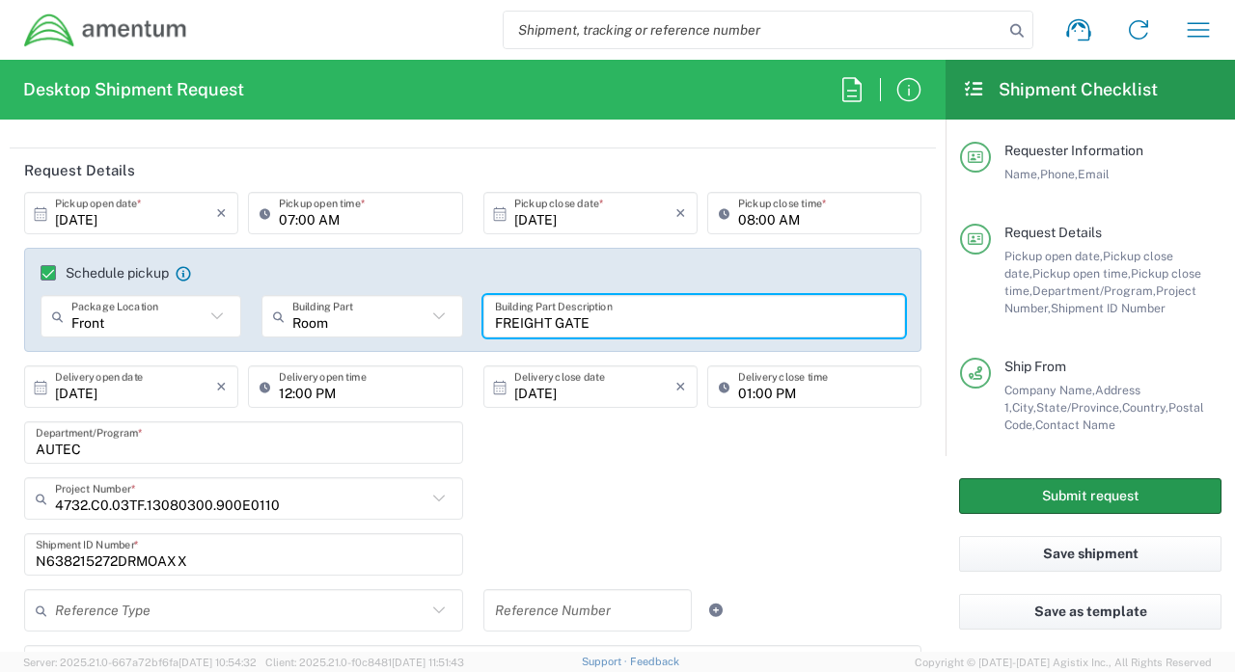
type input "FREIGHT GATE"
click at [1074, 492] on button "Submit request" at bounding box center [1090, 497] width 262 height 36
type input "AUTEC"
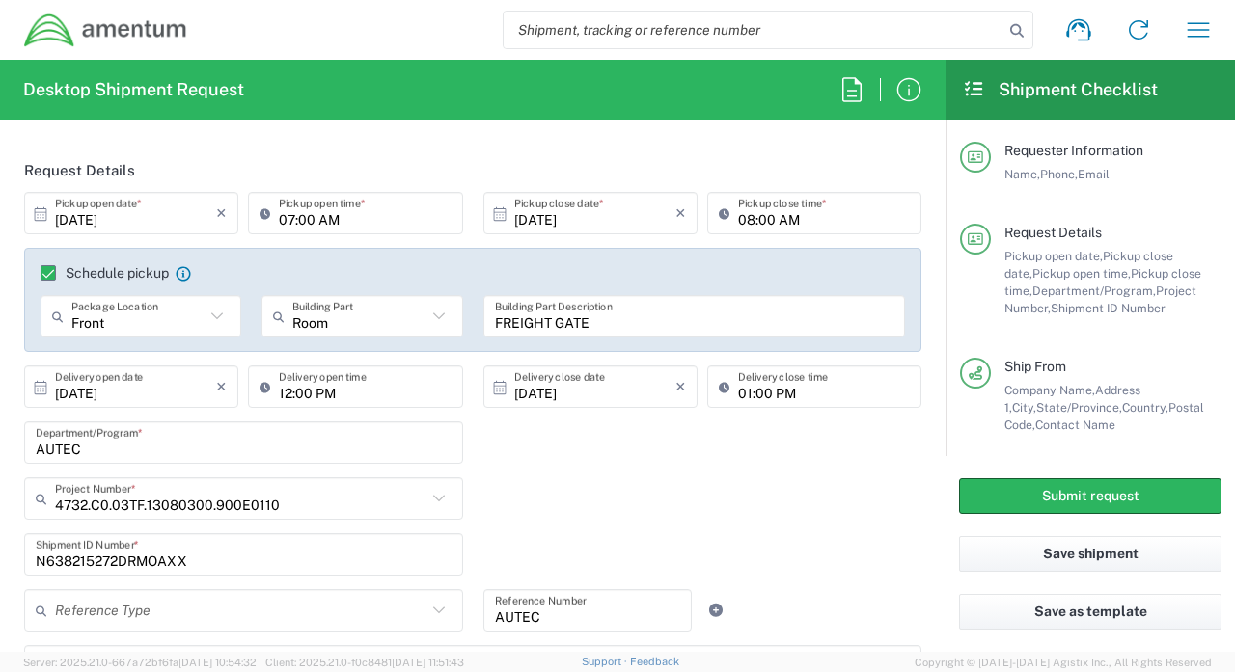
click at [692, 463] on div "AUTEC Department/Program *" at bounding box center [473, 450] width 918 height 56
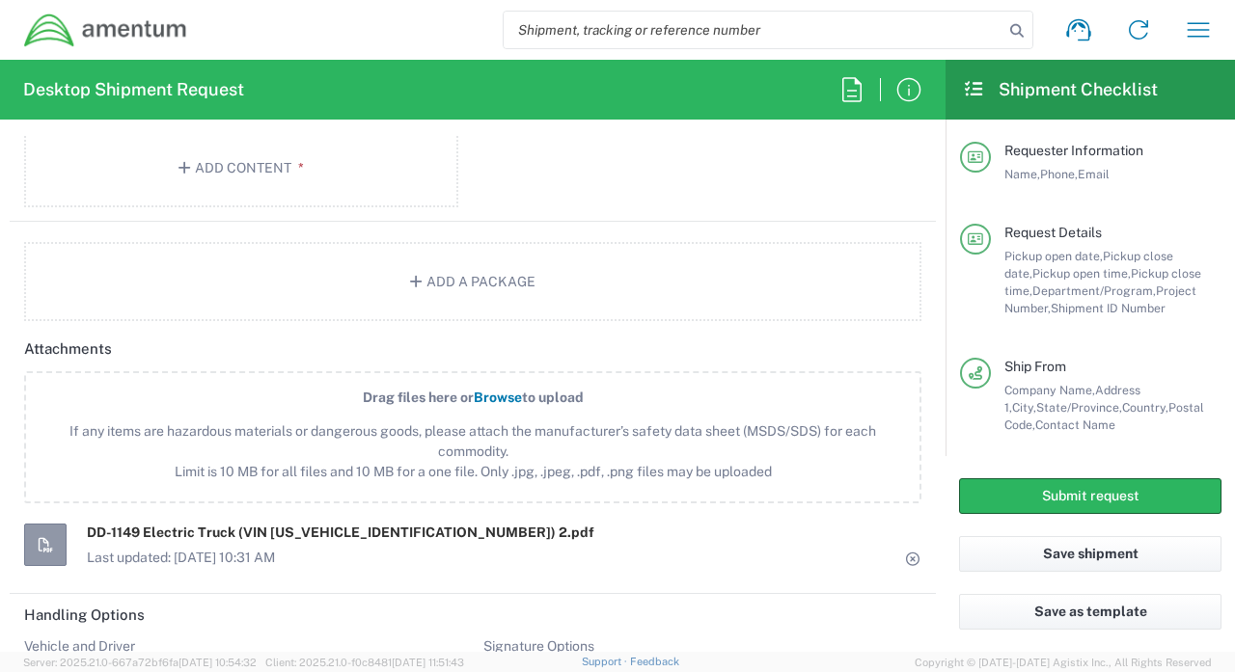
scroll to position [2185, 0]
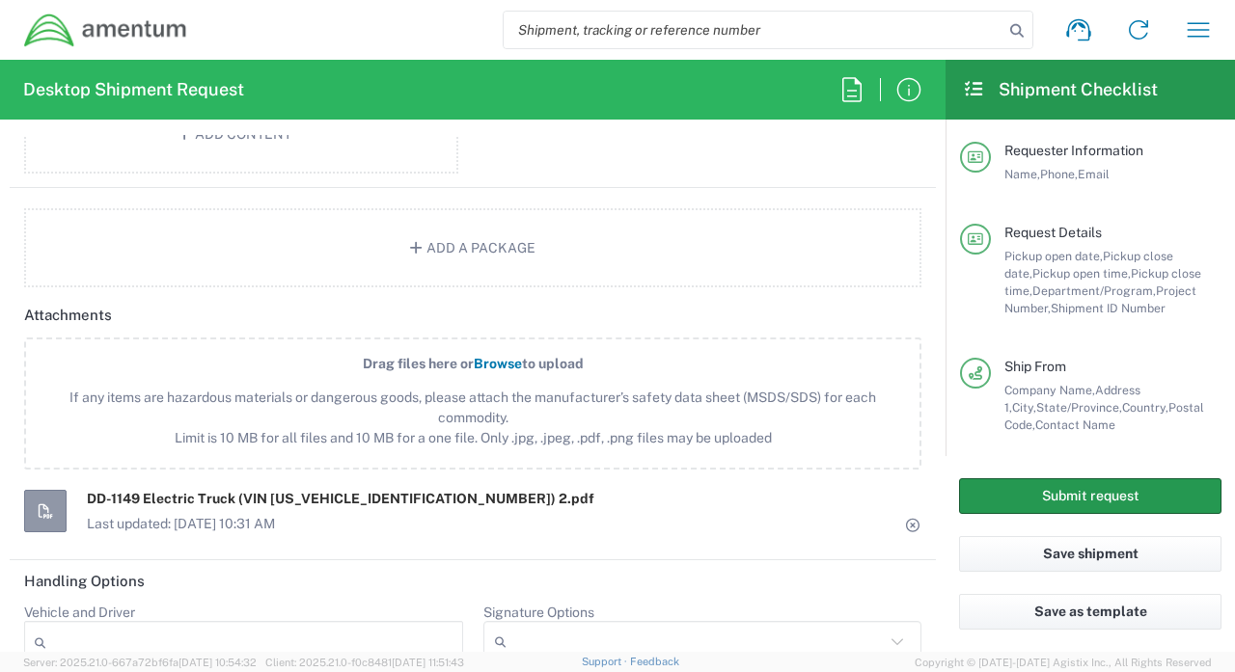
click at [1063, 499] on button "Submit request" at bounding box center [1090, 497] width 262 height 36
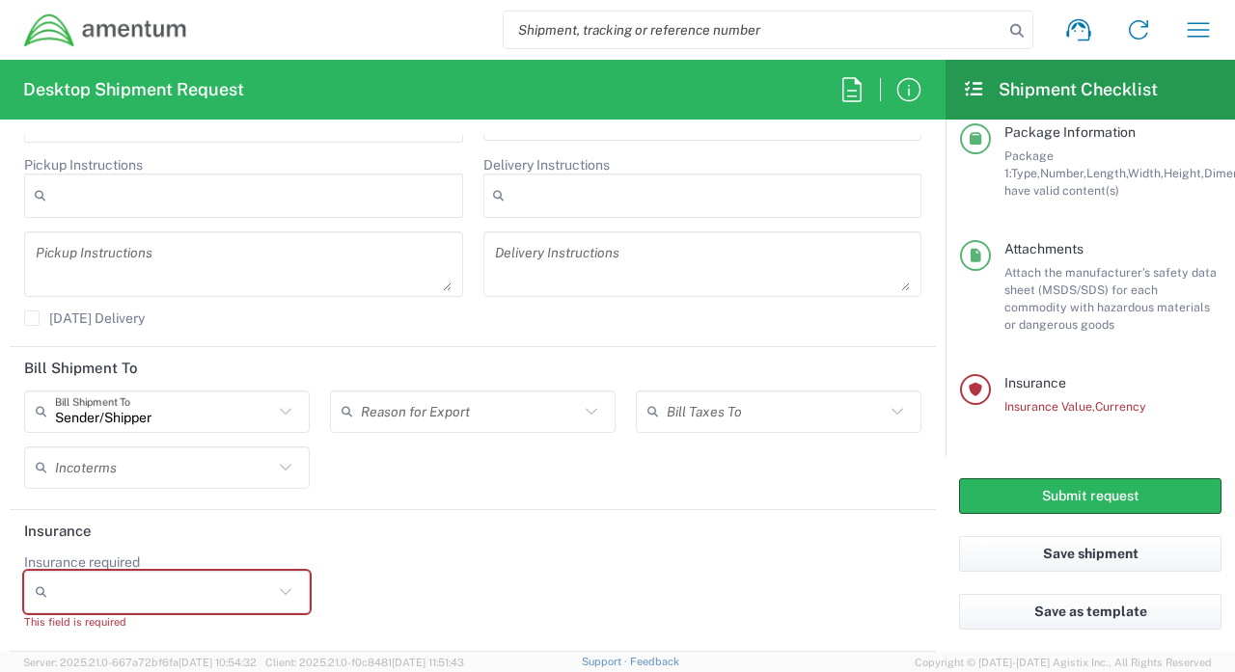
scroll to position [2714, 0]
click at [117, 596] on input "Insurance required" at bounding box center [164, 592] width 218 height 31
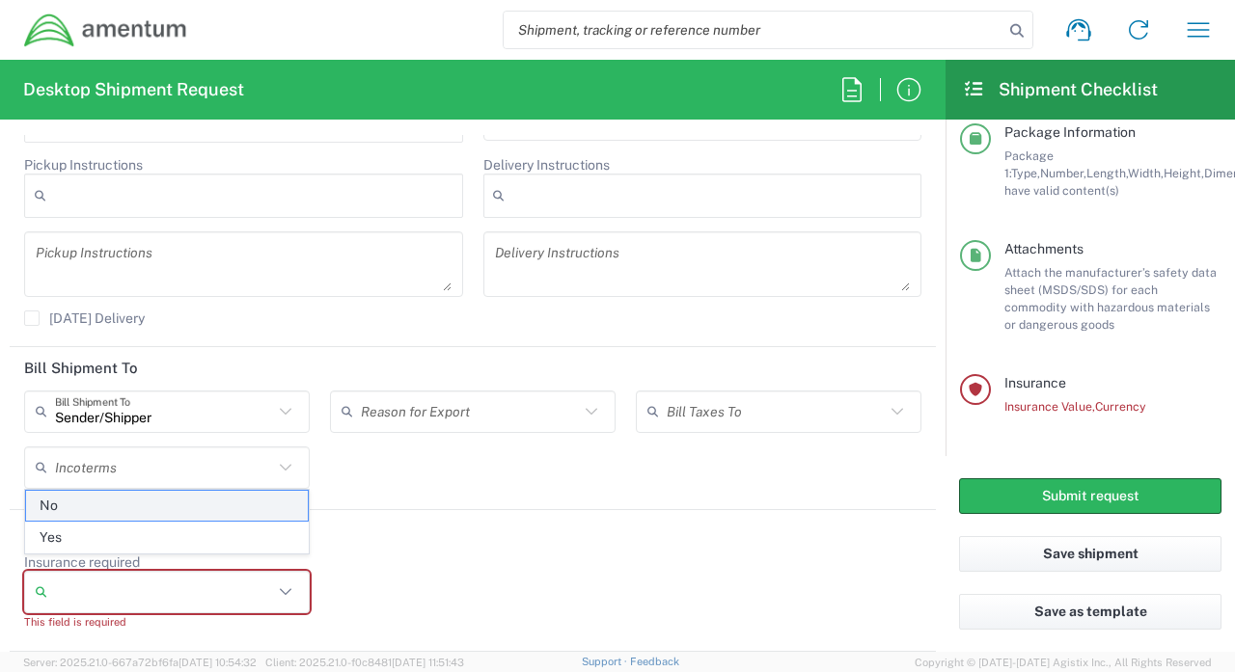
click at [97, 510] on span "No" at bounding box center [167, 506] width 282 height 30
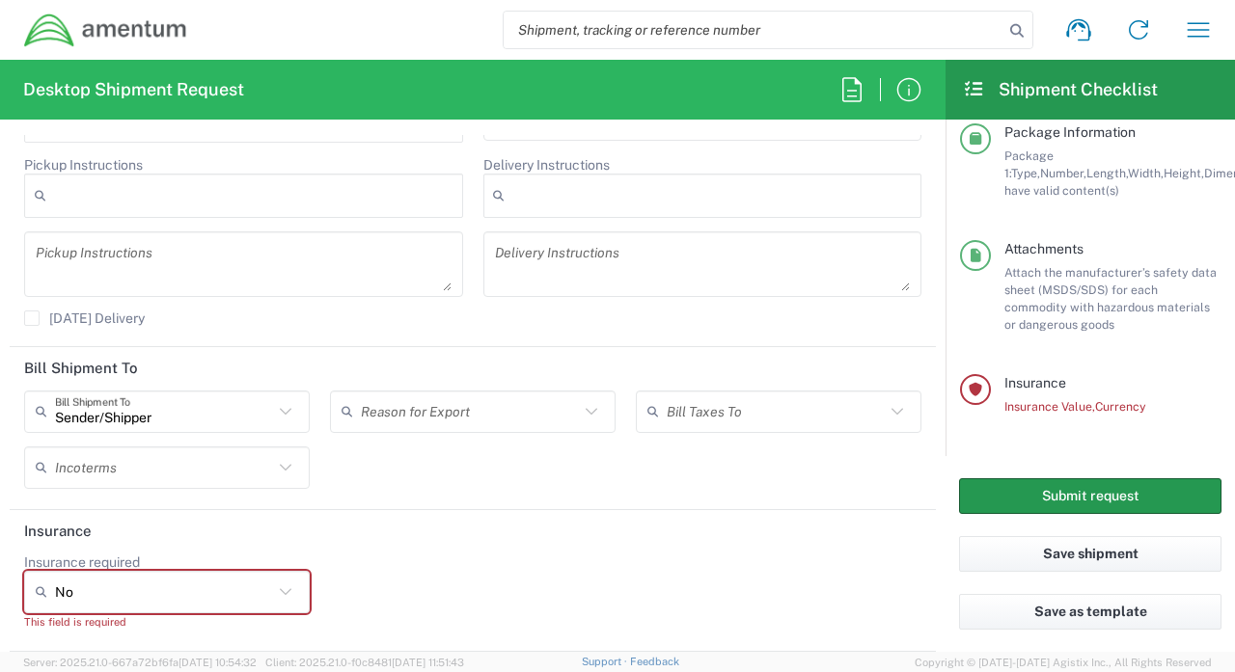
click at [1033, 487] on button "Submit request" at bounding box center [1090, 497] width 262 height 36
click at [274, 605] on div "No" at bounding box center [167, 592] width 286 height 42
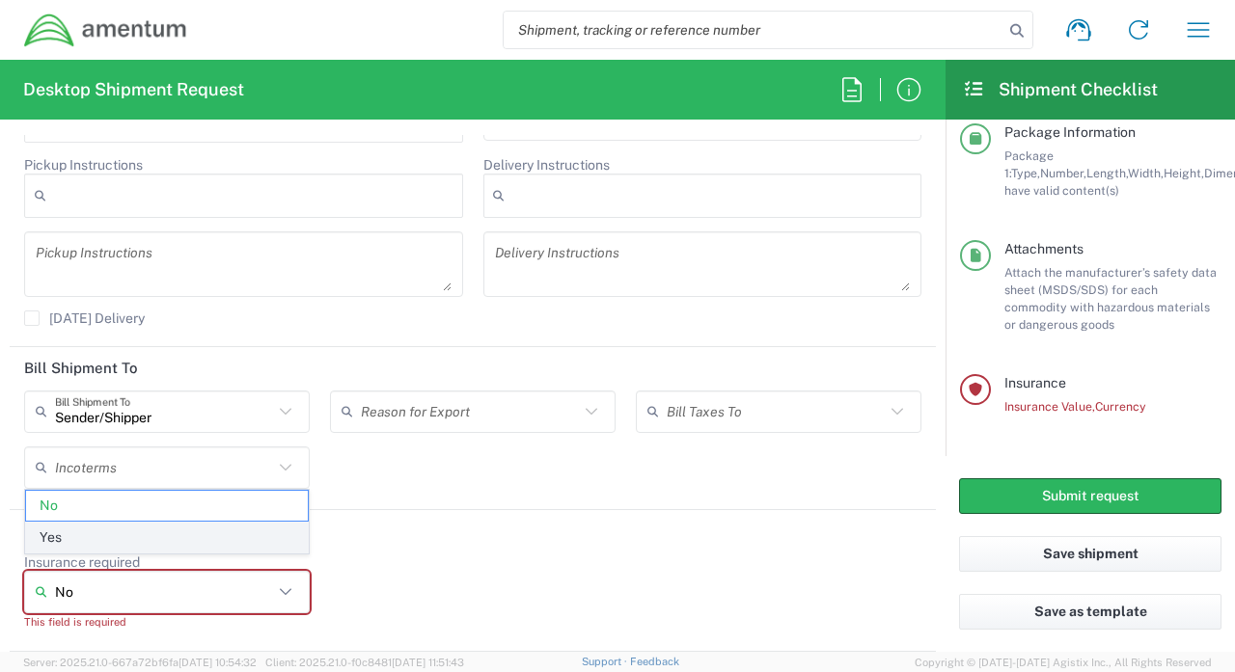
click at [139, 536] on span "Yes" at bounding box center [167, 538] width 282 height 30
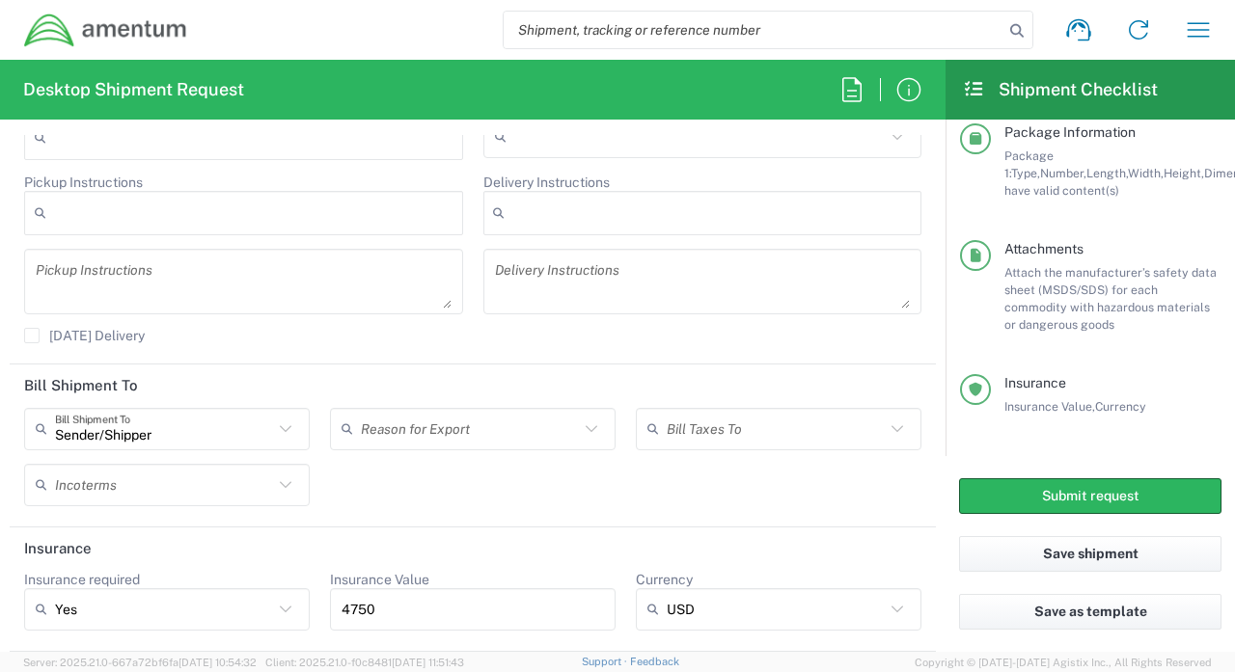
scroll to position [2697, 0]
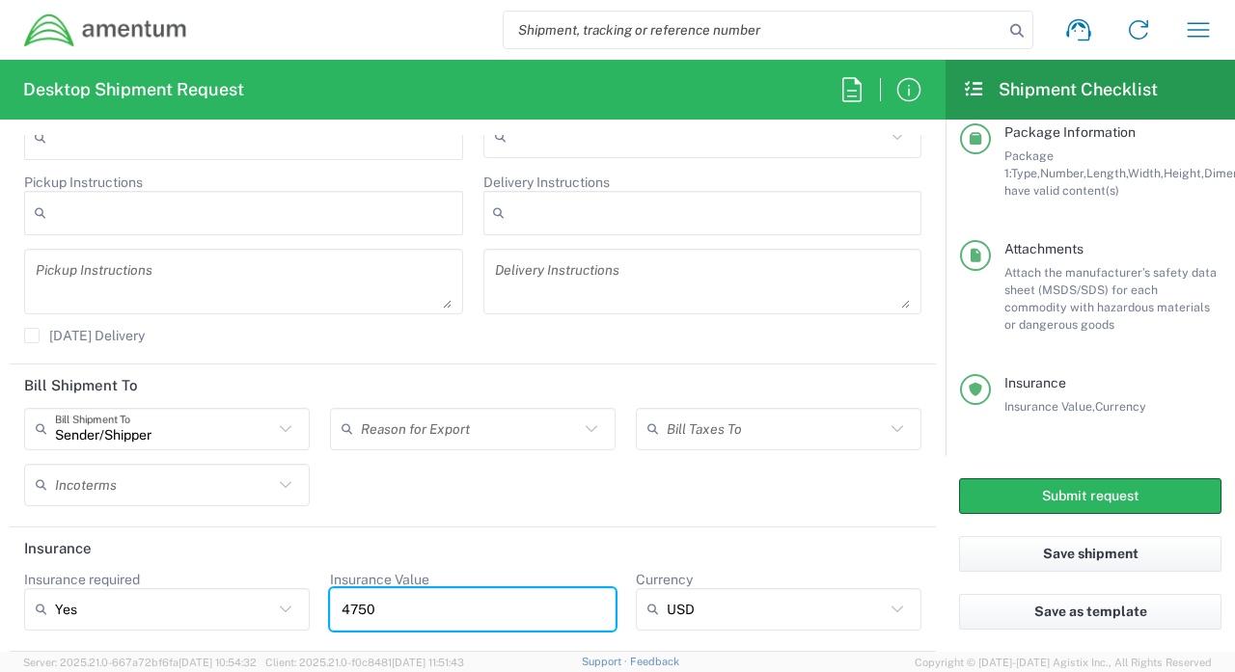
drag, startPoint x: 397, startPoint y: 612, endPoint x: 305, endPoint y: 605, distance: 91.9
click at [305, 605] on div "Insurance required Yes No Yes Insurance Value 4750 Currency USD USD ADP AED AFN…" at bounding box center [473, 607] width 918 height 73
click at [237, 535] on header "Insurance" at bounding box center [473, 549] width 926 height 43
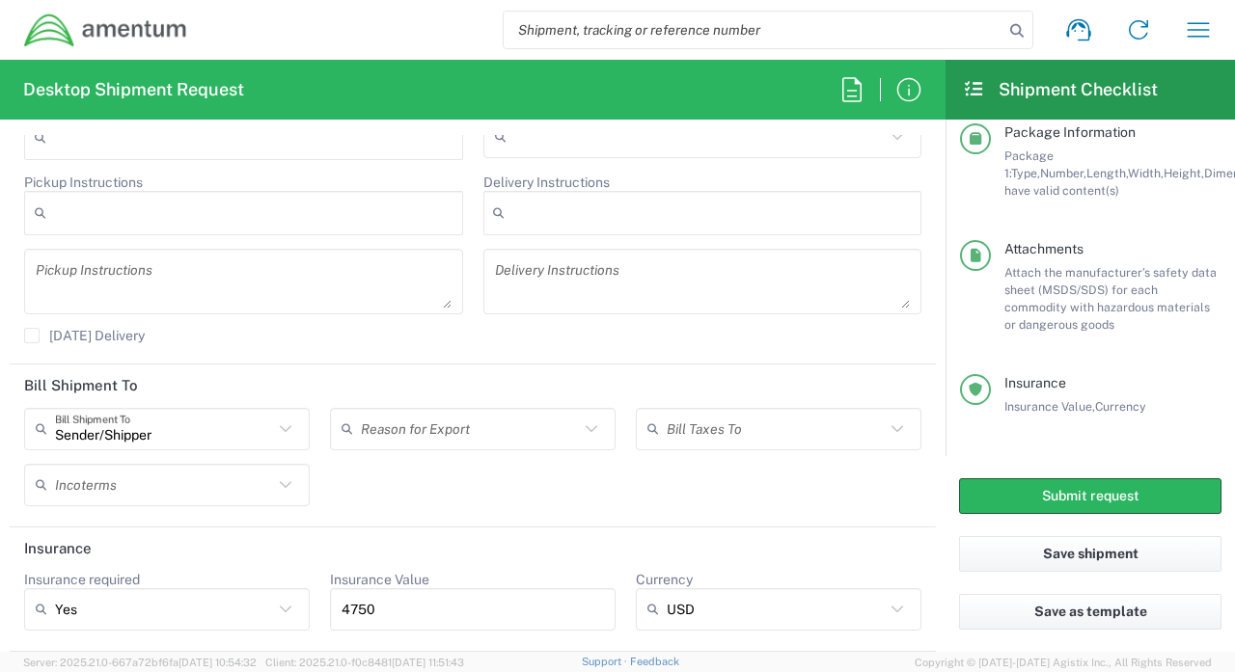
click at [289, 613] on icon at bounding box center [285, 609] width 25 height 25
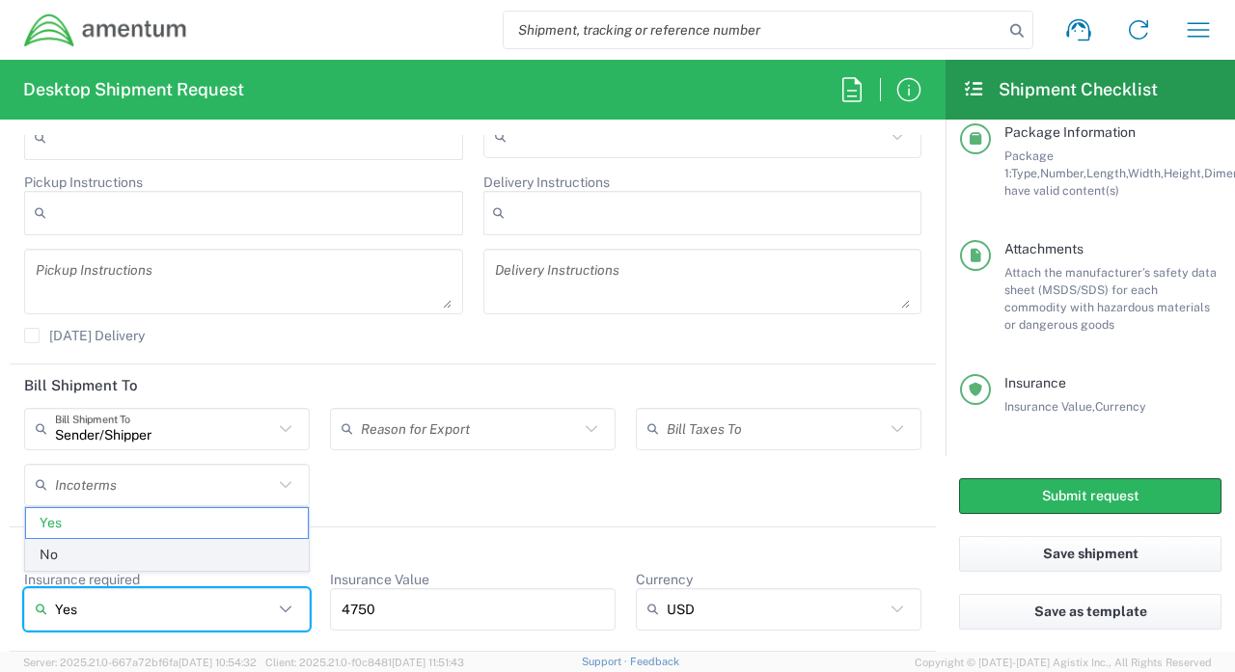
click at [192, 558] on span "No" at bounding box center [167, 555] width 282 height 30
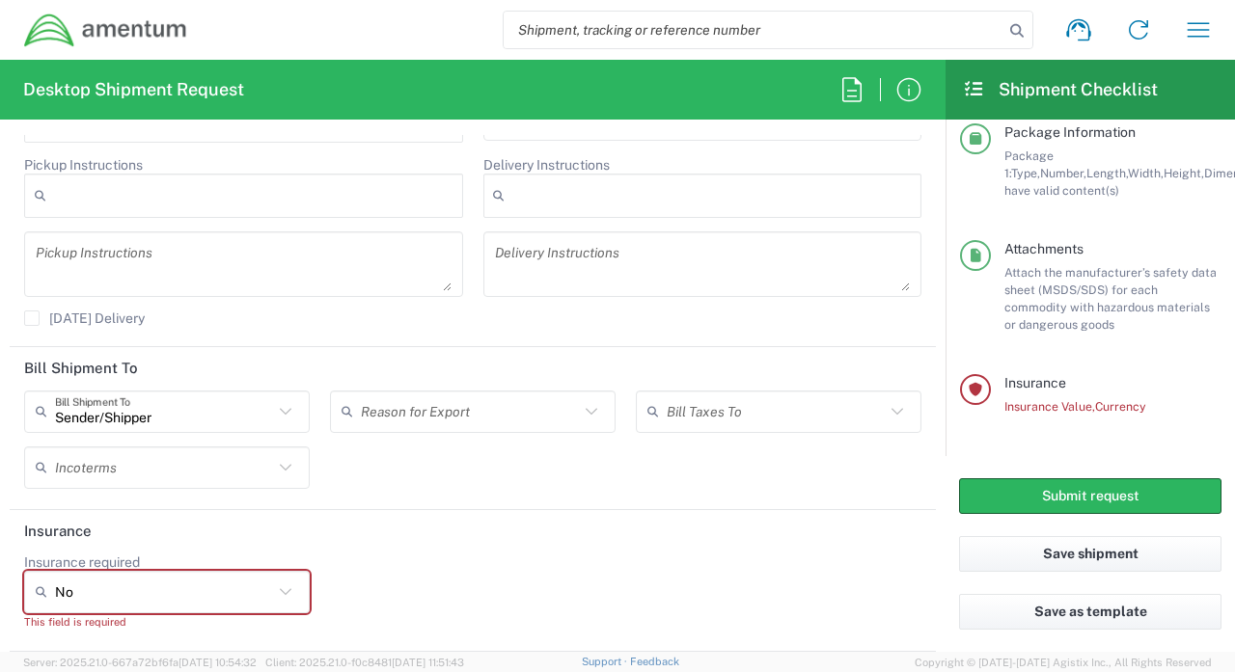
scroll to position [2714, 0]
click at [284, 595] on icon at bounding box center [285, 592] width 25 height 25
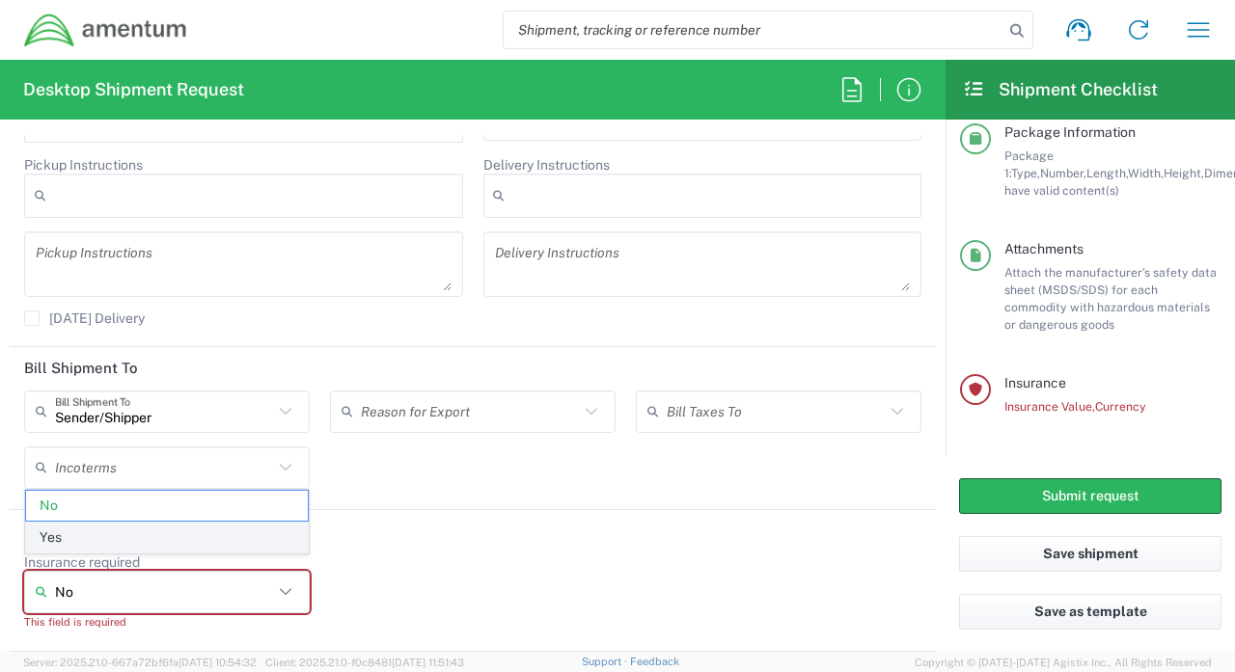
click at [202, 539] on span "Yes" at bounding box center [167, 538] width 282 height 30
type input "Yes"
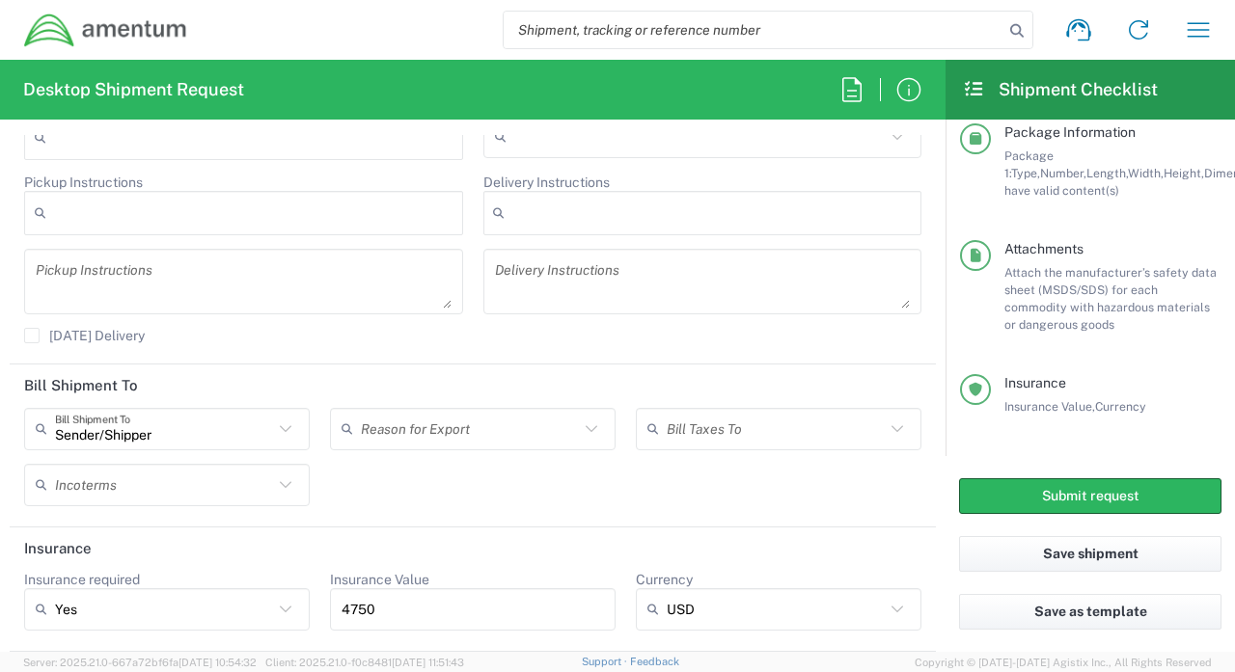
scroll to position [2697, 0]
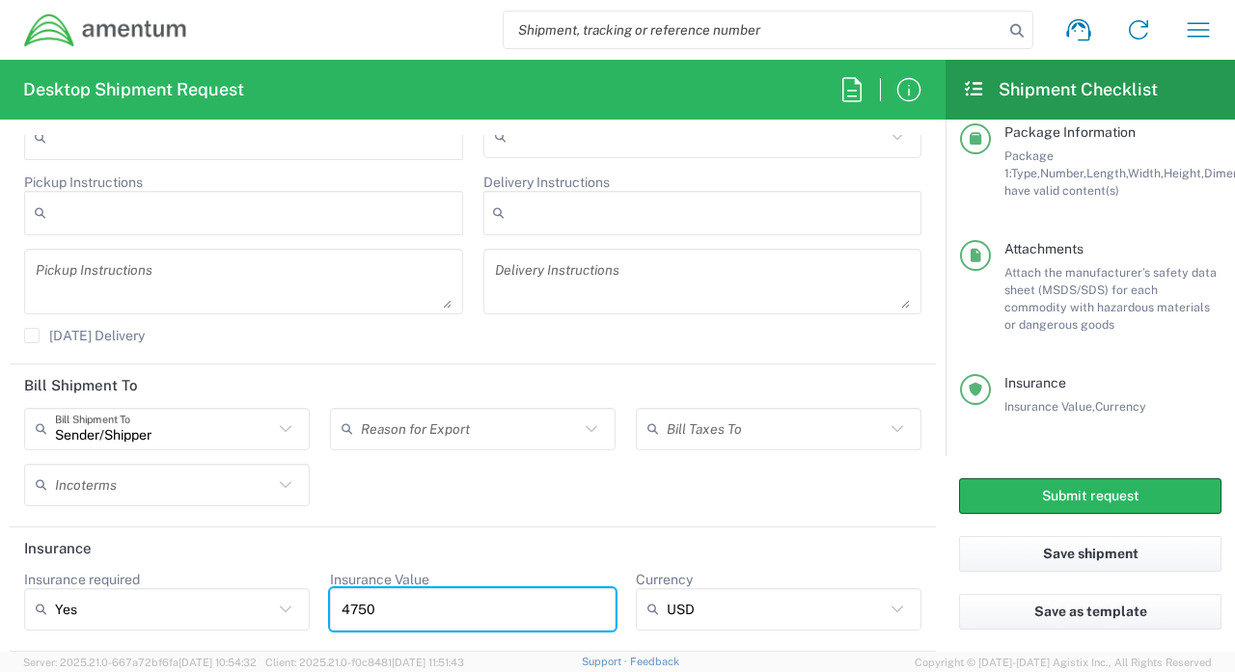
drag, startPoint x: 404, startPoint y: 611, endPoint x: 285, endPoint y: 610, distance: 119.6
click at [285, 610] on div "Insurance required Yes No Yes Insurance Value 4750 Currency USD USD ADP AED AFN…" at bounding box center [473, 607] width 918 height 73
type input "0"
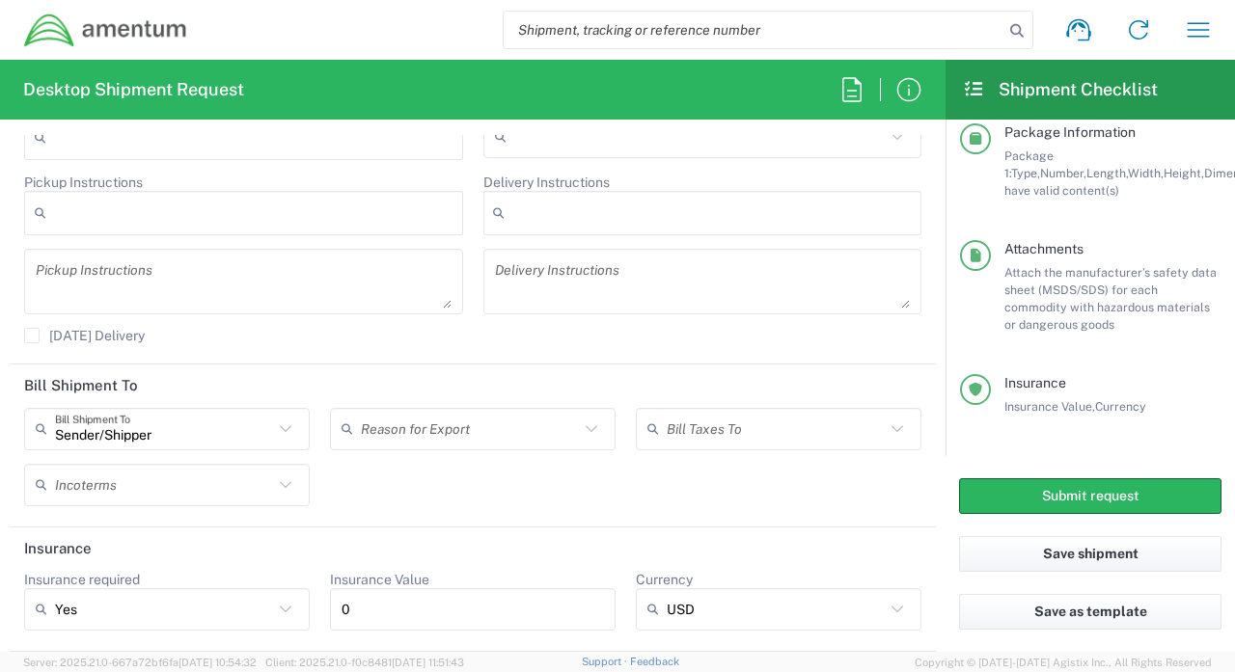
click at [425, 530] on header "Insurance" at bounding box center [473, 549] width 926 height 43
click at [715, 602] on input "Currency" at bounding box center [776, 609] width 218 height 31
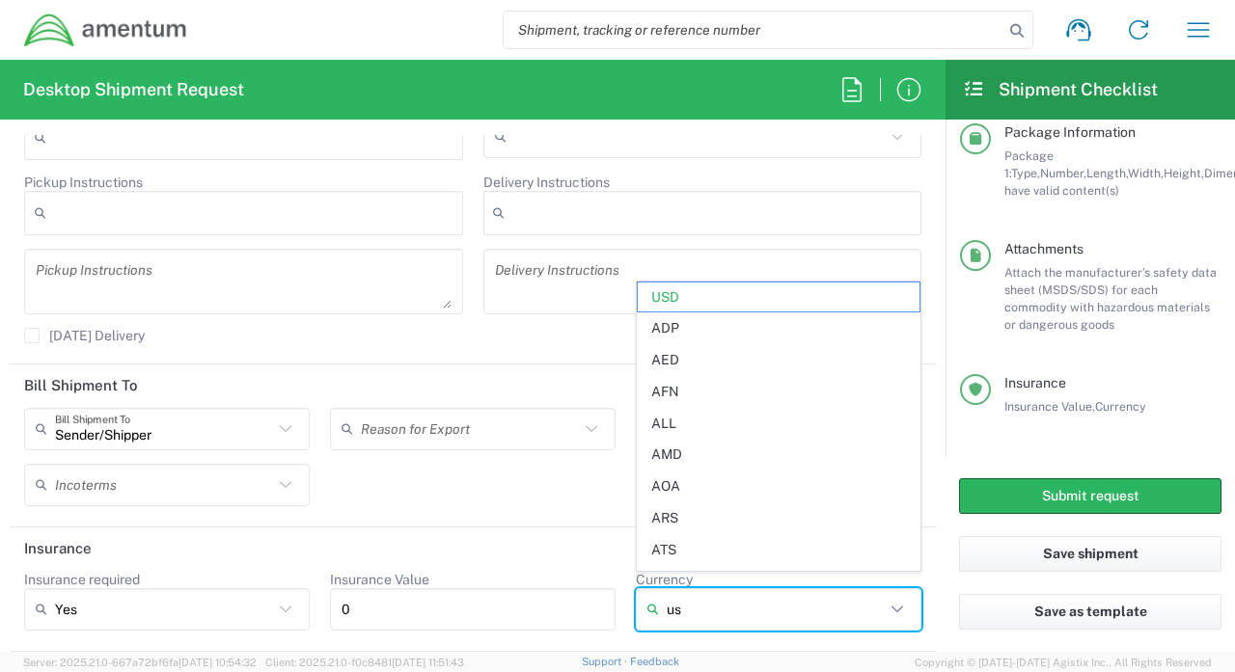
type input "usd"
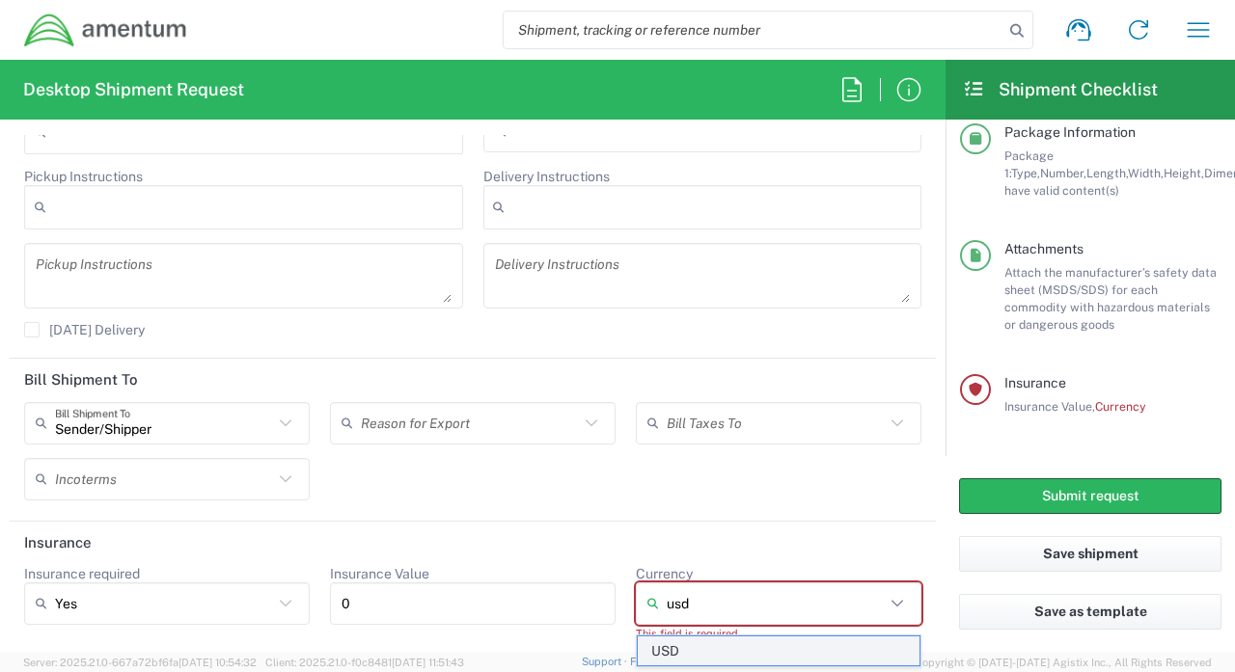
type input "usd"
click at [681, 658] on agx-forms-host "Shipment request Shipment tracking Shipment estimator Desktop shipment request …" at bounding box center [617, 336] width 1235 height 672
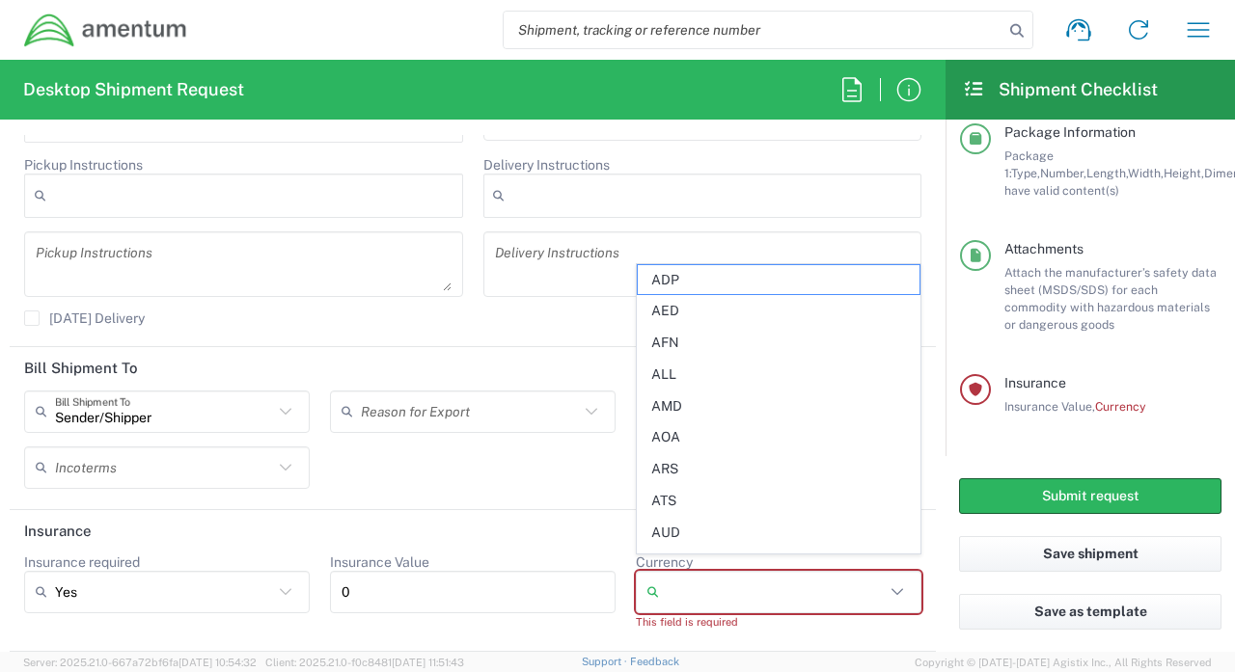
click at [676, 596] on input "Currency" at bounding box center [776, 592] width 218 height 31
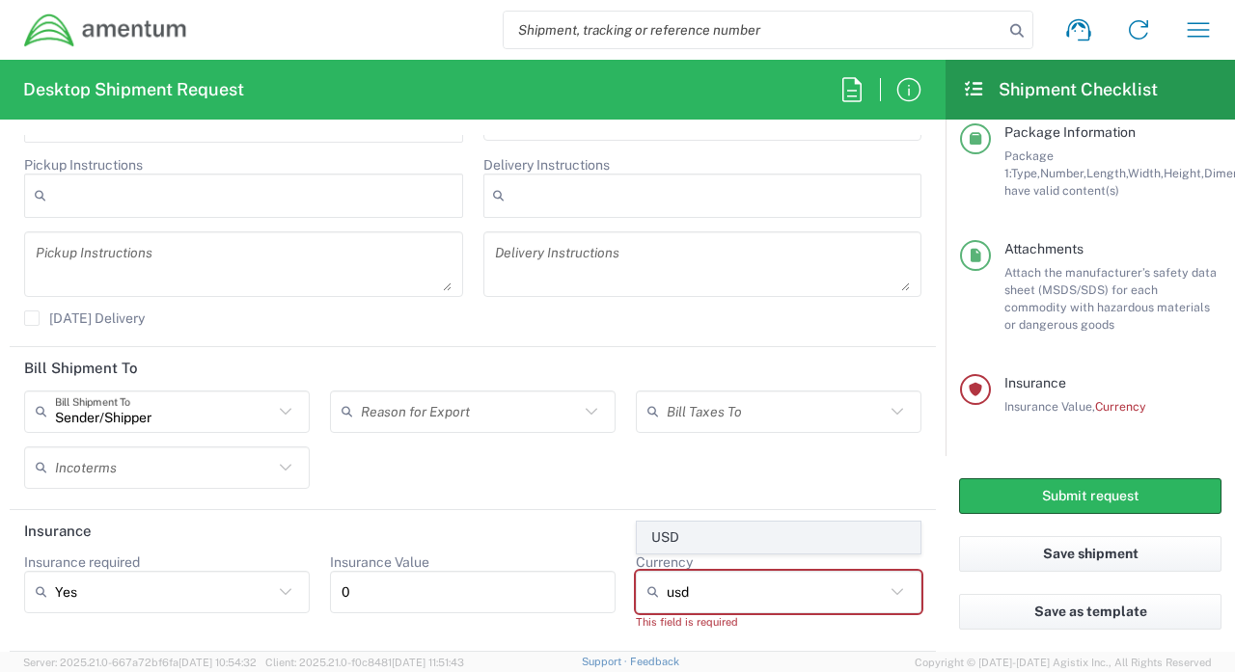
click at [668, 541] on span "USD" at bounding box center [779, 538] width 282 height 30
type input "USD"
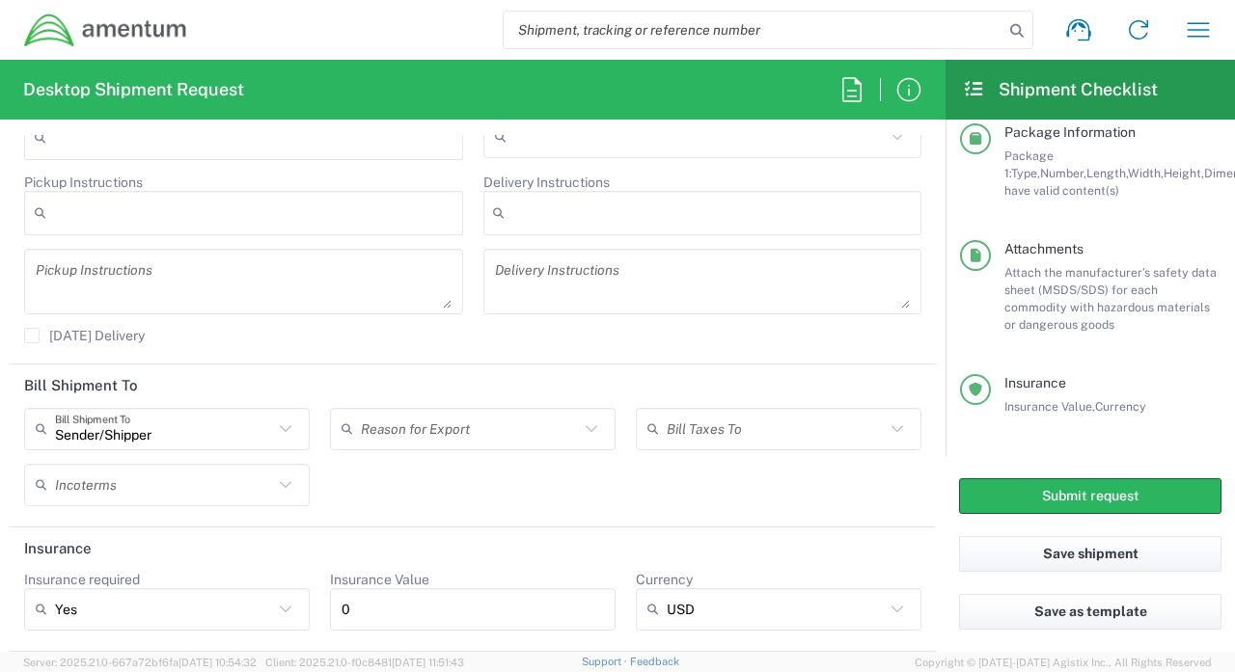
click at [288, 589] on div "Yes" at bounding box center [167, 610] width 286 height 42
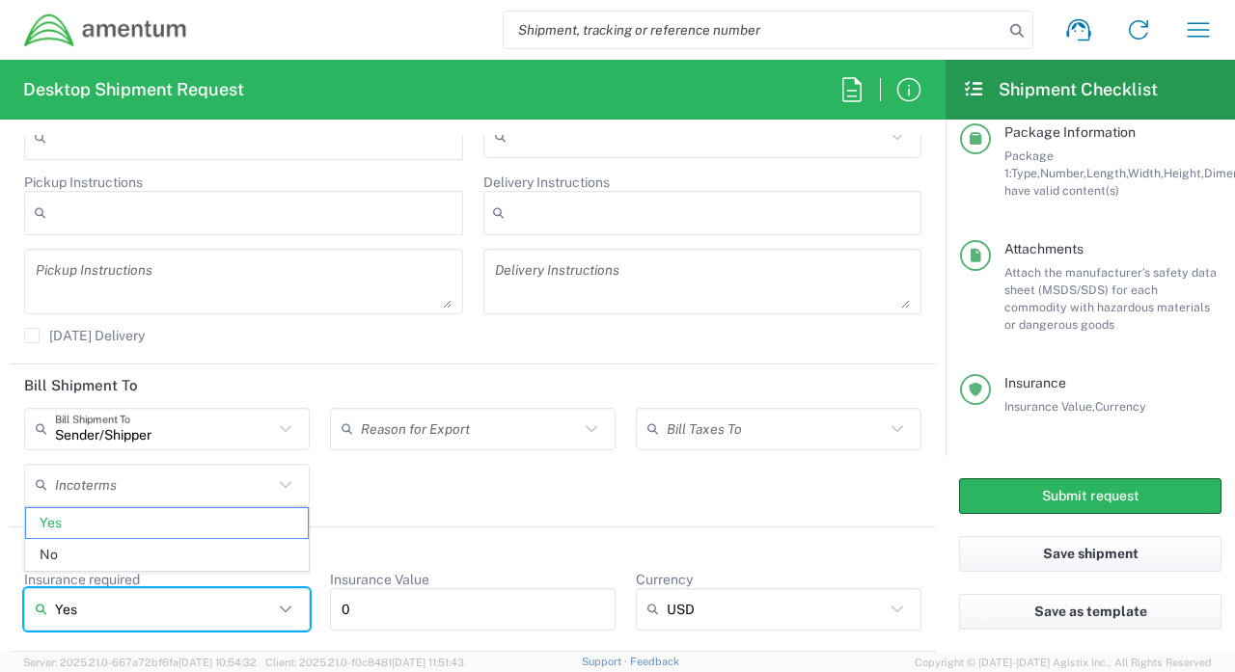
scroll to position [2697, 0]
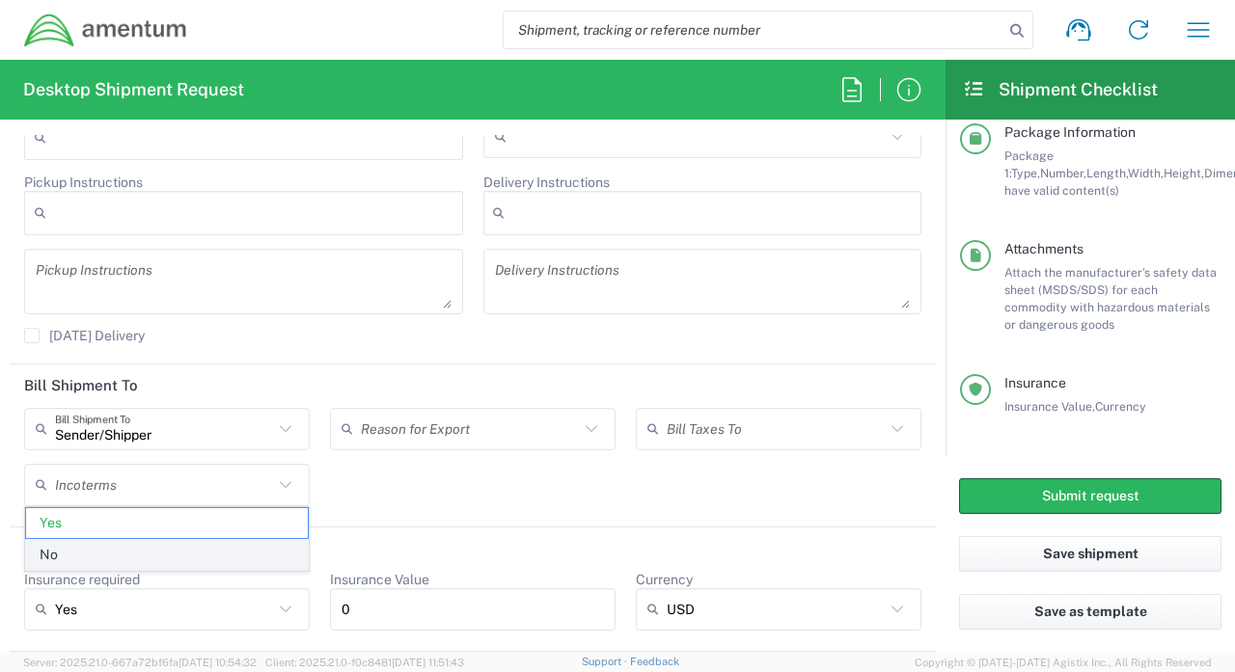
click at [214, 558] on span "No" at bounding box center [167, 555] width 282 height 30
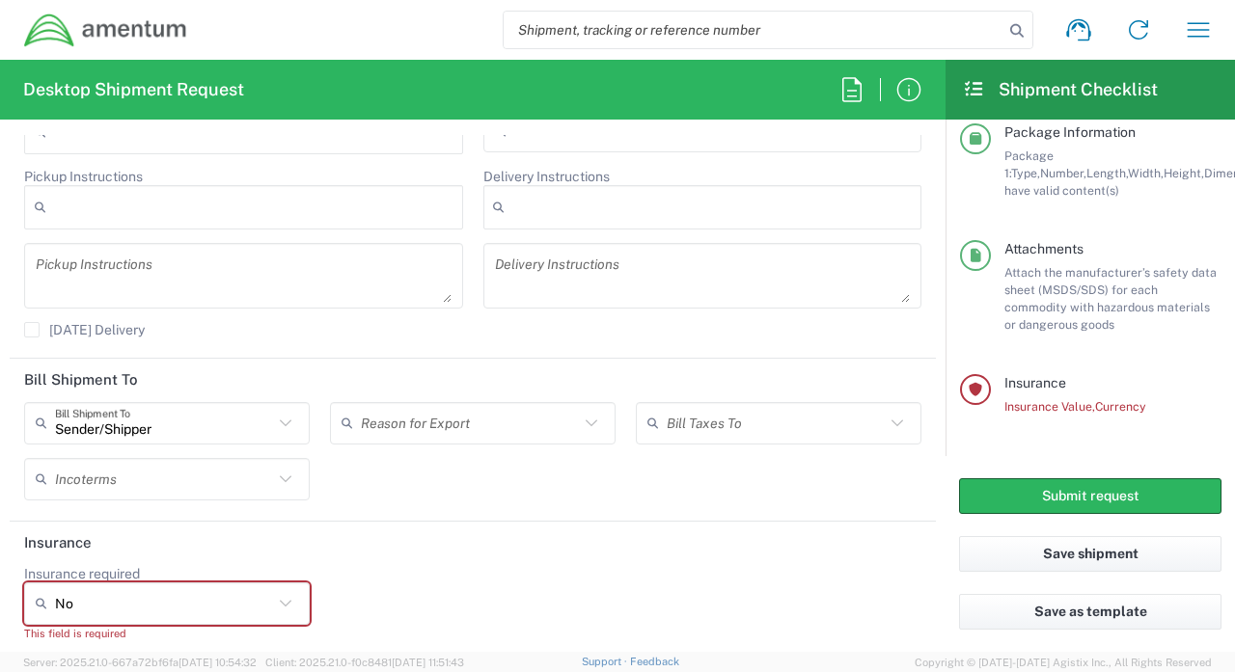
click at [294, 601] on icon at bounding box center [285, 603] width 25 height 25
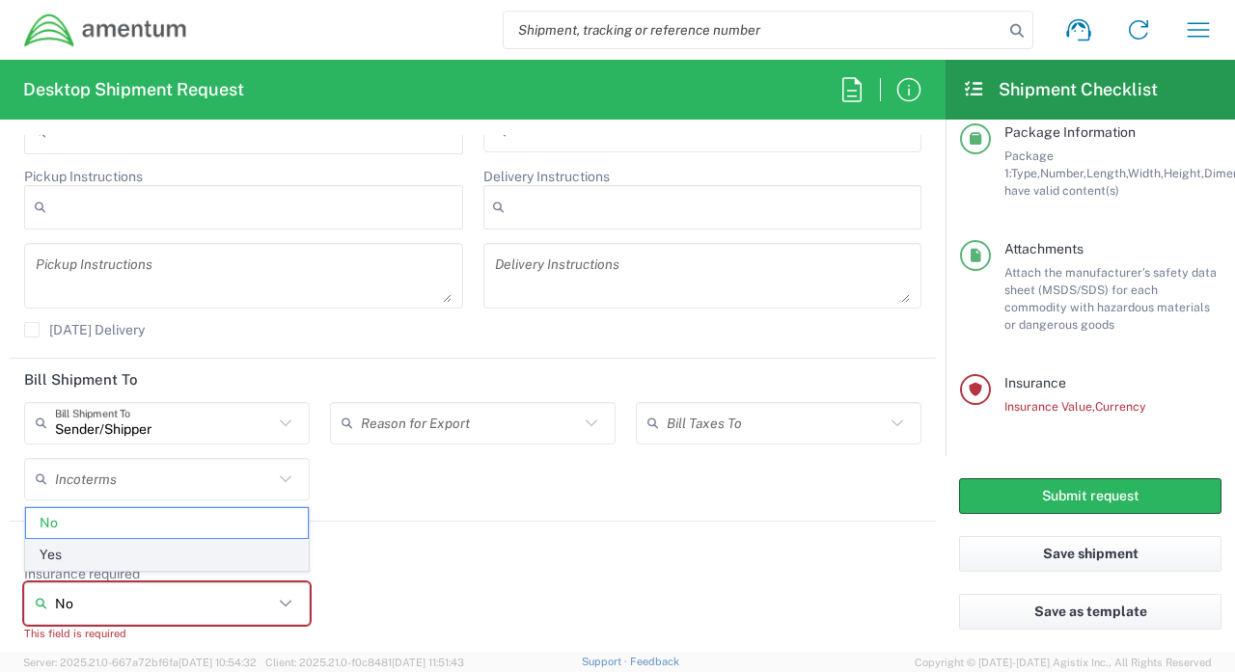
click at [235, 562] on span "Yes" at bounding box center [167, 555] width 282 height 30
type input "Yes"
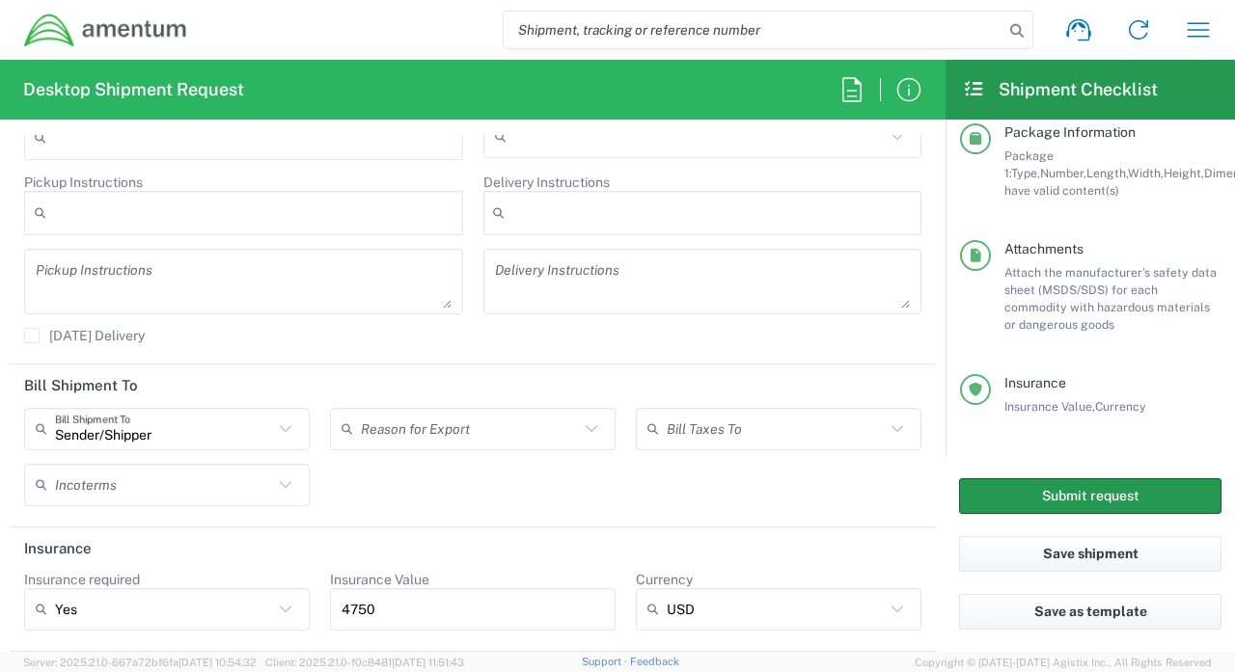
click at [1111, 490] on button "Submit request" at bounding box center [1090, 497] width 262 height 36
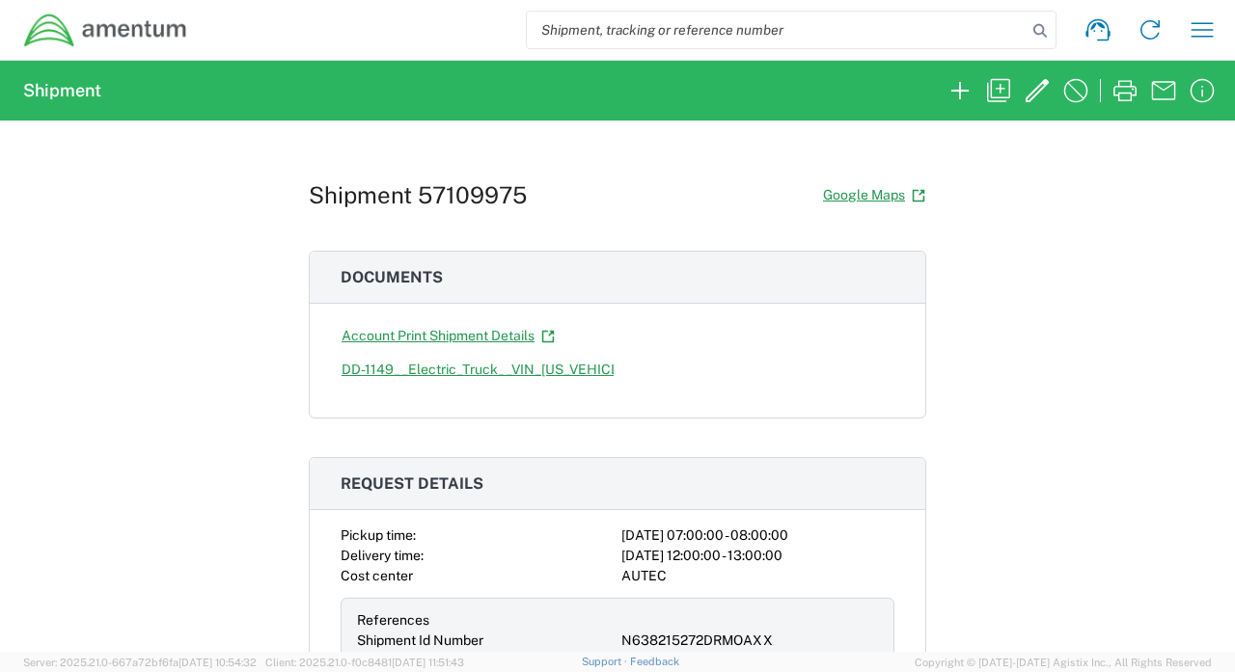
click at [476, 195] on h1 "Shipment 57109975" at bounding box center [418, 195] width 218 height 28
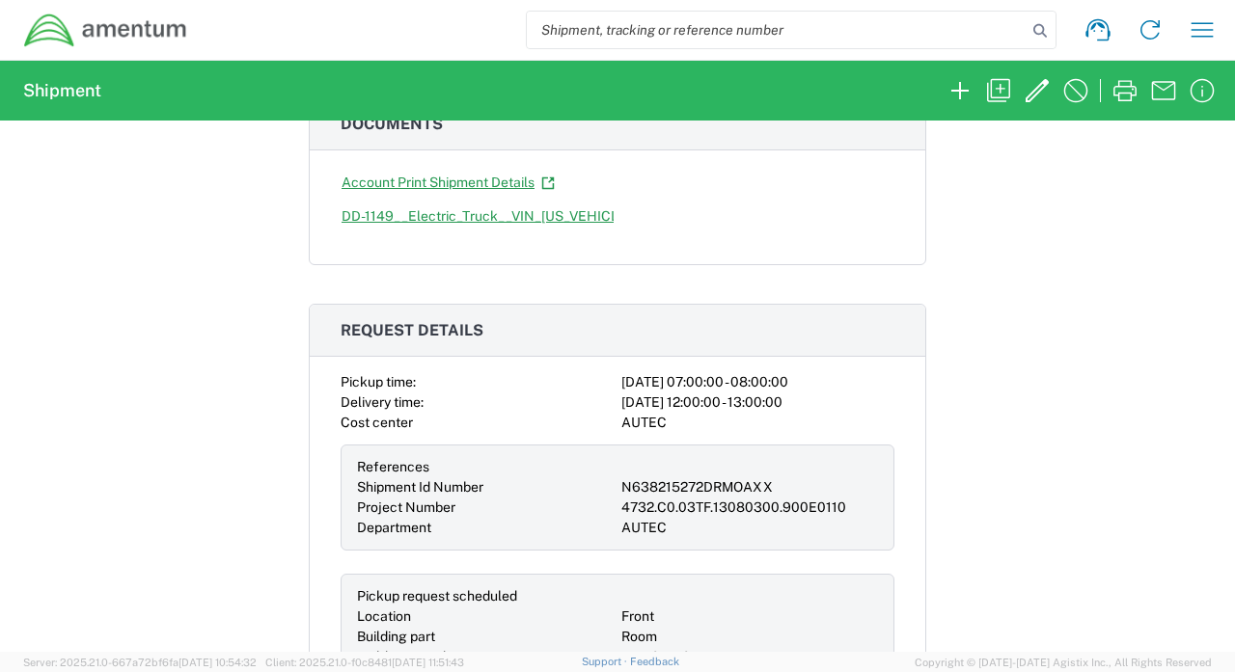
scroll to position [154, 0]
click at [666, 345] on h3 "Request details" at bounding box center [618, 330] width 616 height 52
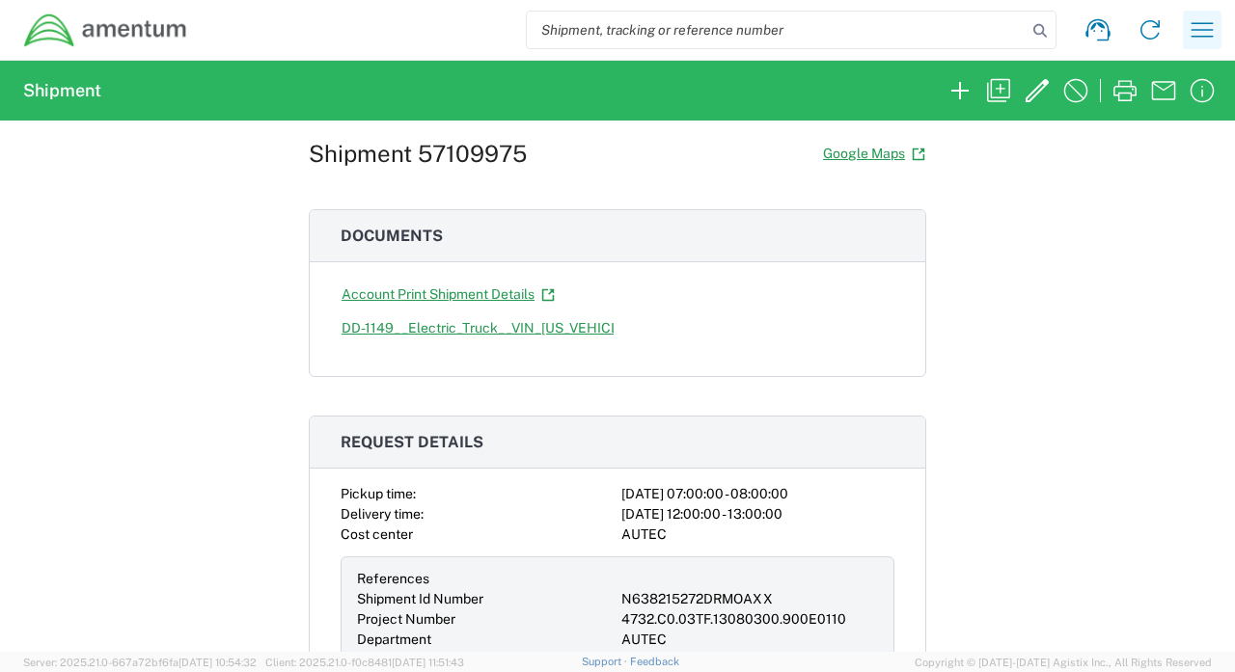
click at [1215, 44] on icon "button" at bounding box center [1202, 29] width 31 height 31
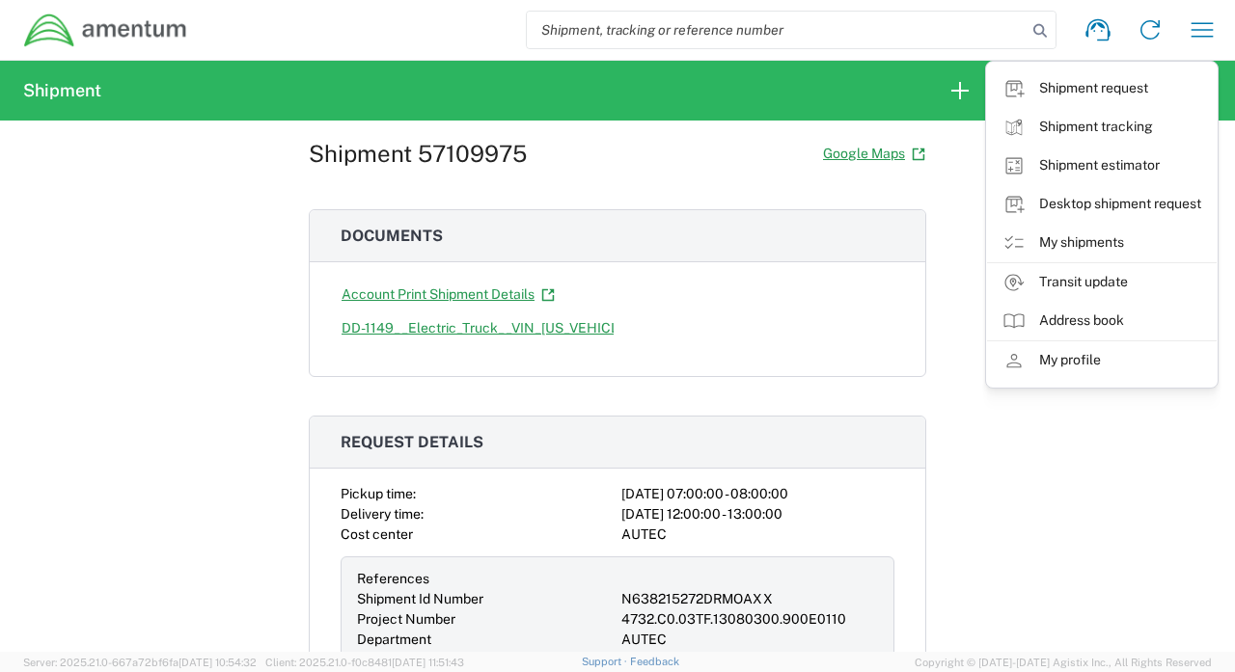
click at [915, 203] on div "Shipment 57109975 Google Maps Documents Account Print Shipment Details DD-1149_…" at bounding box center [617, 345] width 617 height 532
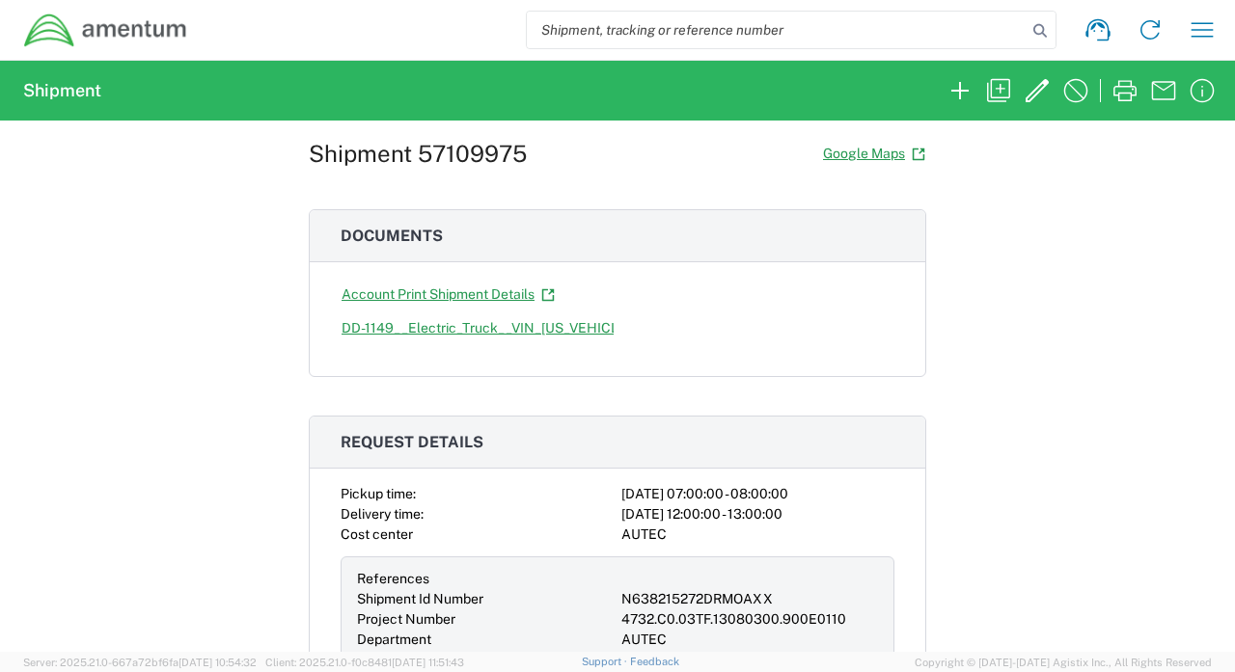
click at [432, 138] on div "Shipment 57109975 Google Maps" at bounding box center [617, 154] width 617 height 34
click at [443, 147] on h1 "Shipment 57109975" at bounding box center [418, 154] width 218 height 28
copy h1 "57109975"
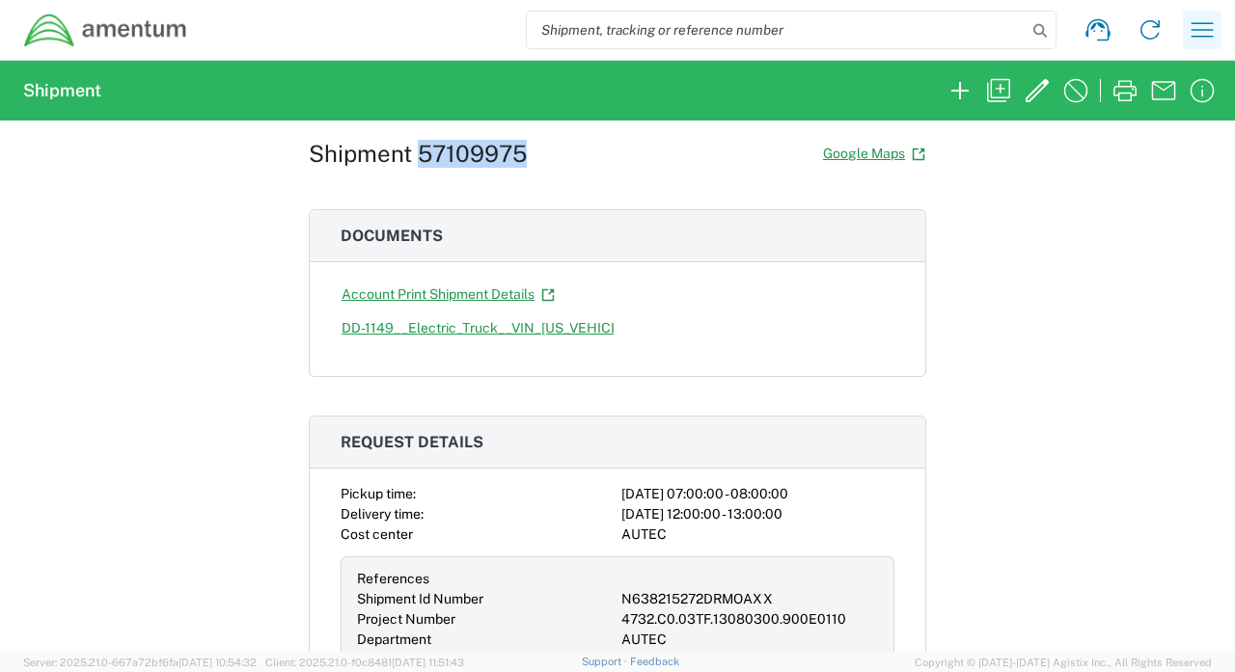
click at [1201, 28] on icon "button" at bounding box center [1202, 29] width 31 height 31
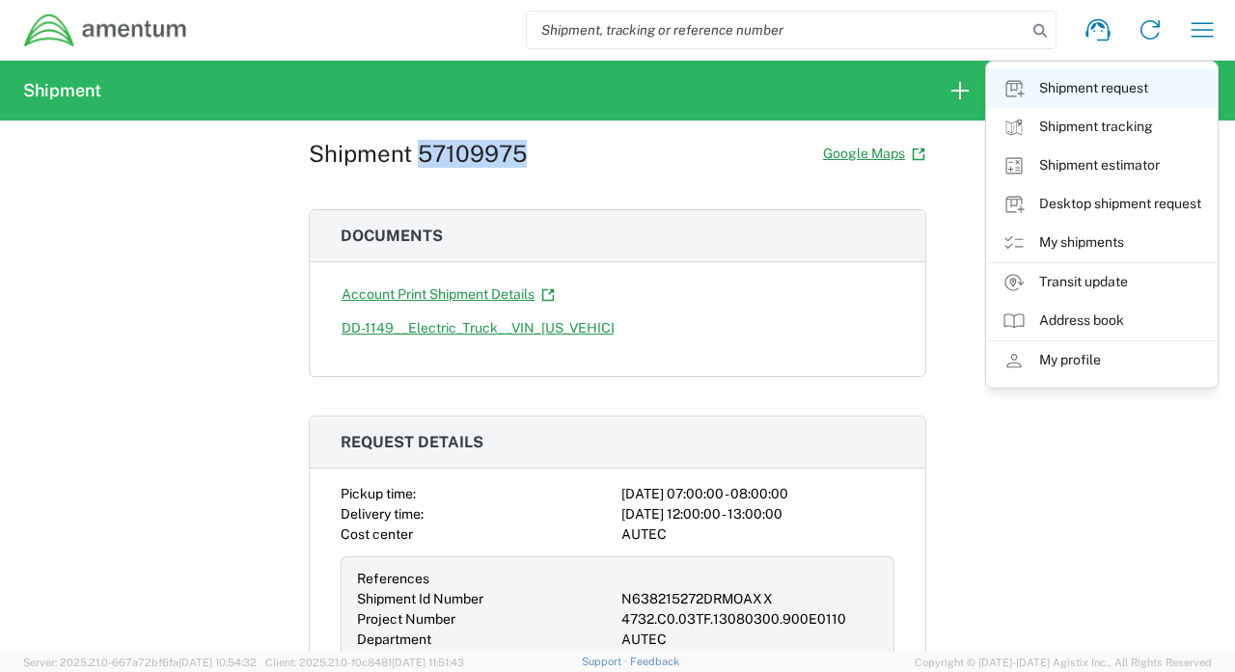
click at [1133, 92] on link "Shipment request" at bounding box center [1102, 88] width 230 height 39
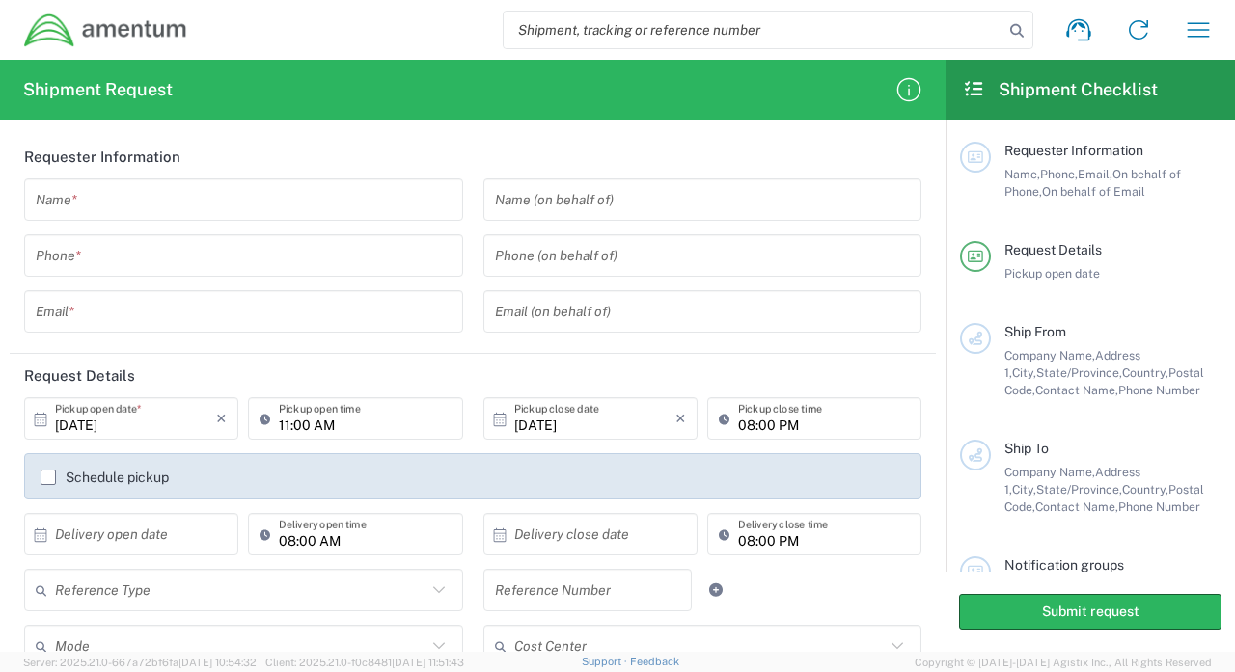
click at [874, 38] on input "search" at bounding box center [754, 30] width 500 height 37
paste input "57109975"
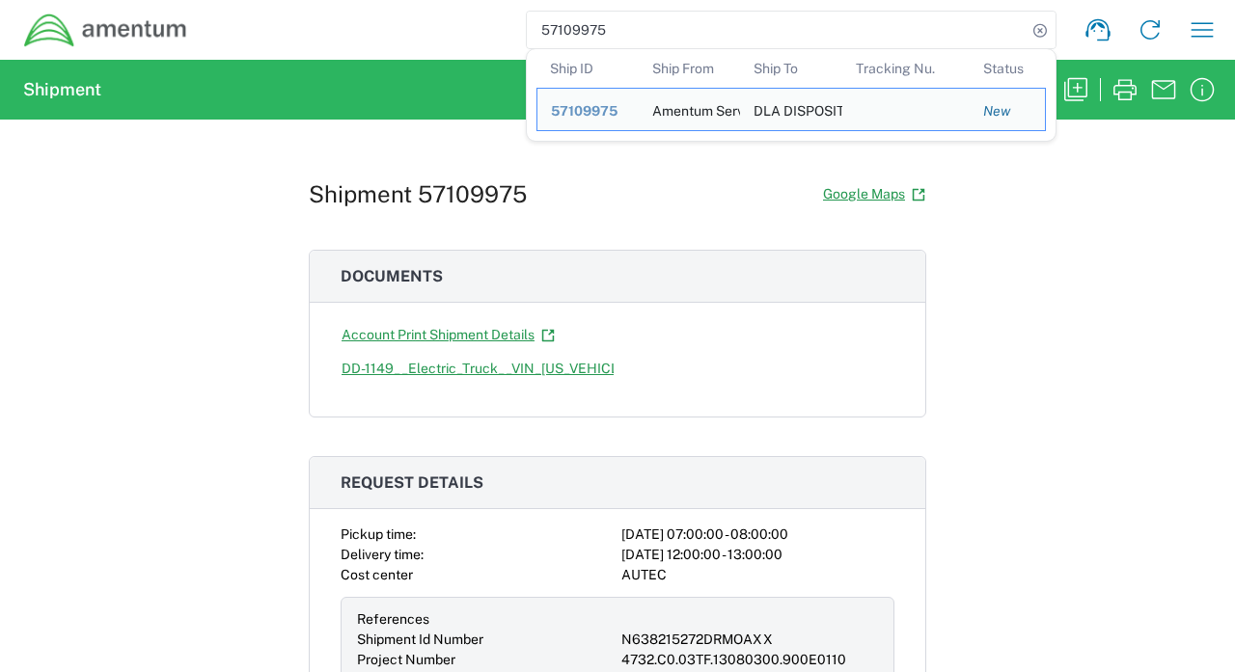
click at [597, 40] on input "57109975" at bounding box center [777, 30] width 500 height 37
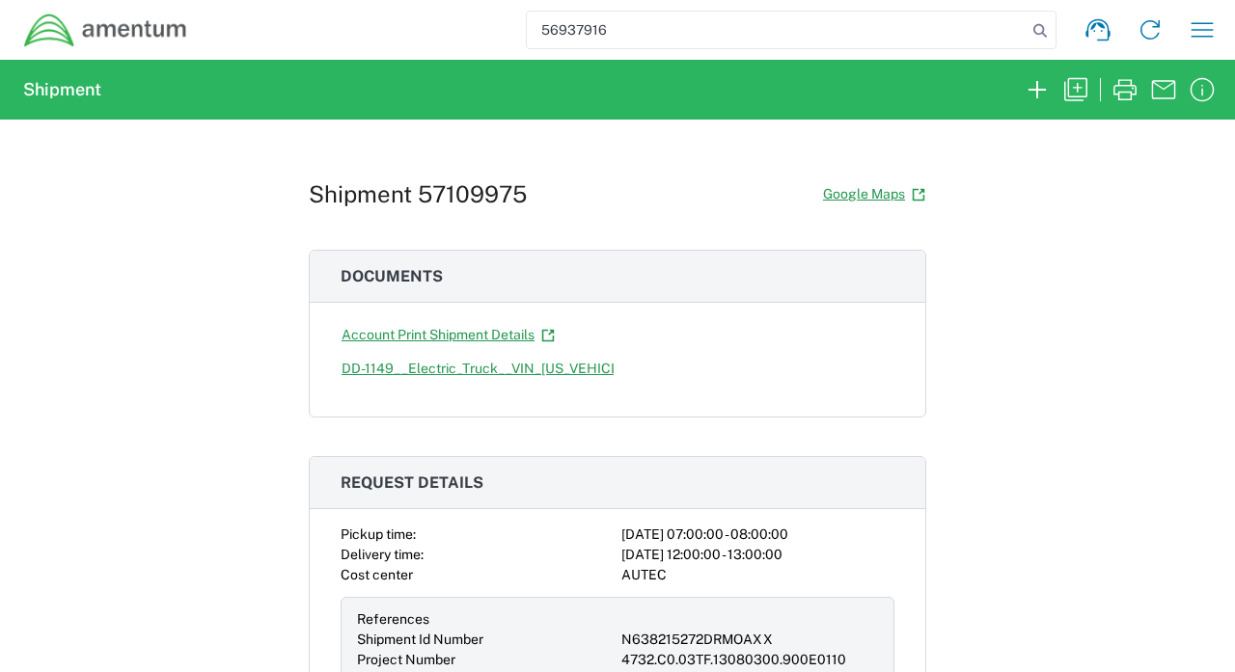
type input "56937916"
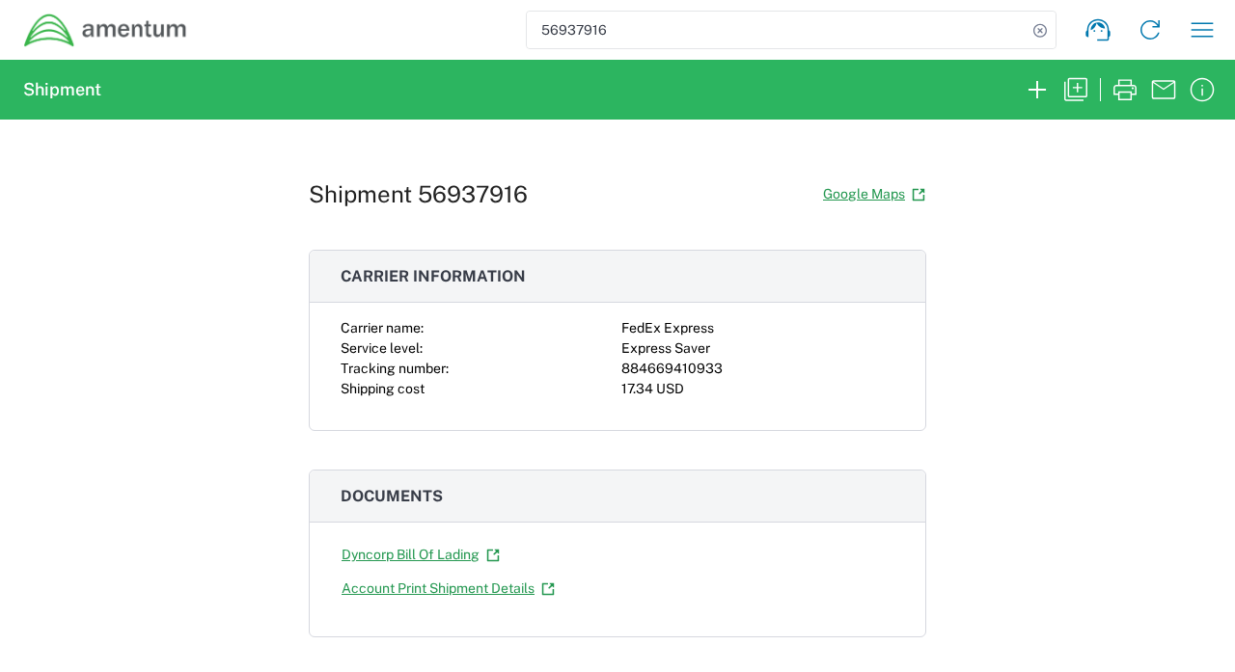
click at [575, 33] on input "56937916" at bounding box center [777, 30] width 500 height 37
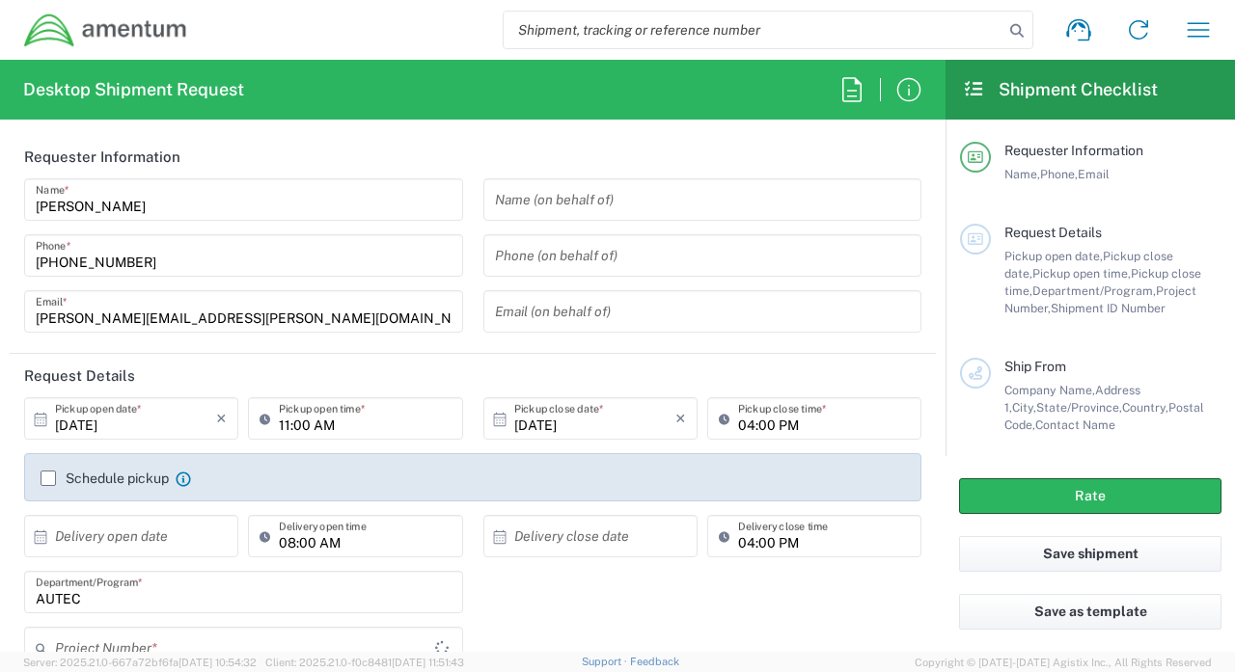
type input "AUTEC"
click at [1202, 23] on icon "button" at bounding box center [1199, 29] width 22 height 14
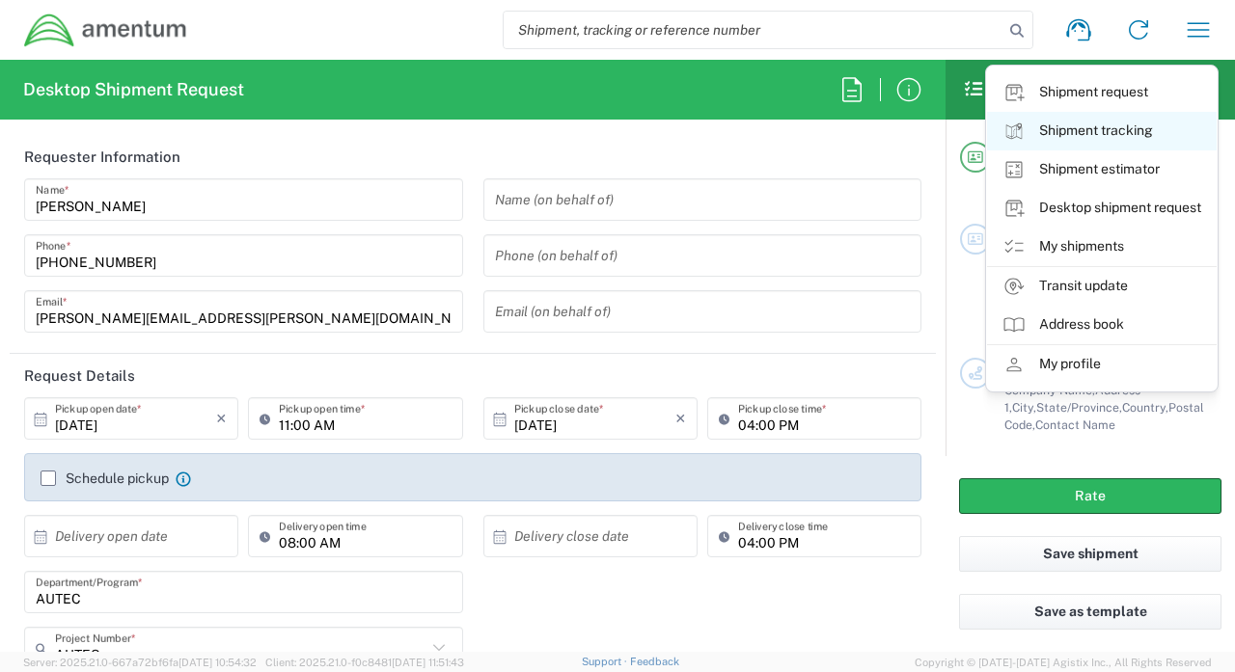
click at [1091, 135] on link "Shipment tracking" at bounding box center [1102, 131] width 230 height 39
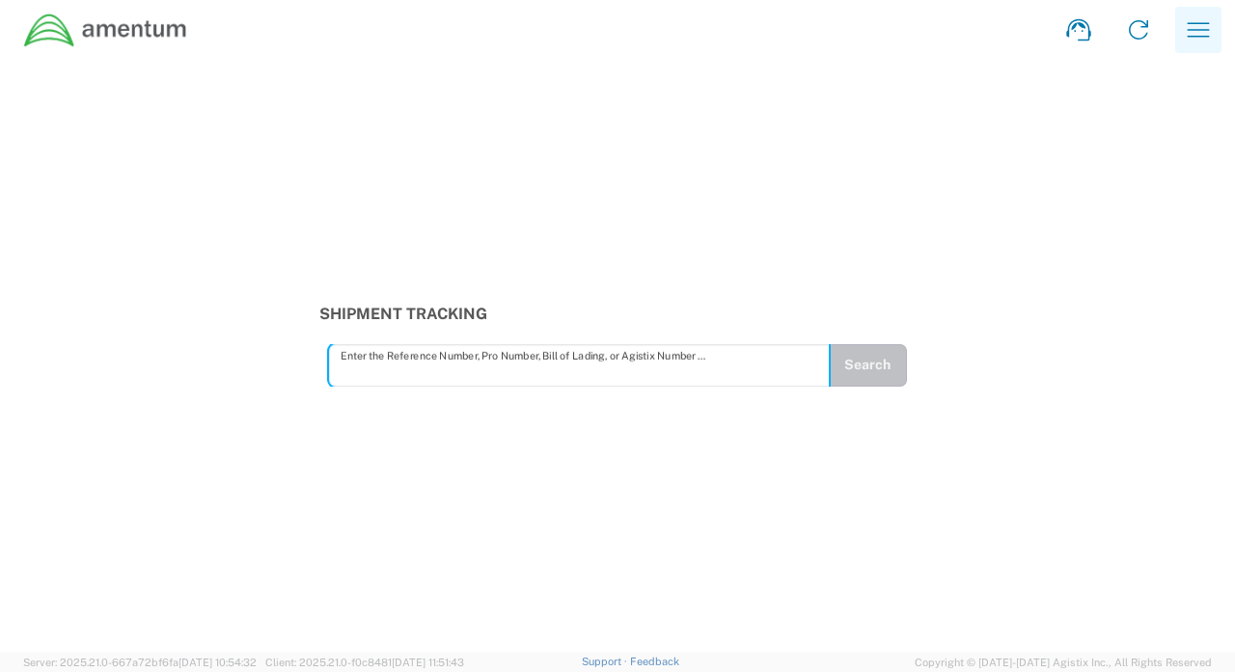
click at [1186, 28] on icon "button" at bounding box center [1198, 29] width 31 height 31
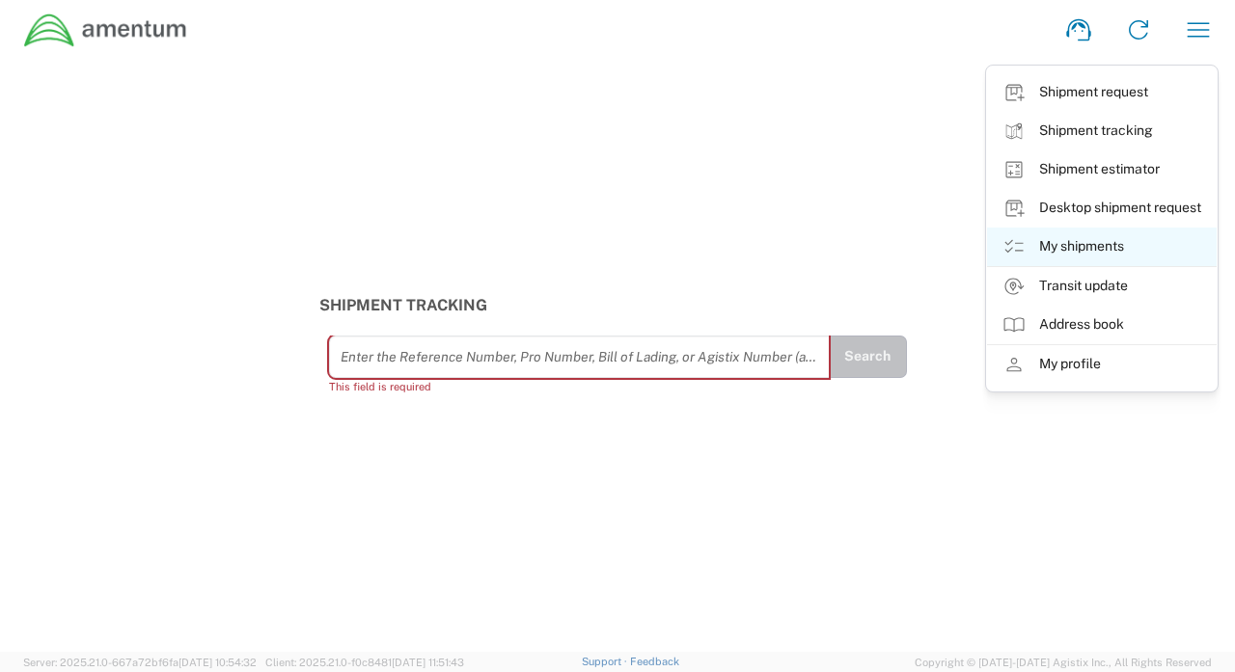
click at [1105, 250] on link "My shipments" at bounding box center [1102, 247] width 230 height 39
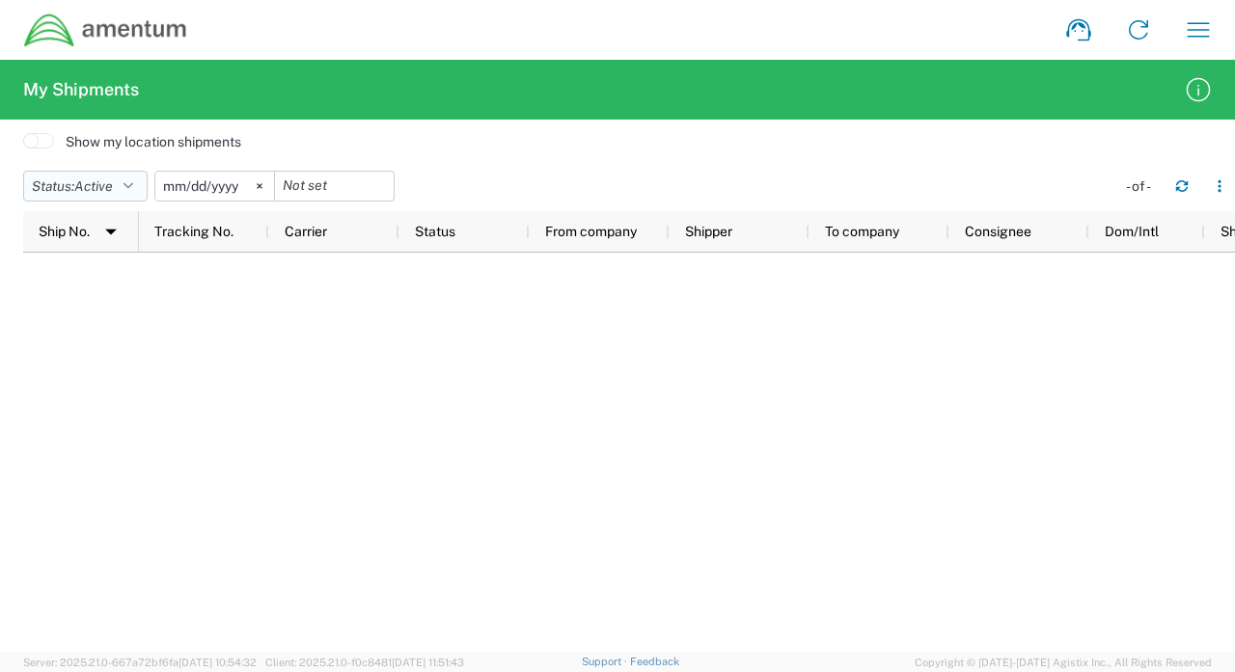
click at [142, 182] on button "Status: Active" at bounding box center [85, 186] width 124 height 31
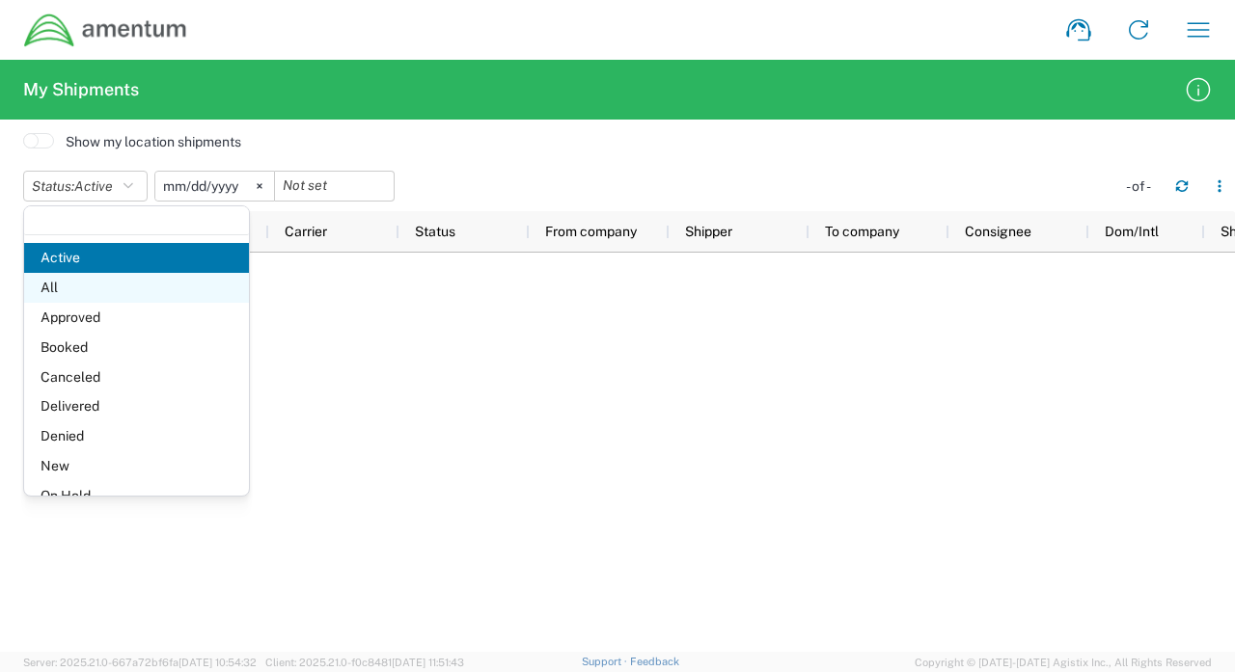
click at [112, 292] on span "All" at bounding box center [136, 288] width 225 height 30
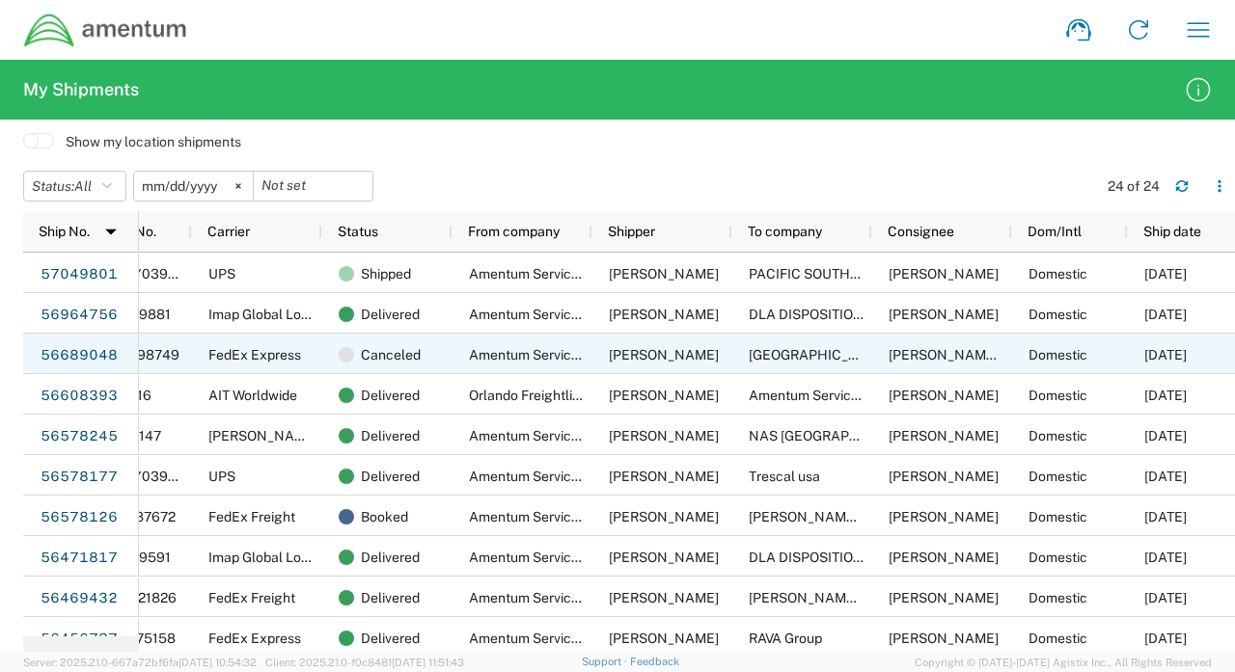
scroll to position [0, 26]
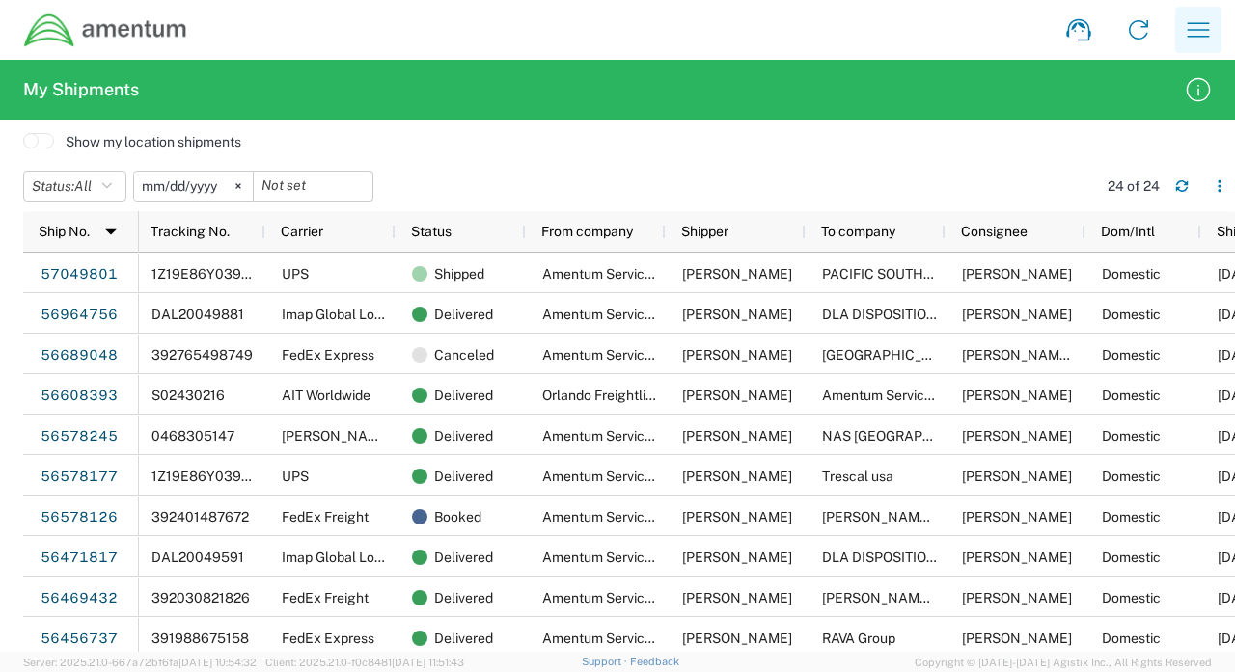
click at [1205, 35] on icon "button" at bounding box center [1198, 29] width 31 height 31
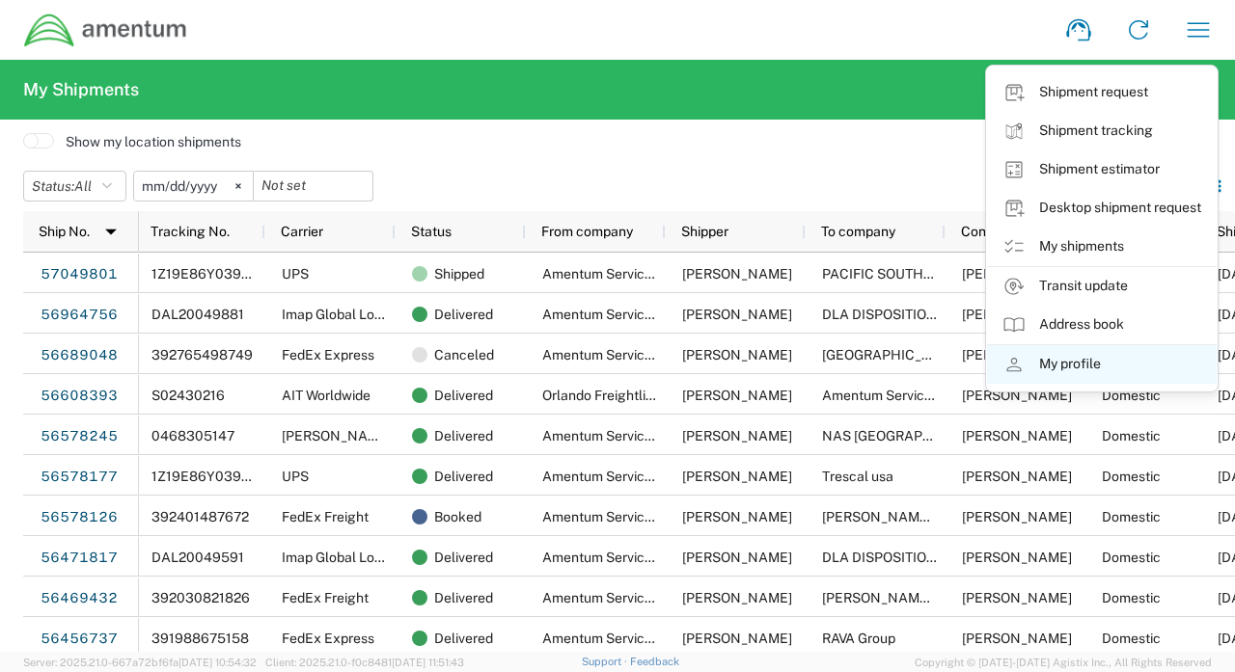
click at [1078, 359] on link "My profile" at bounding box center [1102, 364] width 230 height 39
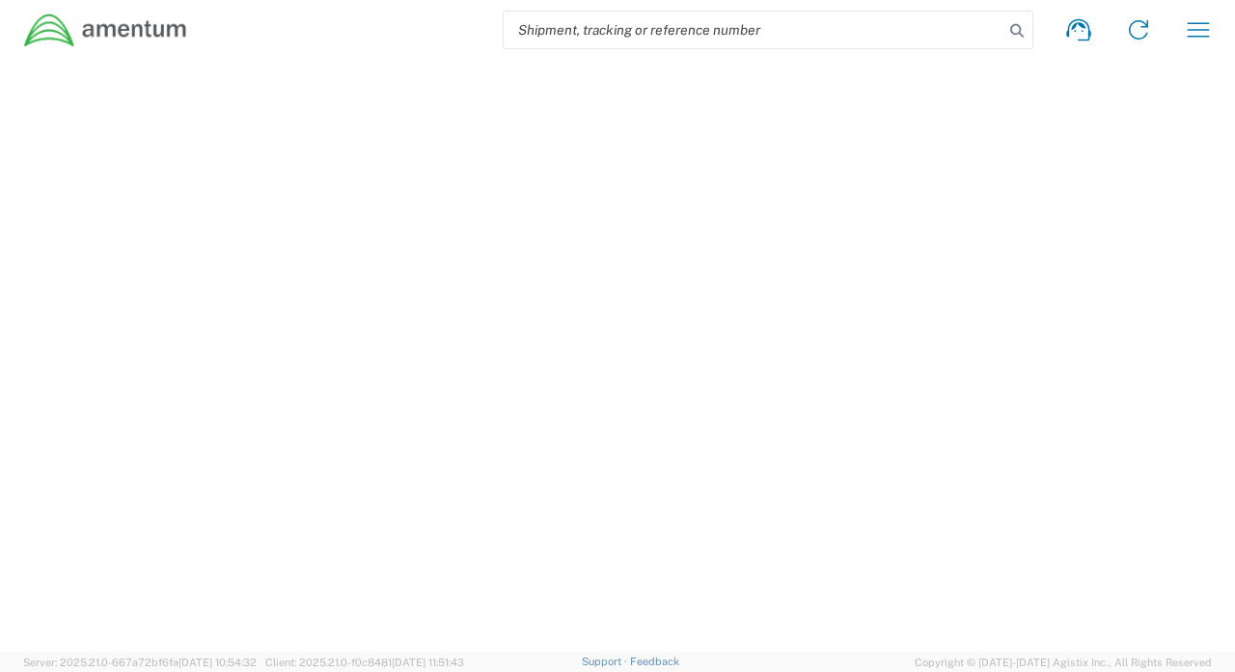
select select "FL"
select select "US"
select select "US/Eastern"
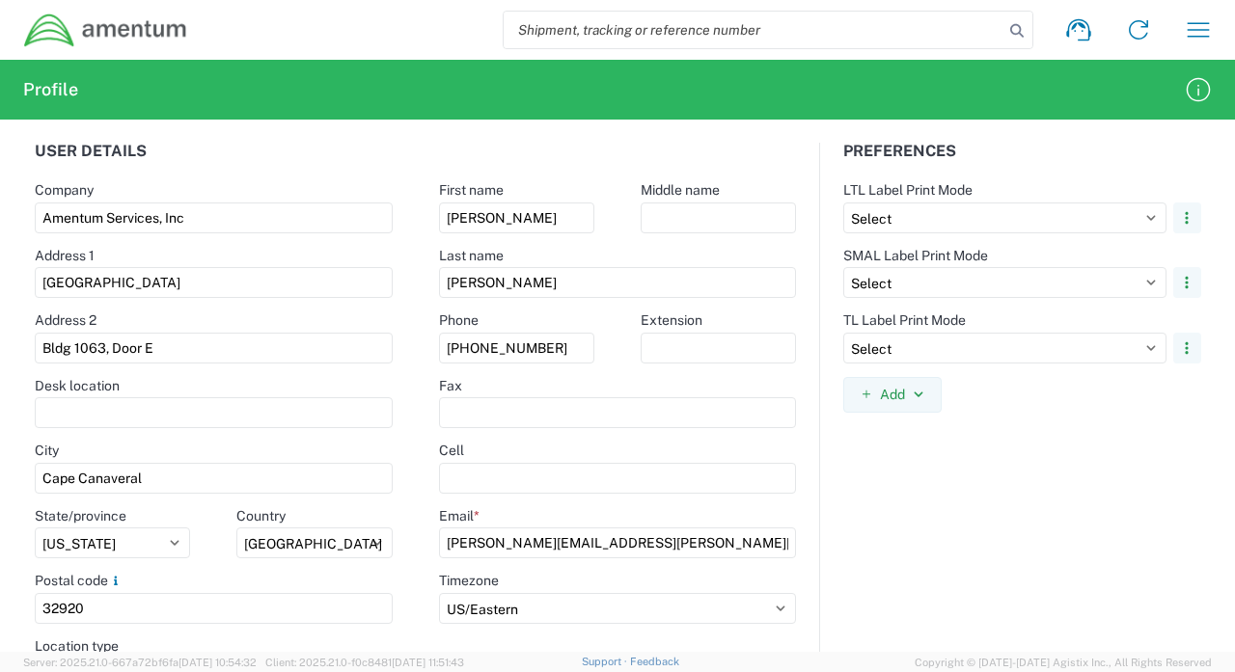
click at [636, 33] on input "search" at bounding box center [754, 30] width 500 height 37
paste input "57109975"
type input "57109975"
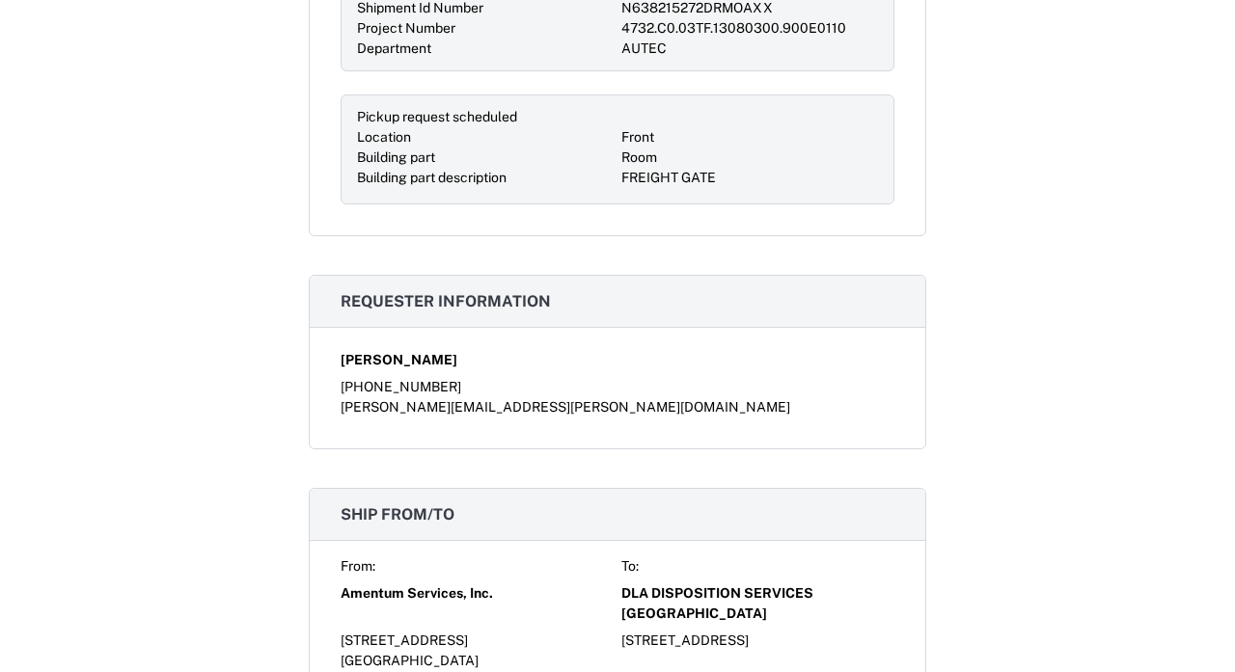
scroll to position [203, 0]
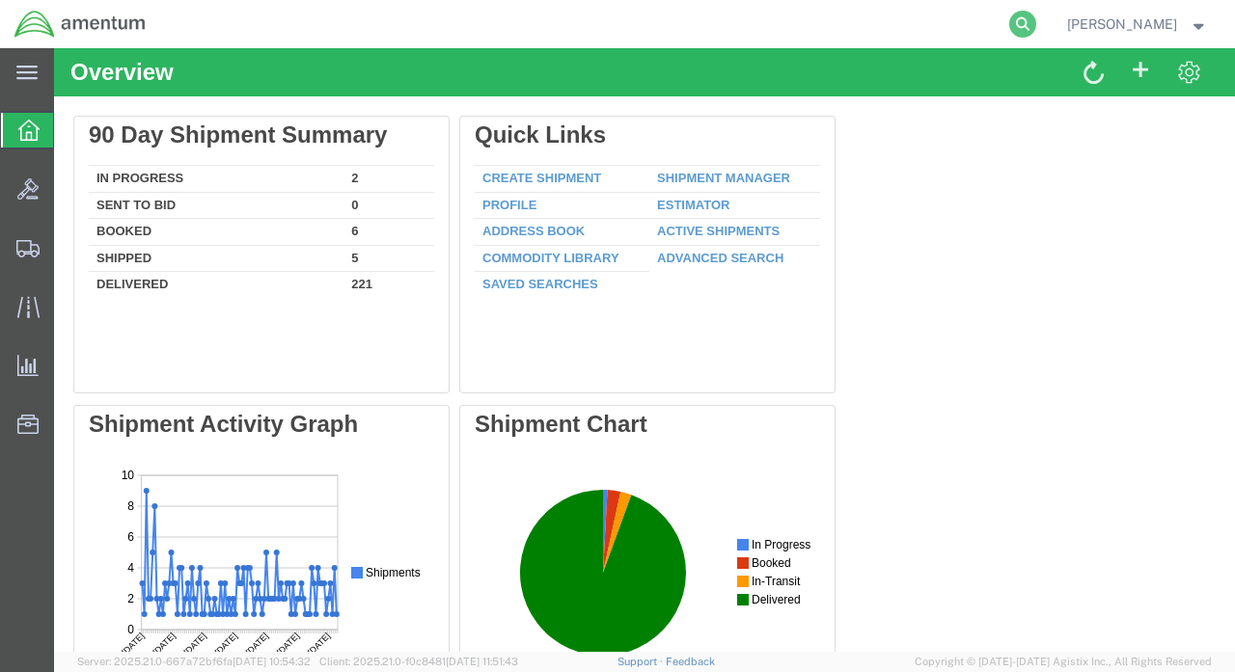
click at [1036, 28] on icon at bounding box center [1022, 24] width 27 height 27
click at [878, 29] on input "search" at bounding box center [716, 24] width 587 height 46
paste input "57109975"
type input "57109975"
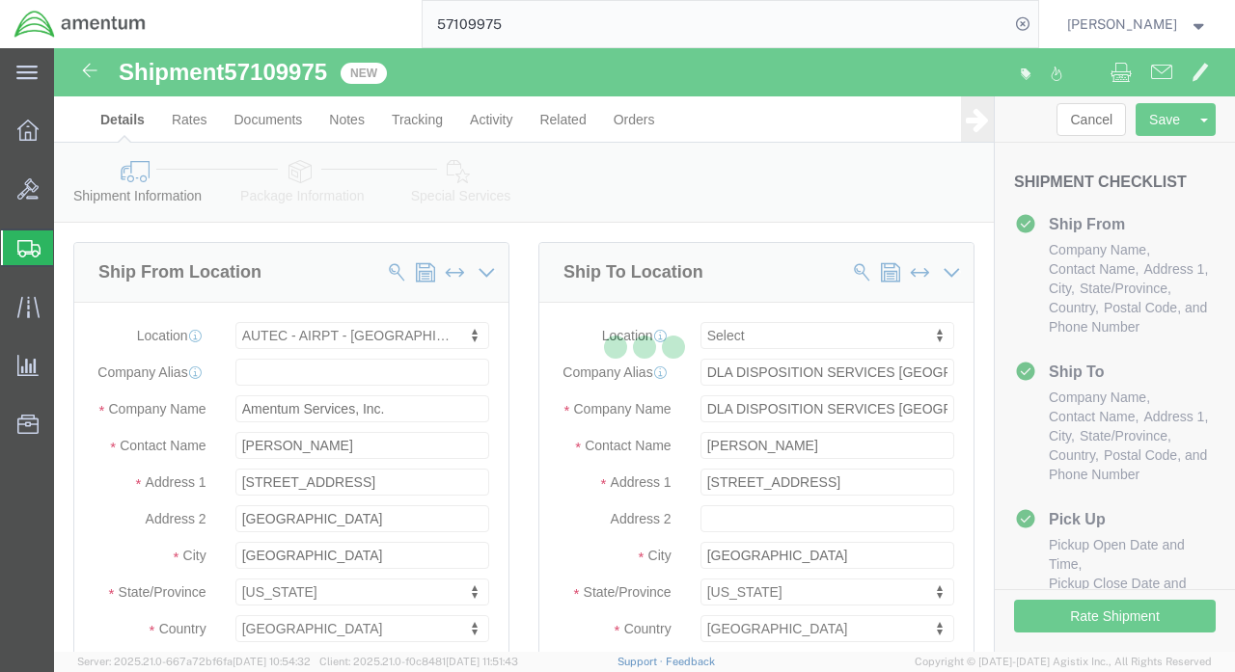
click div
select select "53953"
select select
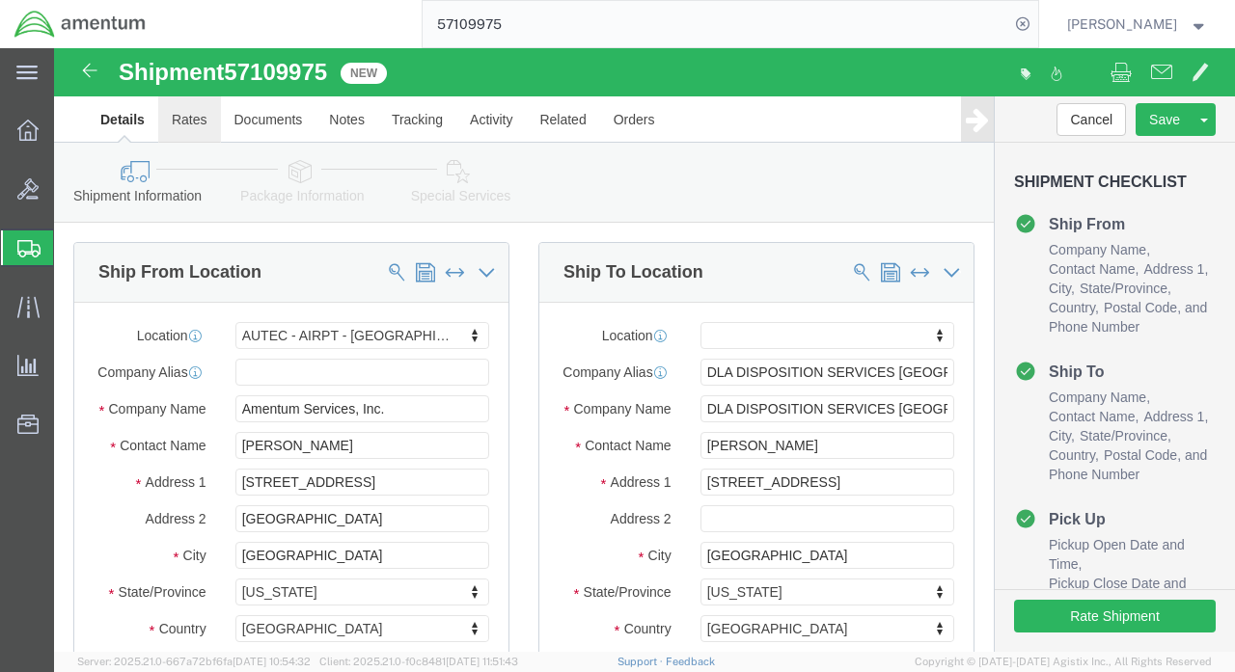
click link "Rates"
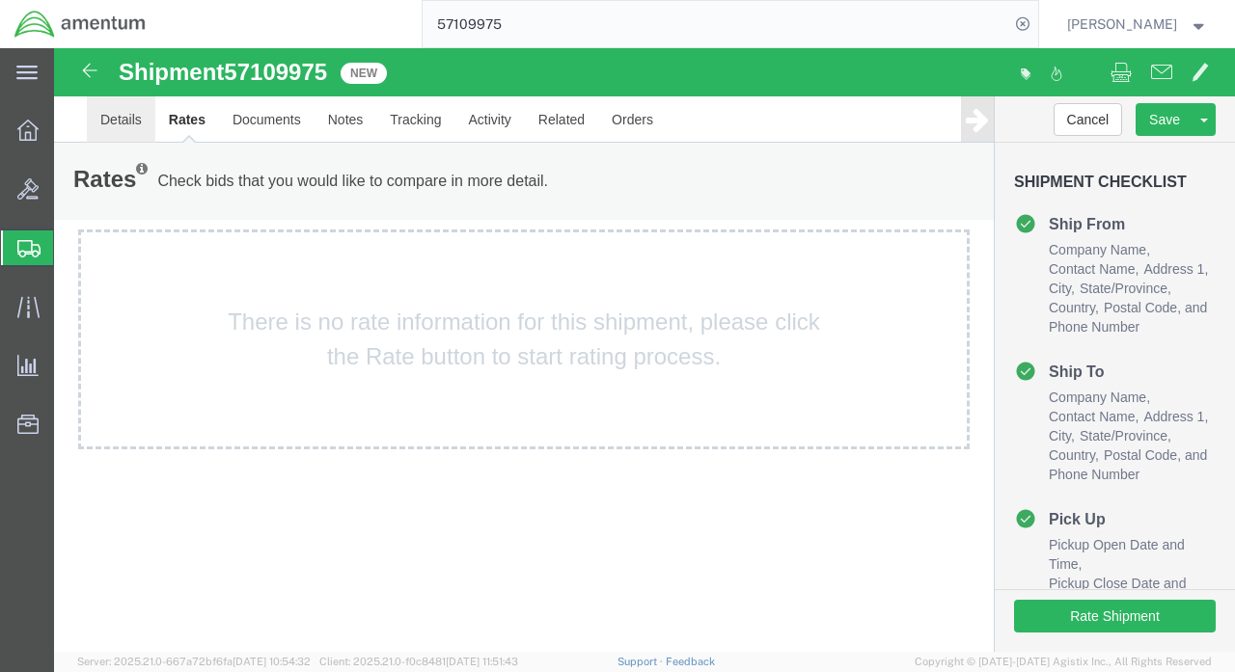
click at [121, 118] on link "Details" at bounding box center [121, 119] width 69 height 46
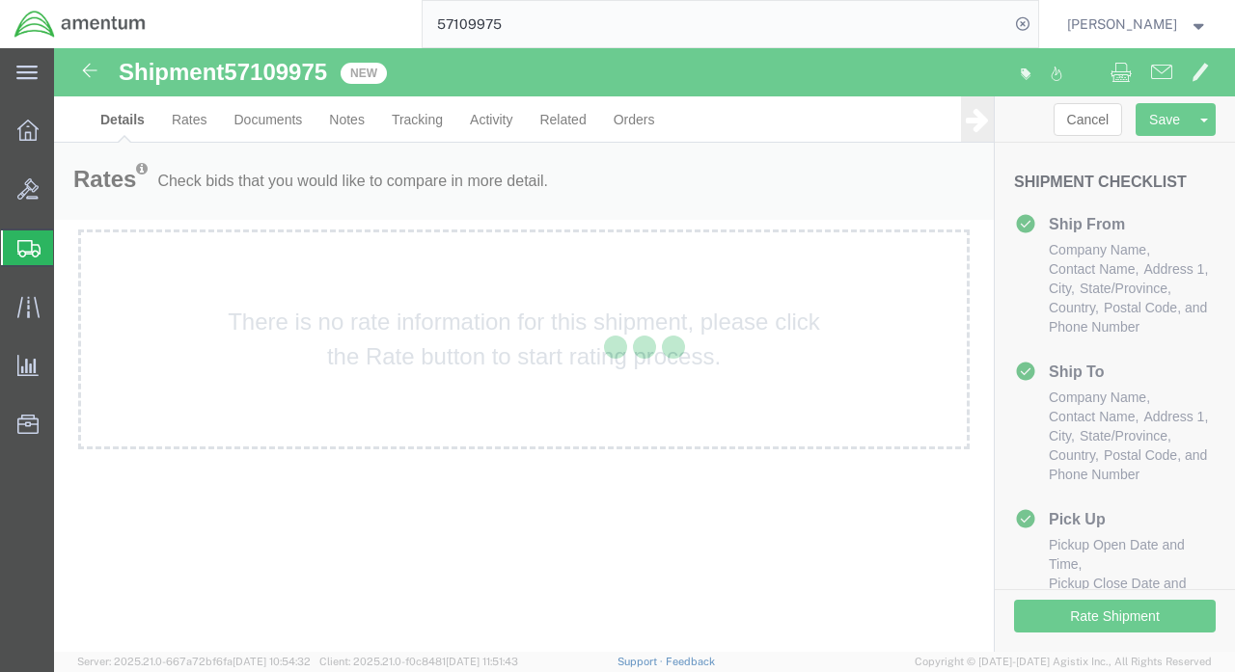
select select "53953"
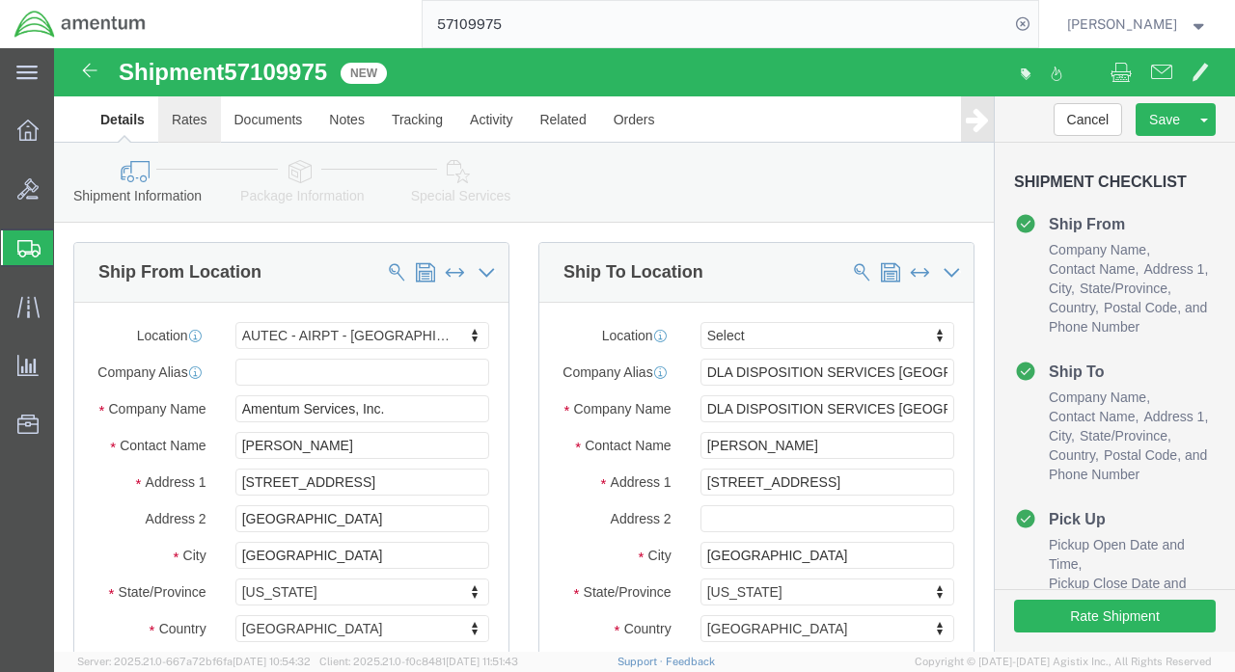
click link "Rates"
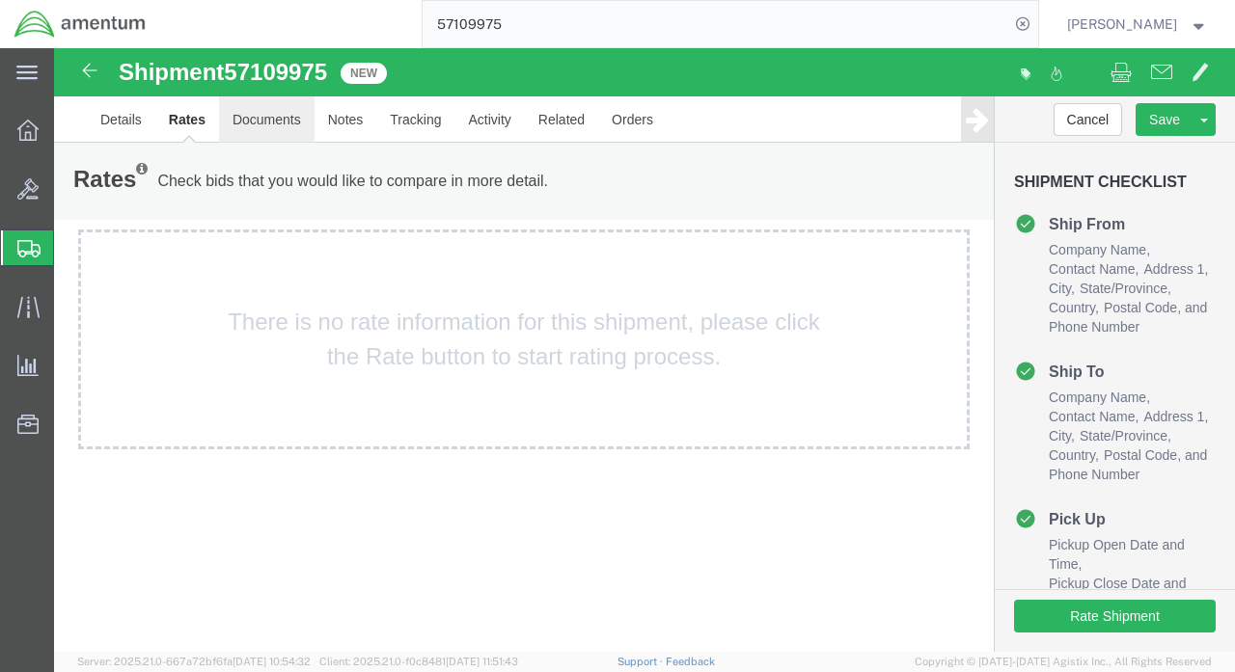
click at [270, 125] on link "Documents" at bounding box center [267, 119] width 96 height 46
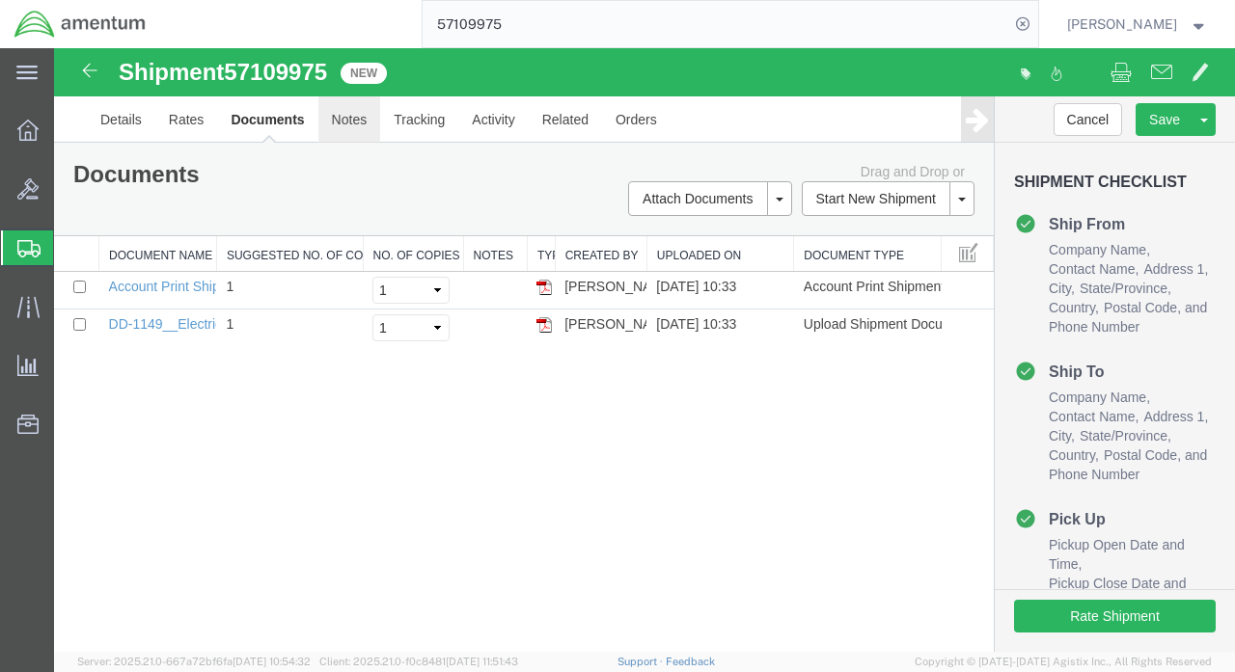
click at [335, 116] on link "Notes" at bounding box center [349, 119] width 63 height 46
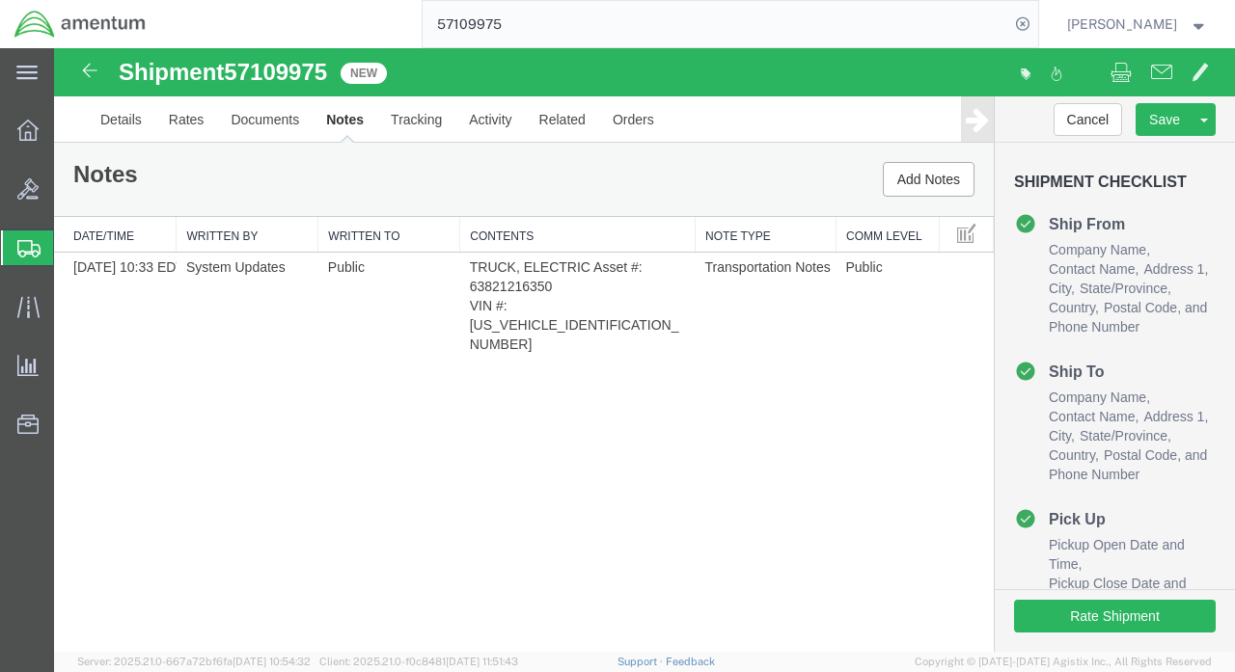
click at [624, 34] on input "57109975" at bounding box center [716, 24] width 587 height 46
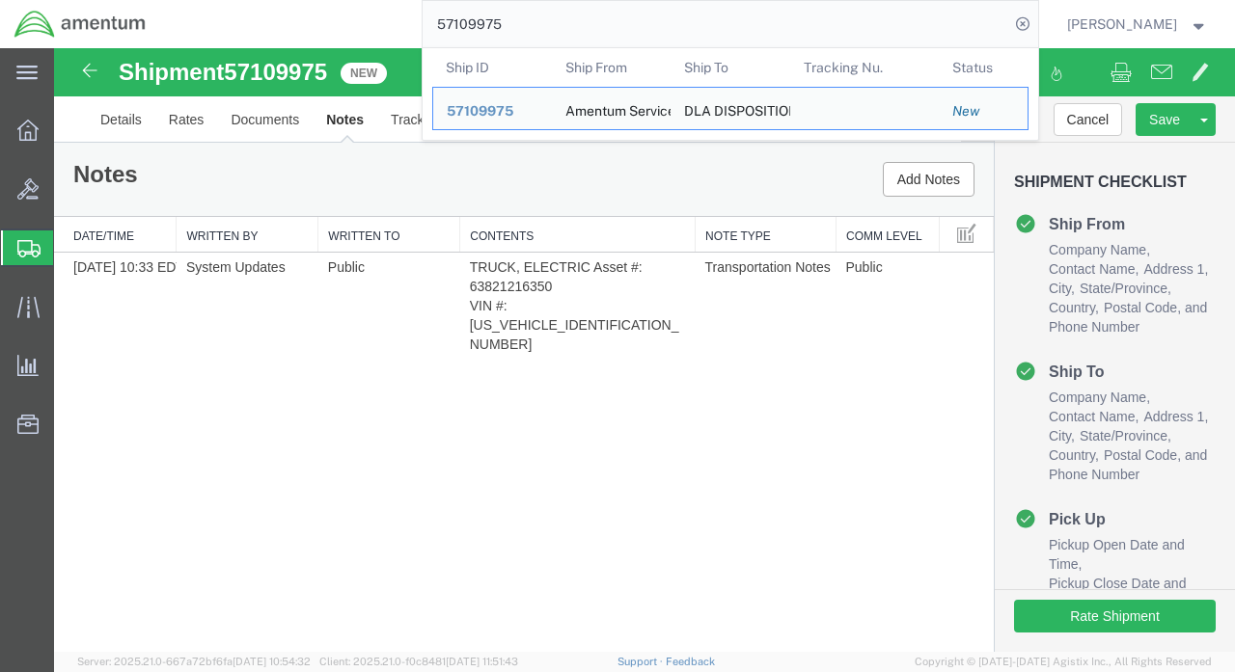
click at [624, 34] on input "57109975" at bounding box center [716, 24] width 587 height 46
paste input "6937916"
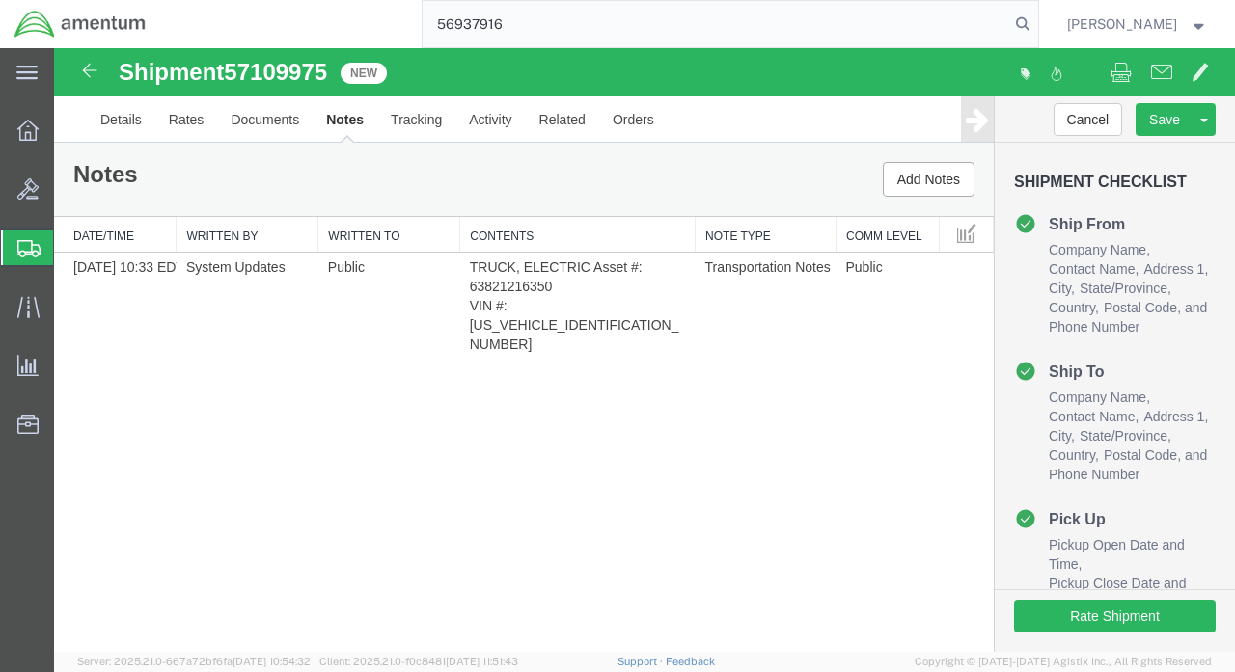
type input "56937916"
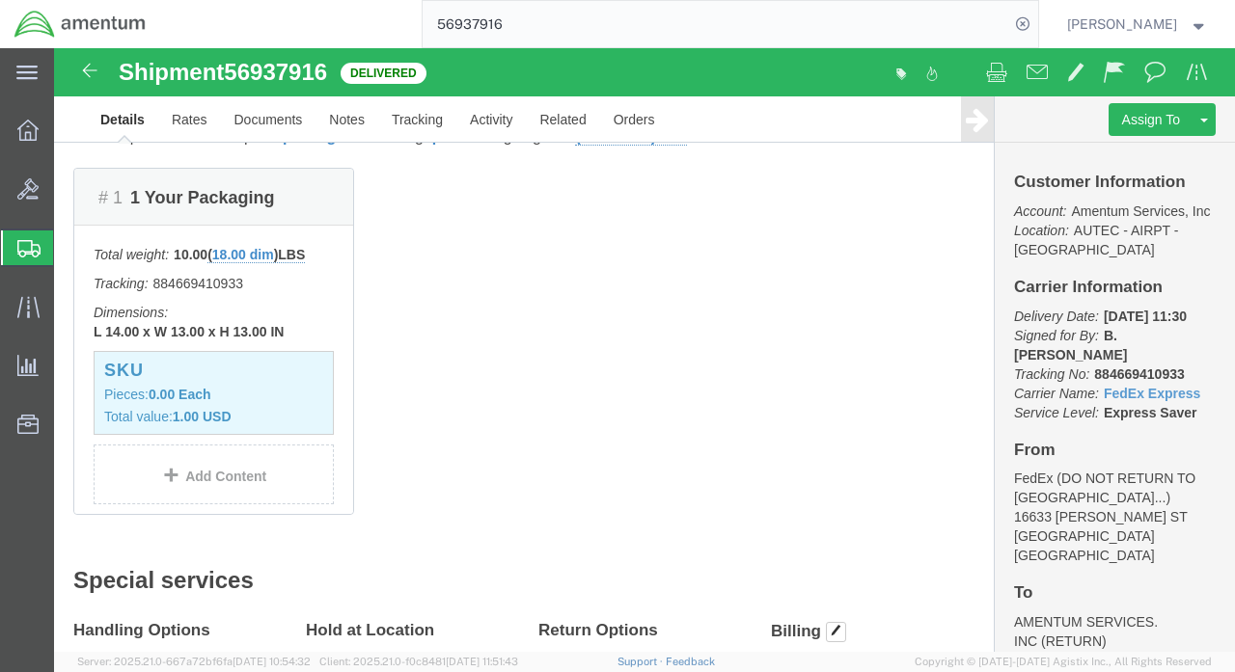
scroll to position [428, 0]
click p "Total value: 1.00 USD"
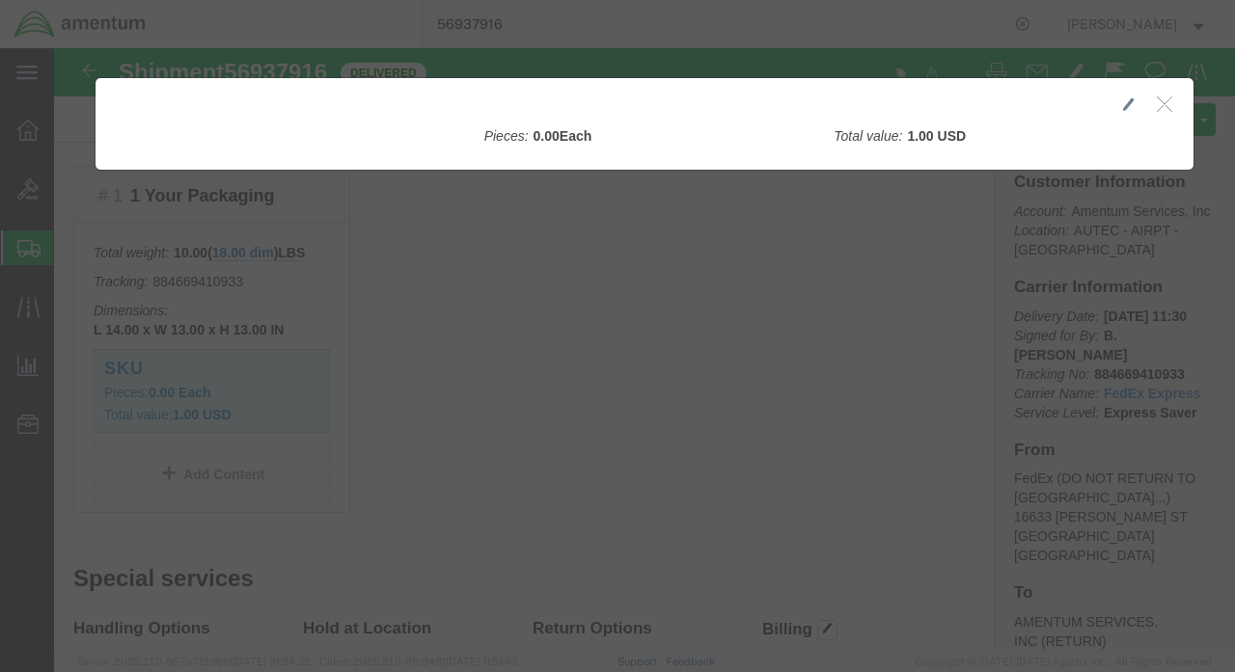
click icon "button"
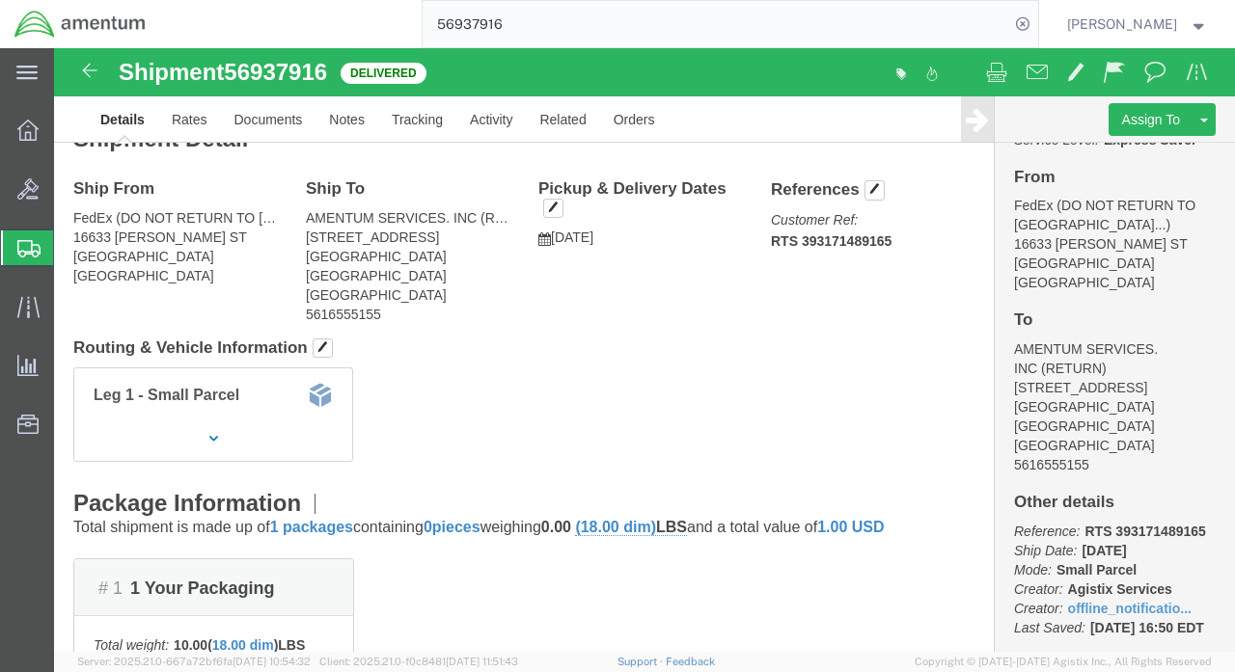
scroll to position [0, 0]
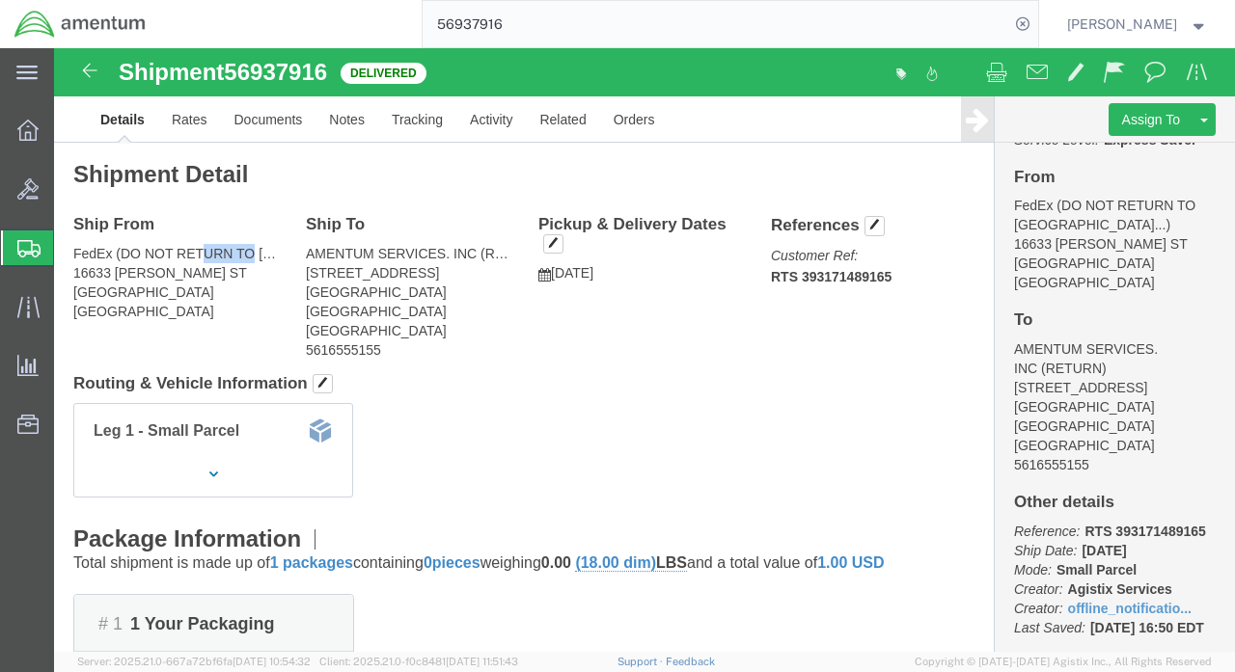
drag, startPoint x: 149, startPoint y: 203, endPoint x: 203, endPoint y: 205, distance: 54.1
click address "FedEx (DO NOT RETURN TO [GEOGRAPHIC_DATA]) [STREET_ADDRESS][PERSON_NAME]"
click div "Shipment Detail Ship From FedEx (DO NOT RETURN TO [GEOGRAPHIC_DATA]) [STREET_AD…"
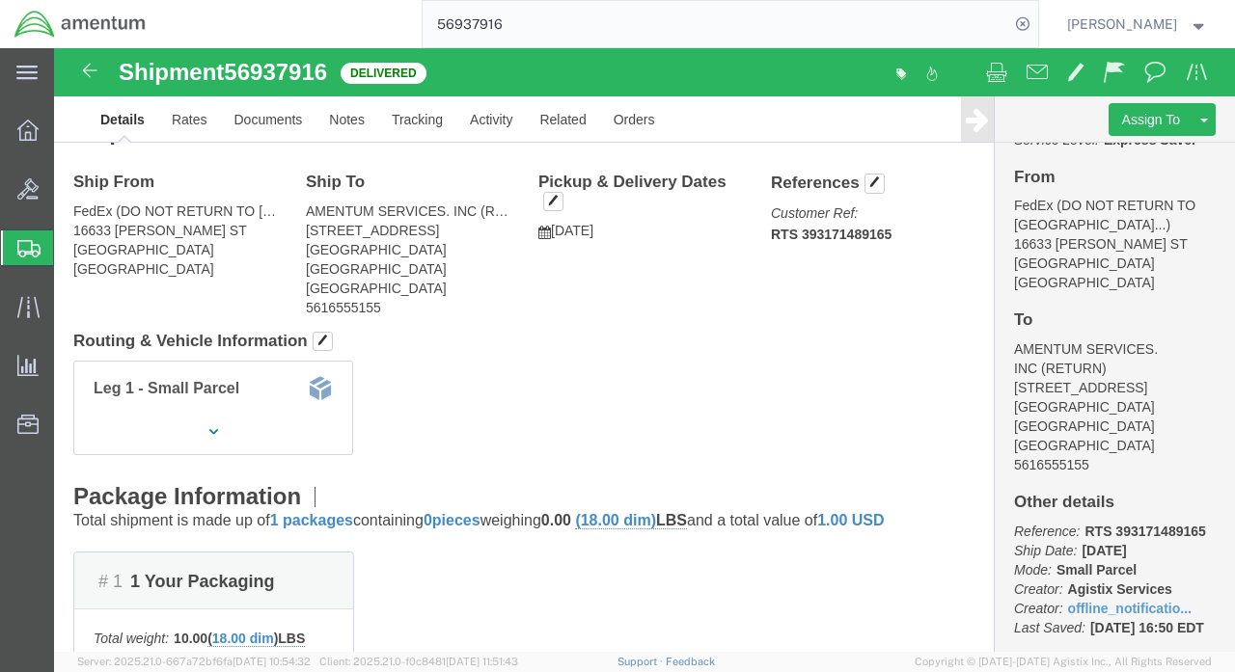
scroll to position [28, 0]
